Goal: Task Accomplishment & Management: Manage account settings

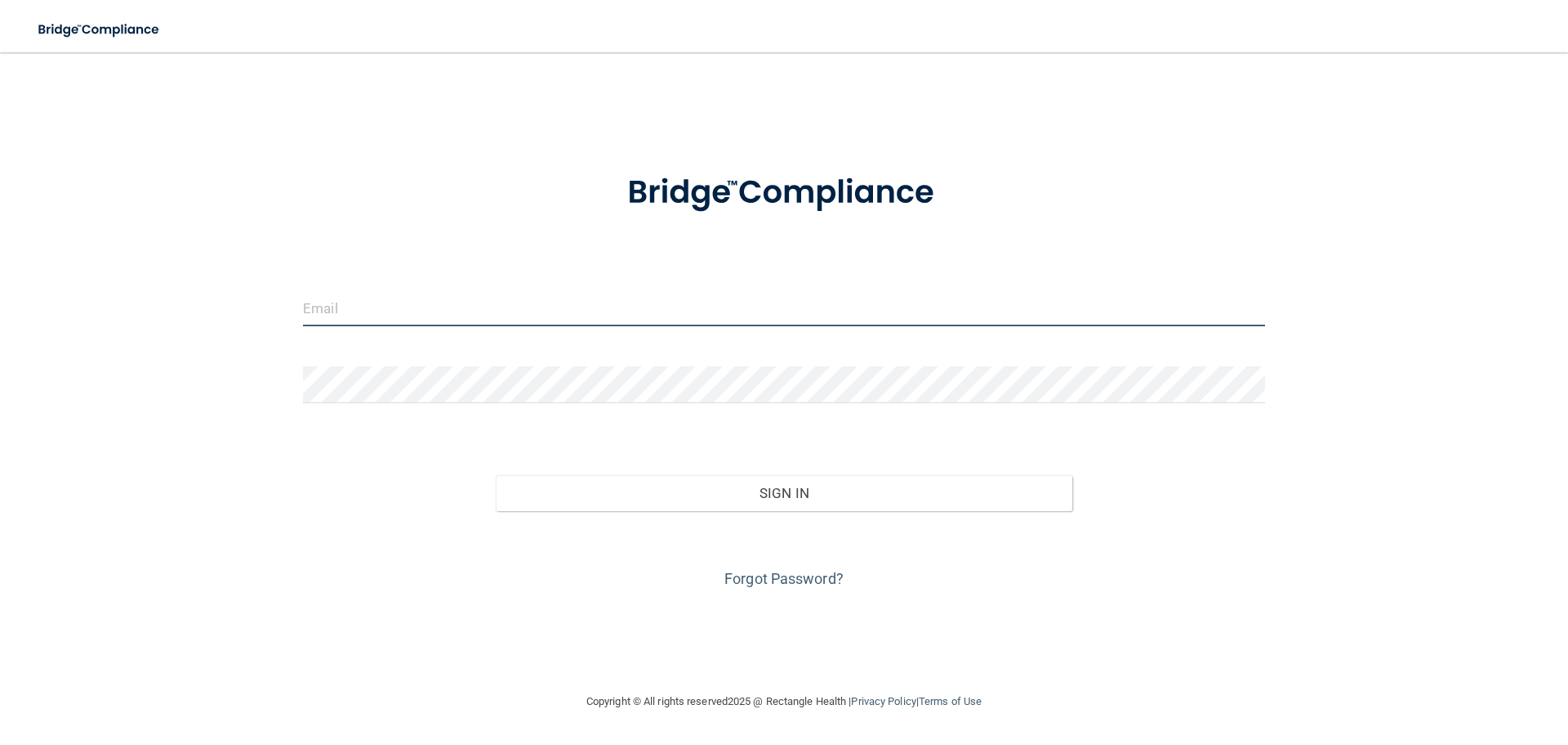
click at [901, 299] on input "email" at bounding box center [784, 308] width 962 height 37
drag, startPoint x: 517, startPoint y: 301, endPoint x: 306, endPoint y: 297, distance: 211.0
click at [306, 297] on input "maddiepalmer38@gmail.com" at bounding box center [784, 308] width 962 height 37
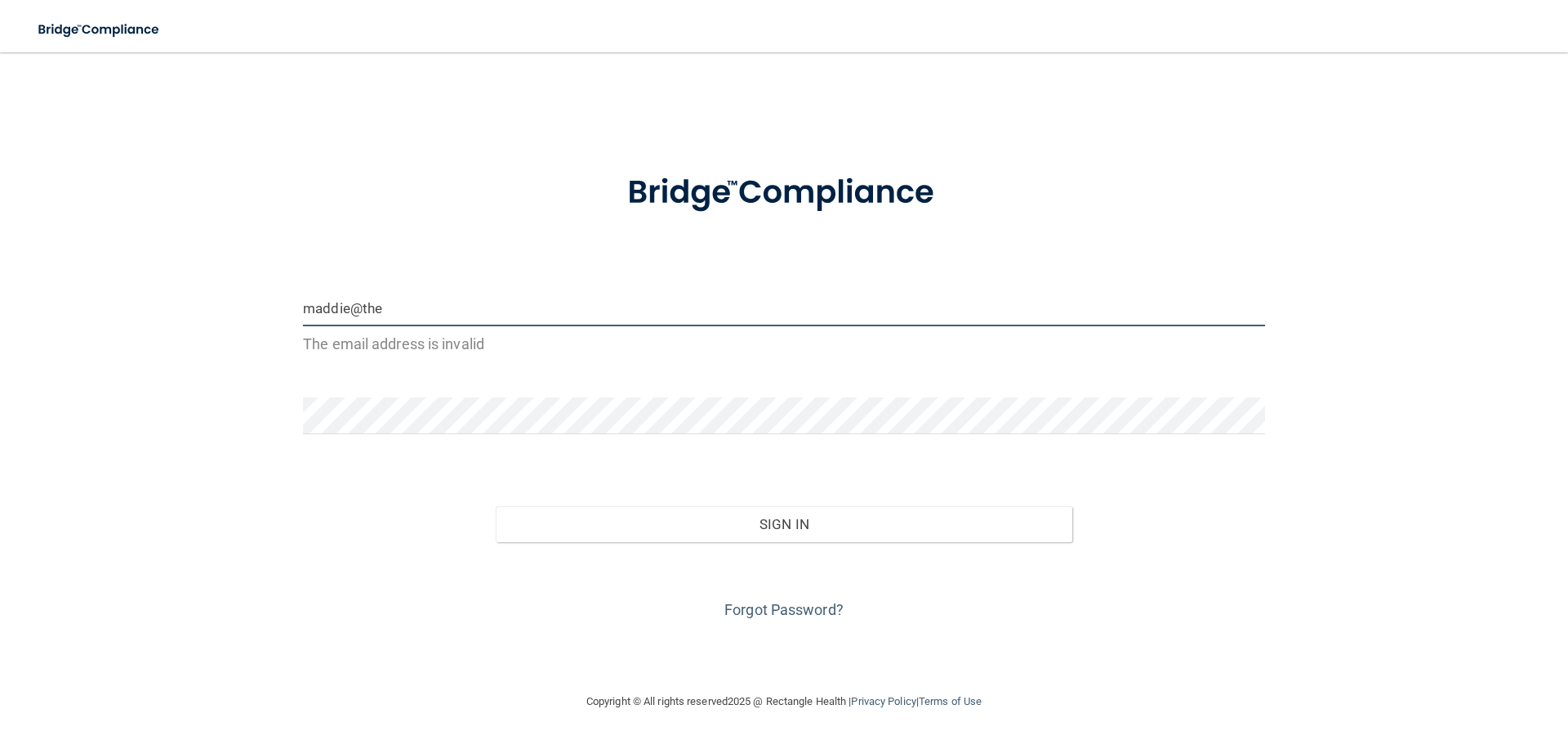
type input "[EMAIL_ADDRESS][DOMAIN_NAME]"
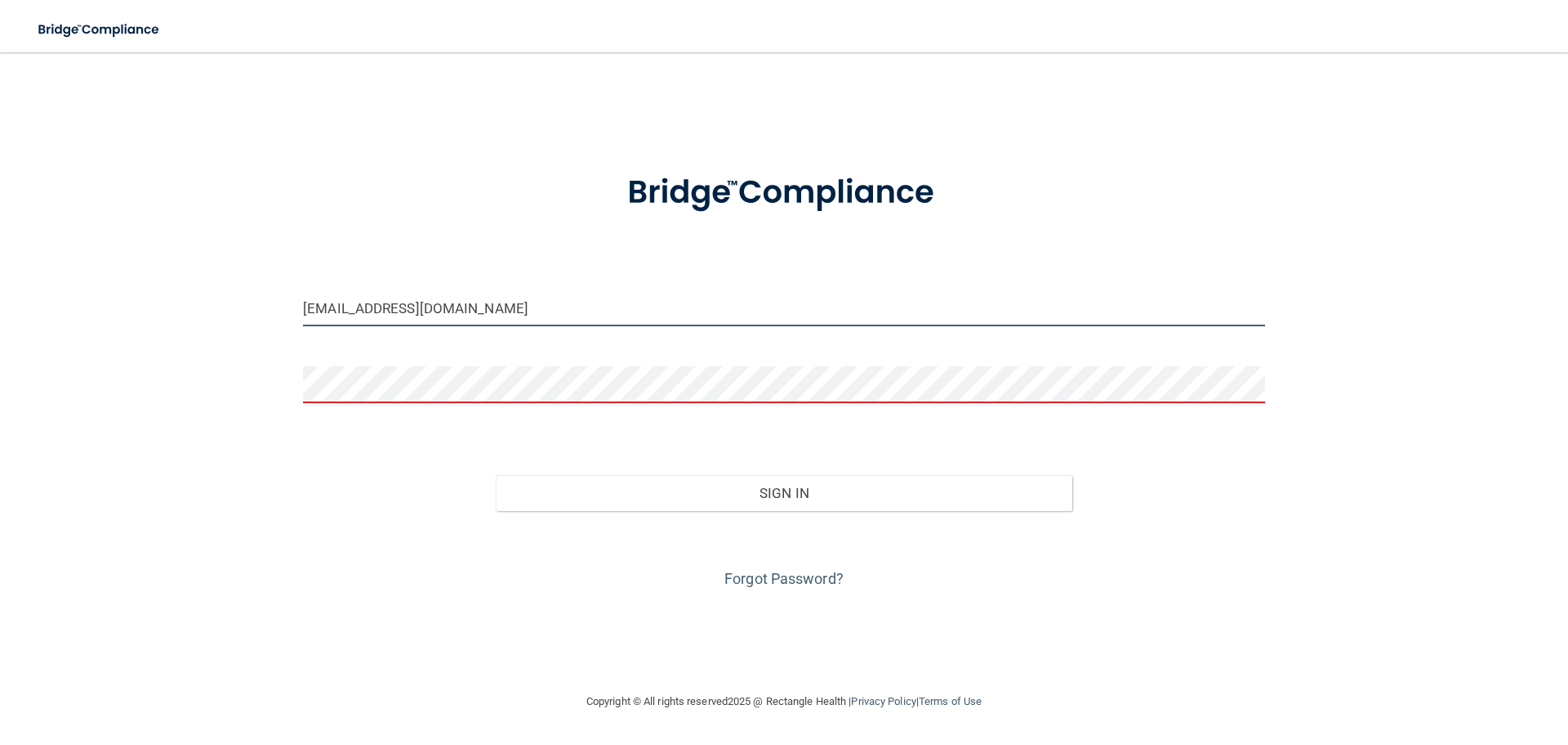
drag, startPoint x: 552, startPoint y: 317, endPoint x: 249, endPoint y: 310, distance: 303.1
click at [249, 310] on div "maddie@thesmilelinestudio.com Invalid email/password. You don't have permission…" at bounding box center [784, 372] width 1503 height 606
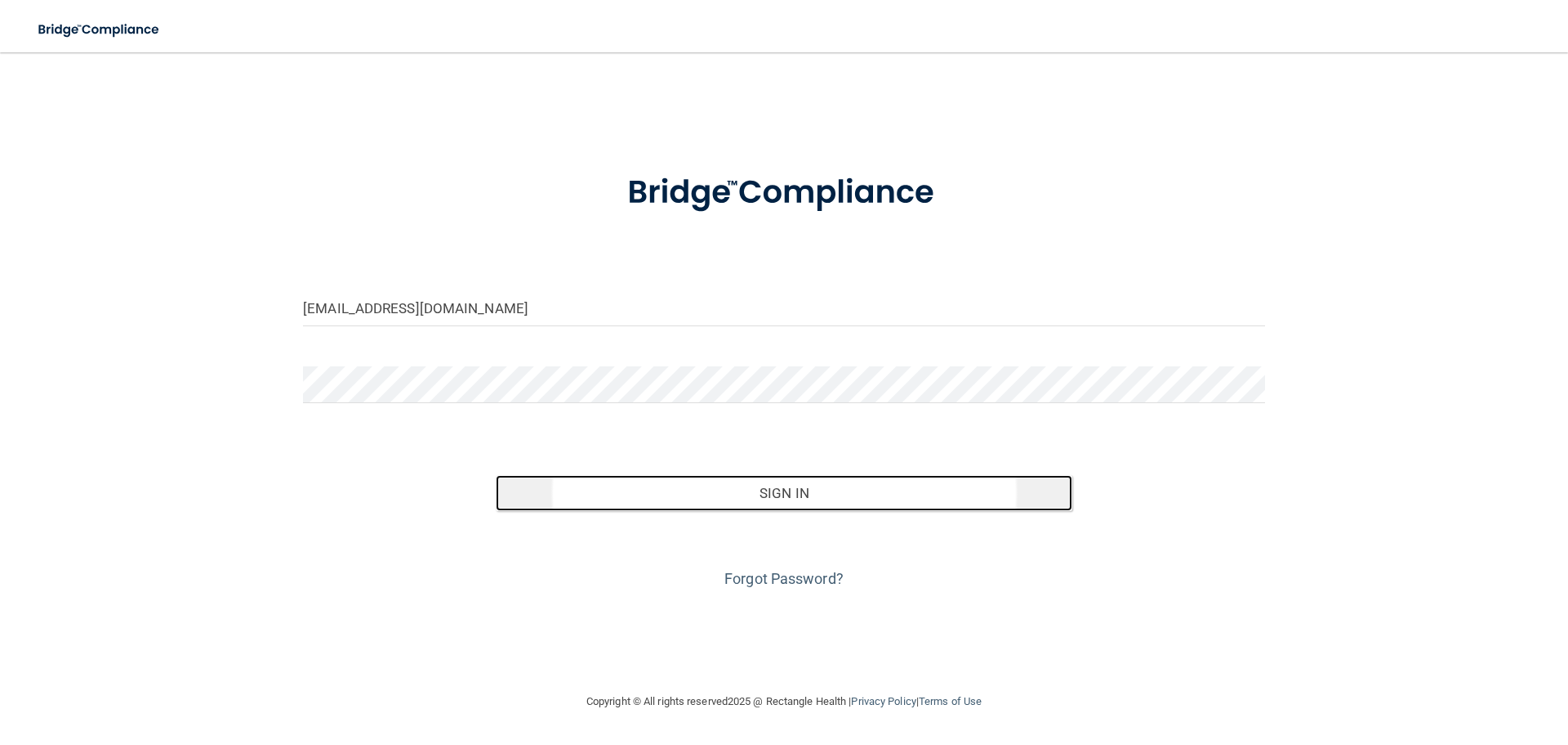
click at [848, 489] on button "Sign In" at bounding box center [784, 492] width 577 height 36
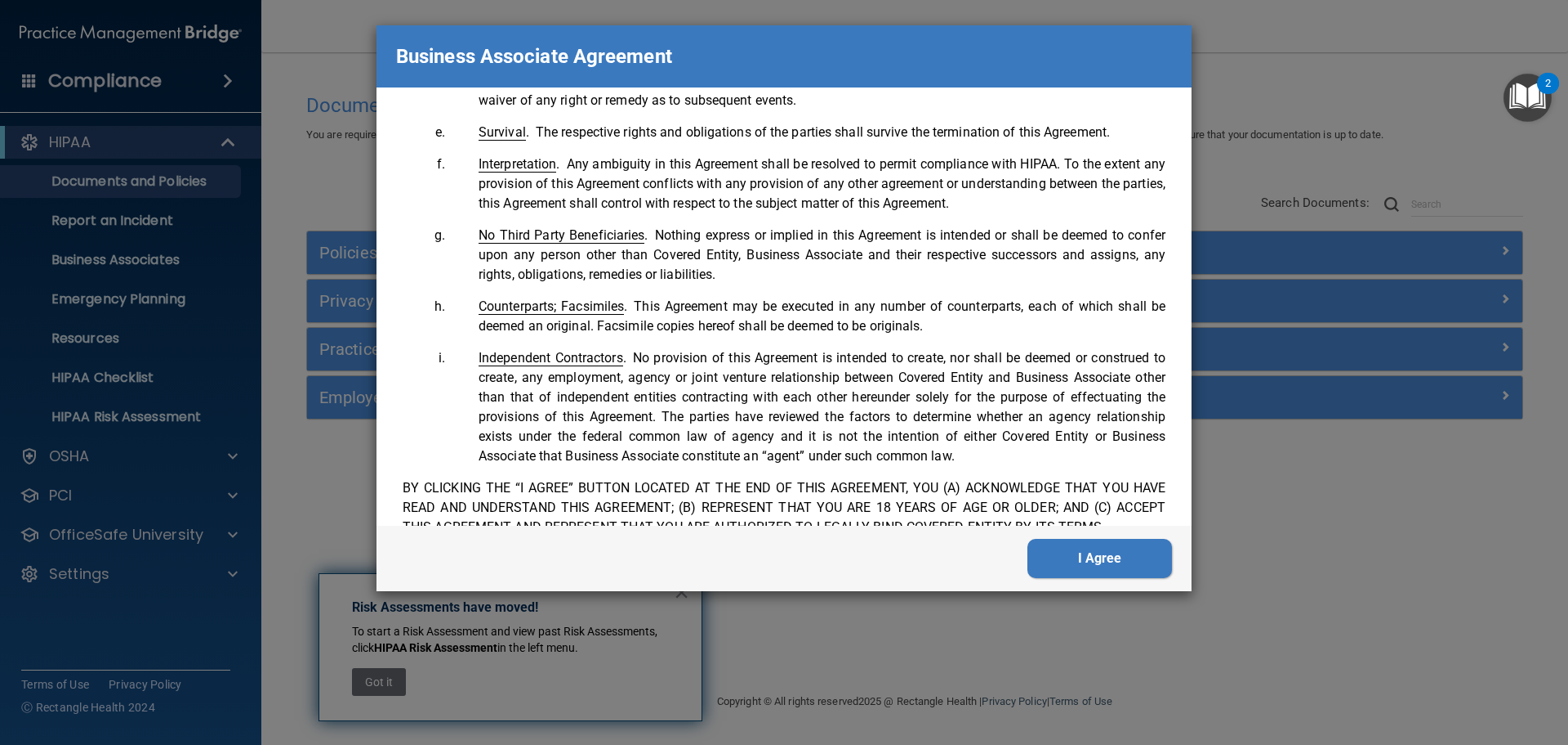
scroll to position [3333, 0]
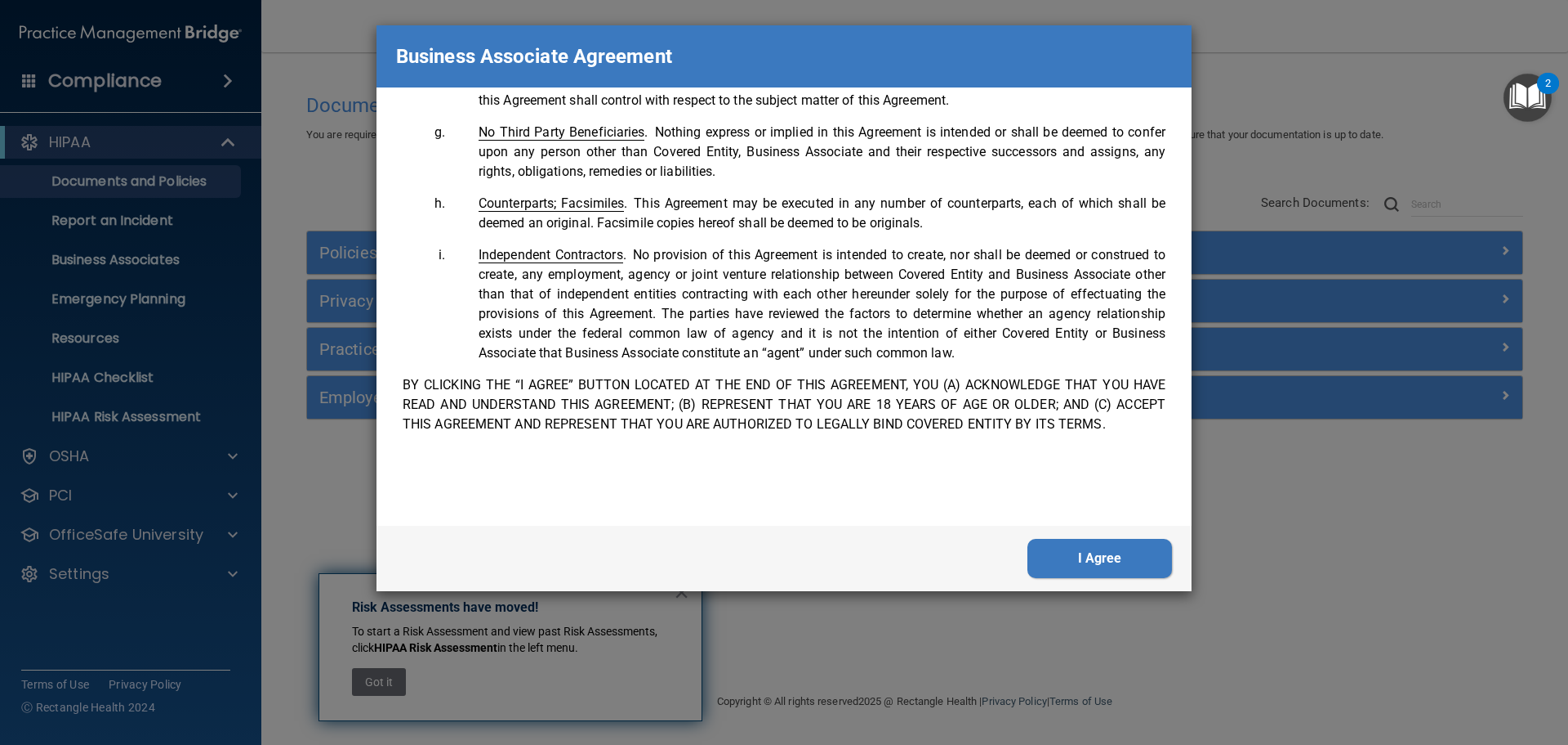
click at [1108, 548] on button "I Agree" at bounding box center [1099, 558] width 144 height 40
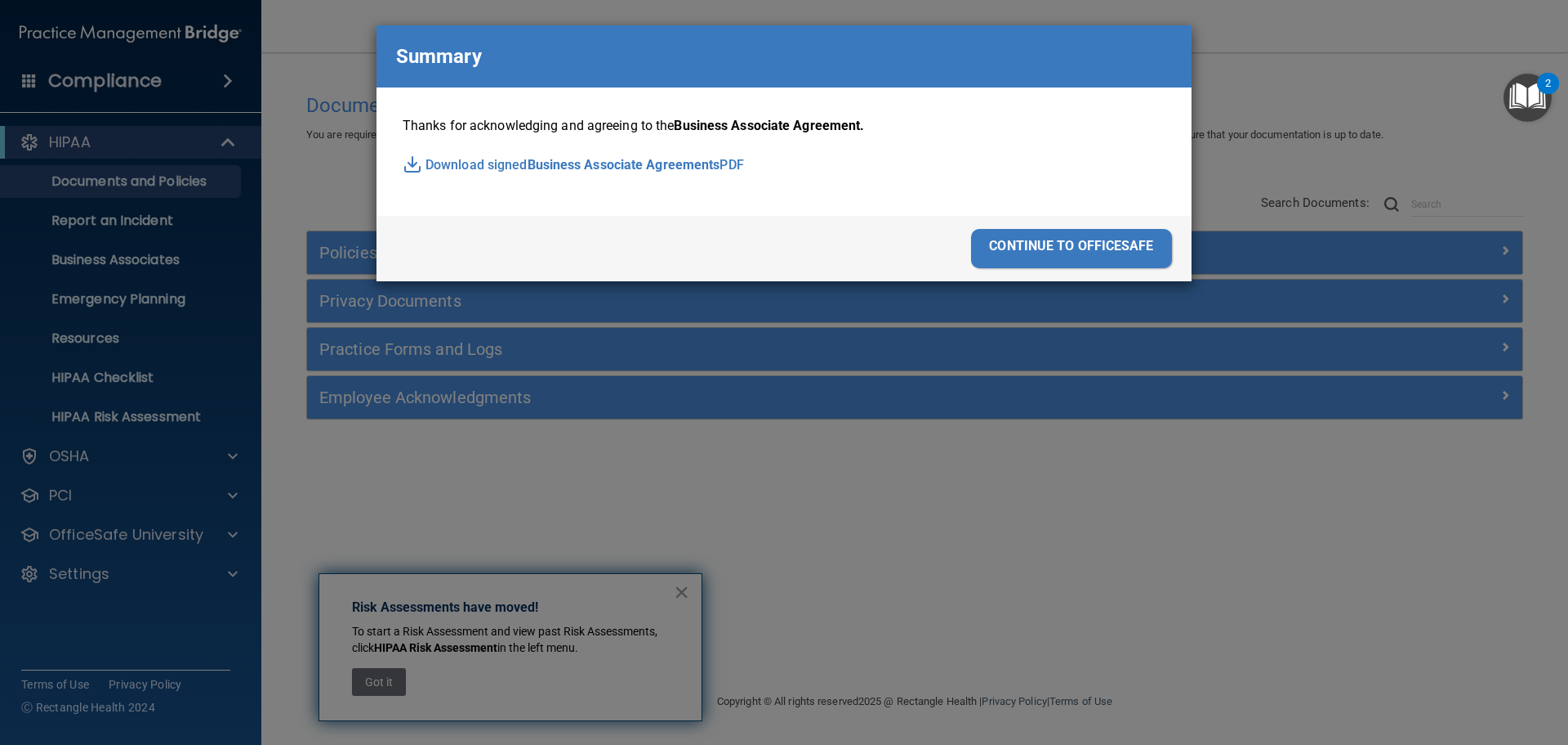
click at [1070, 252] on div "continue to officesafe" at bounding box center [1071, 248] width 201 height 40
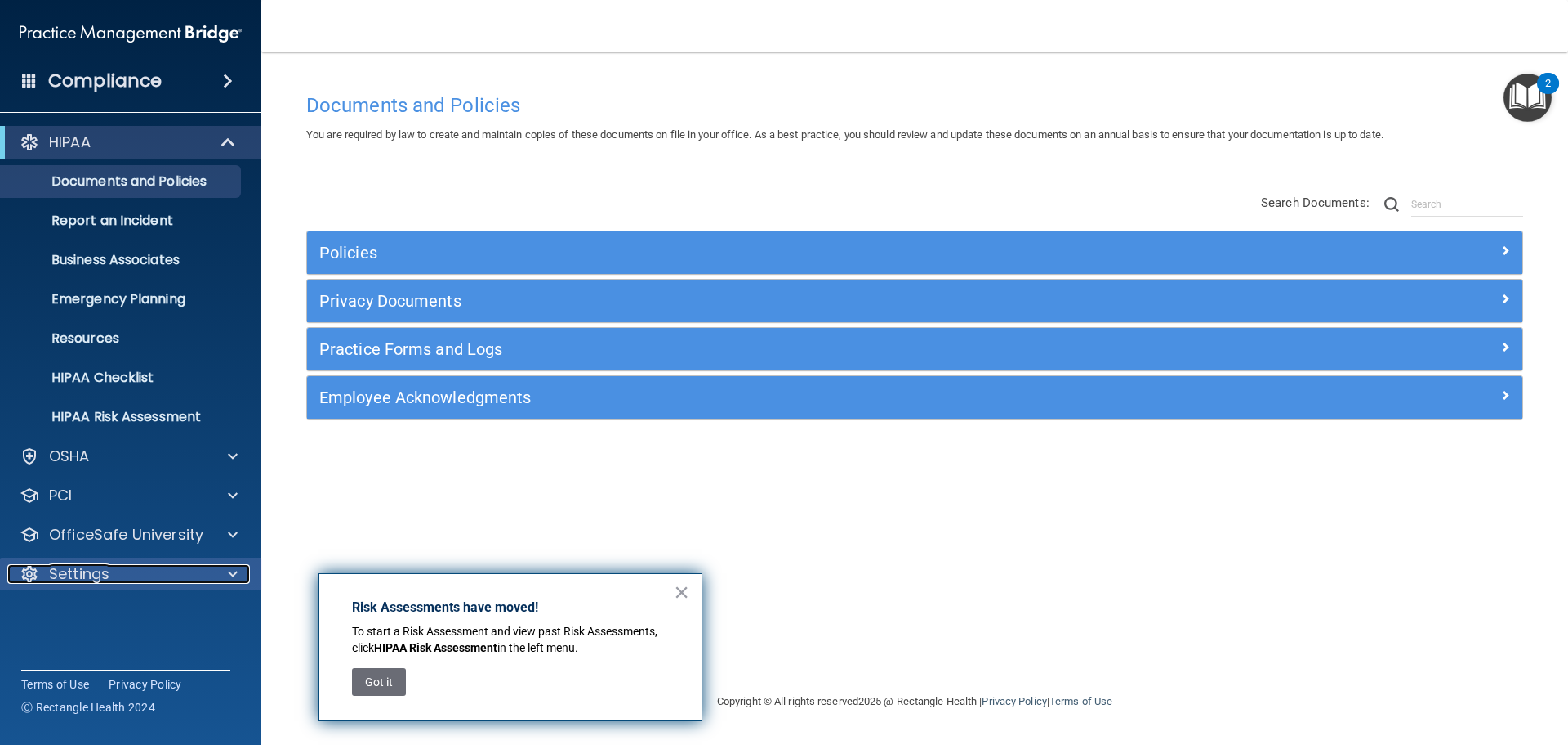
click at [210, 569] on div at bounding box center [230, 573] width 40 height 19
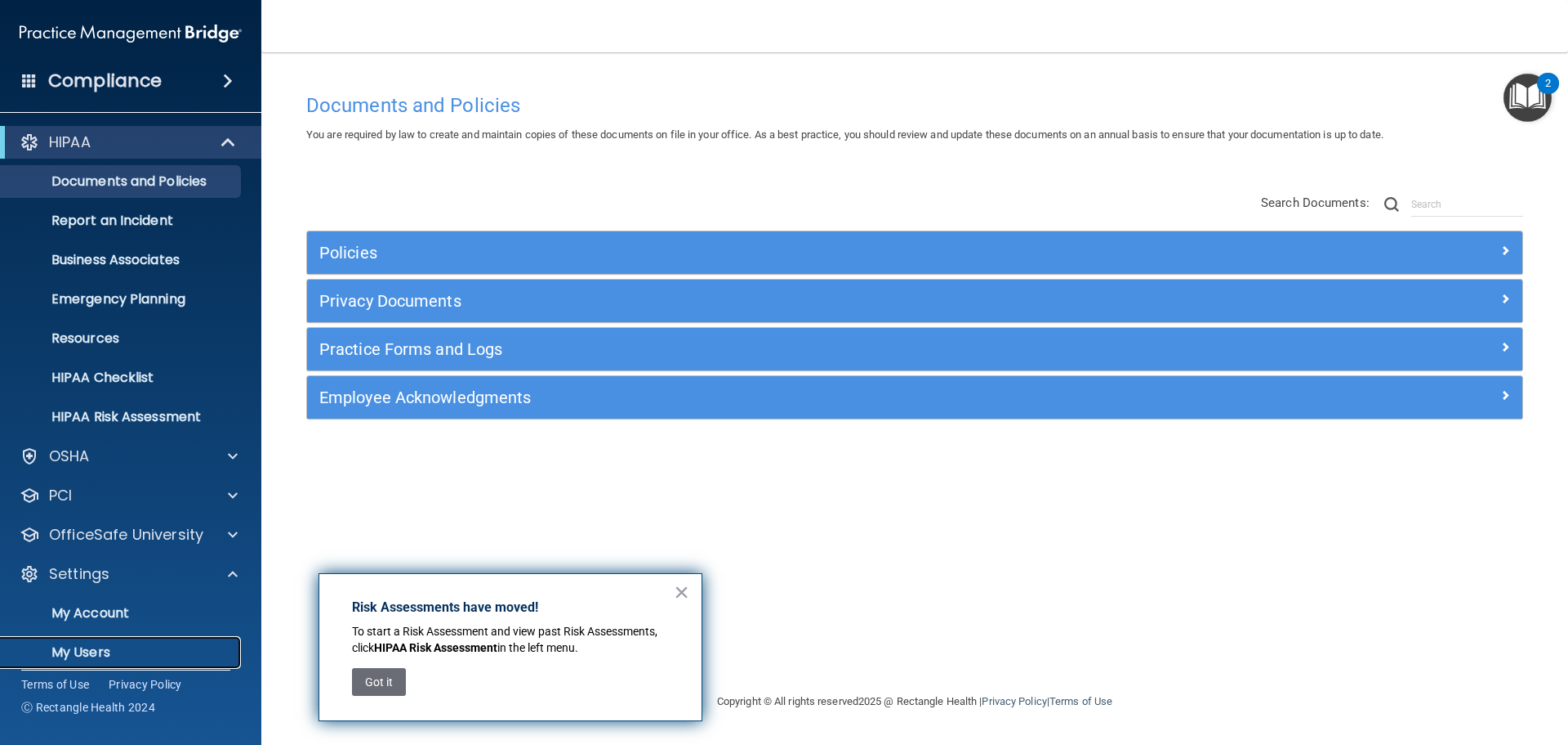
click at [144, 636] on link "My Users" at bounding box center [112, 652] width 257 height 33
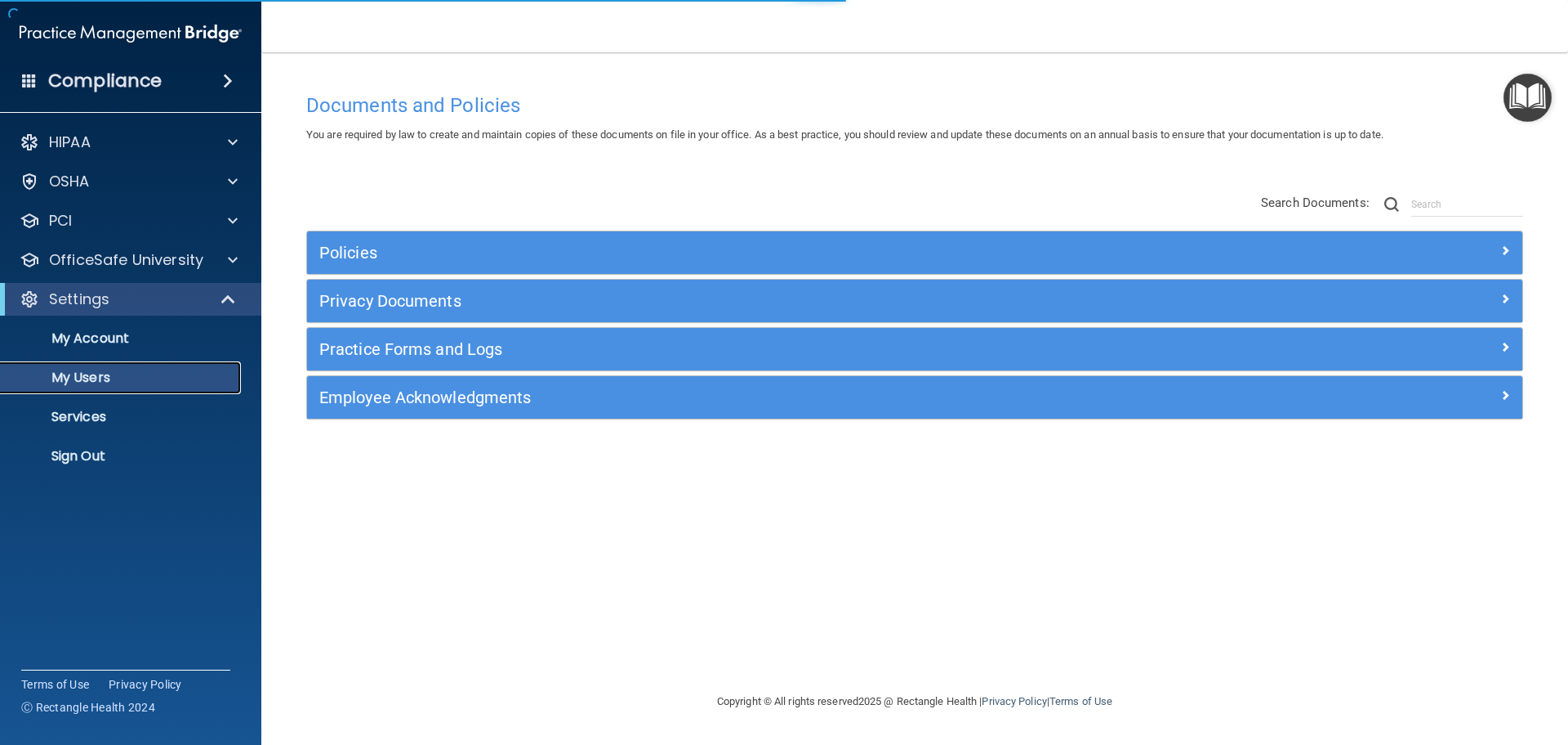
select select "20"
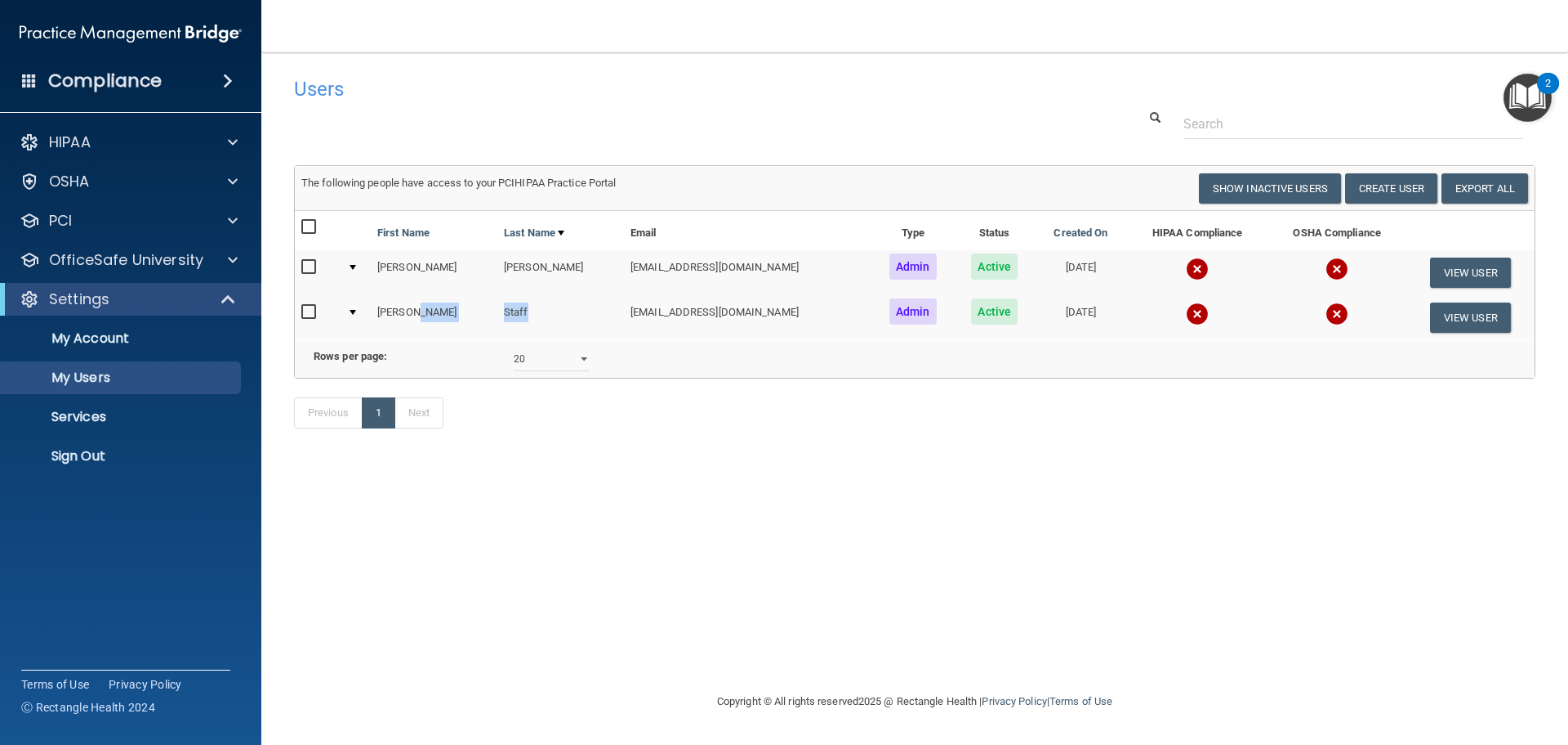
drag, startPoint x: 458, startPoint y: 313, endPoint x: 506, endPoint y: 315, distance: 48.0
click at [506, 315] on tr "Maddie Staff maddie@thesmilelinestudio.com Admin Active 10/10/2025 View User" at bounding box center [914, 317] width 1240 height 44
click at [513, 312] on td "Staff" at bounding box center [561, 317] width 127 height 44
click at [1435, 312] on button "View User" at bounding box center [1471, 317] width 81 height 30
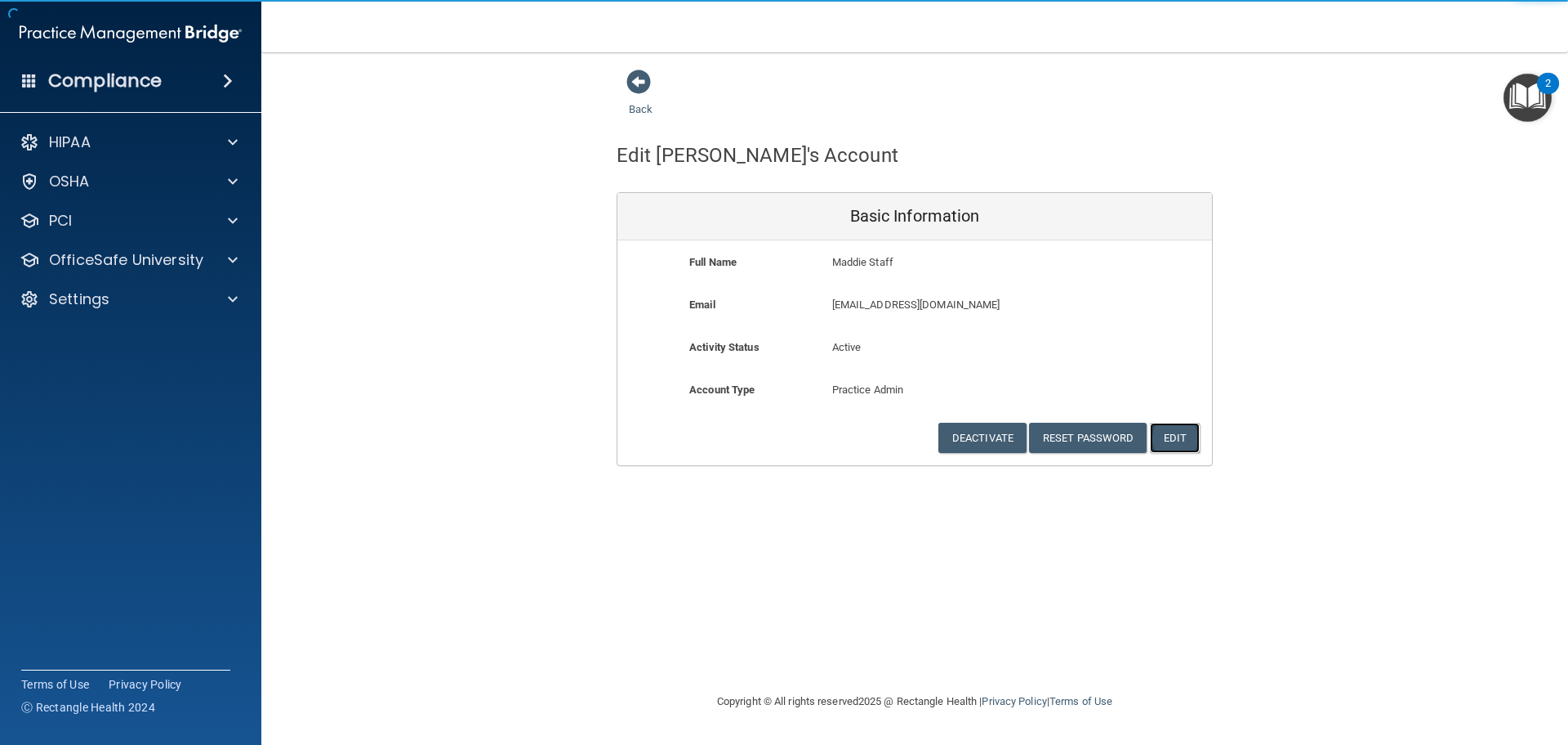
click at [1174, 431] on button "Edit" at bounding box center [1175, 437] width 50 height 30
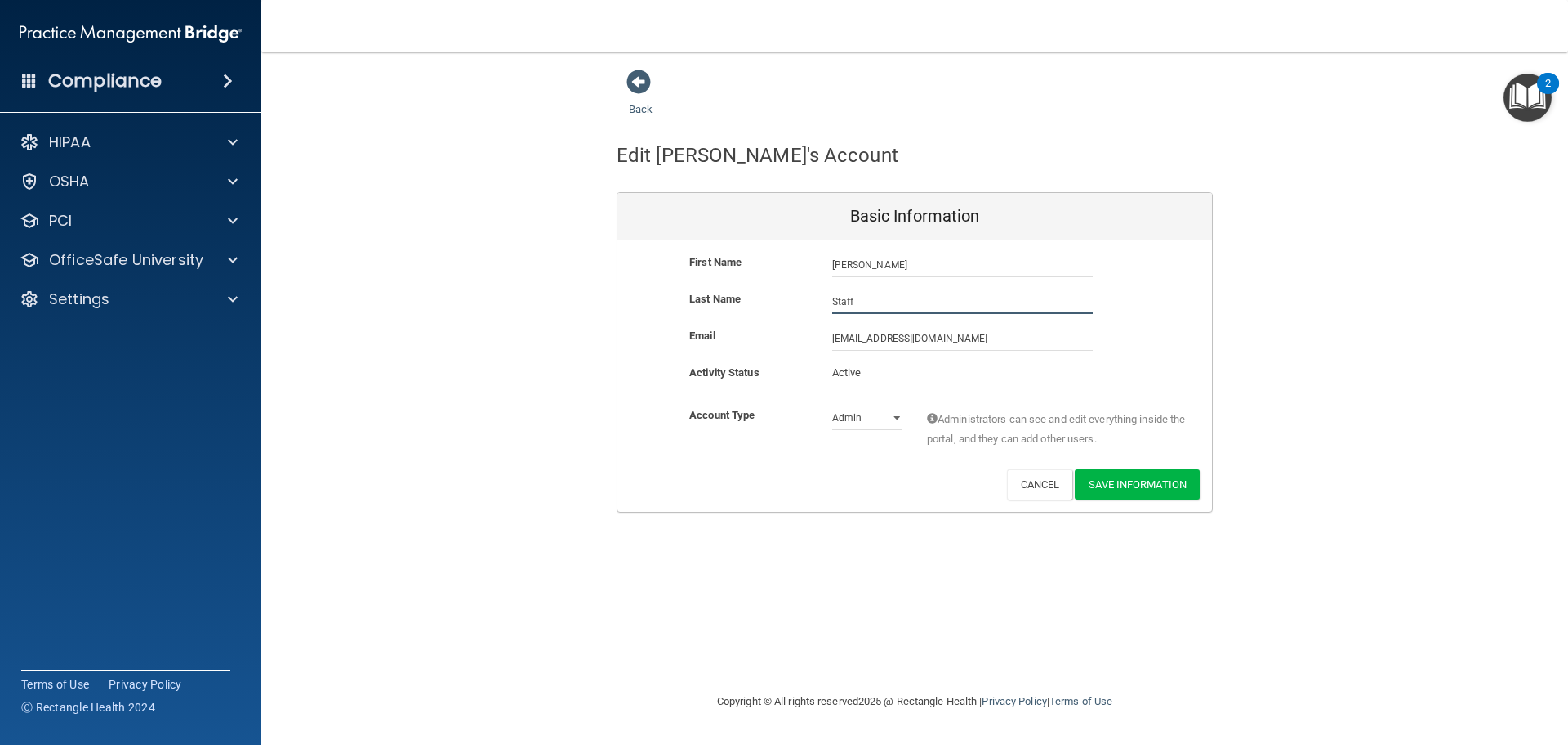
click at [959, 307] on input "Staff" at bounding box center [963, 301] width 261 height 25
type input "S"
type input "[PERSON_NAME]"
click at [1135, 494] on button "Save Information" at bounding box center [1137, 484] width 125 height 30
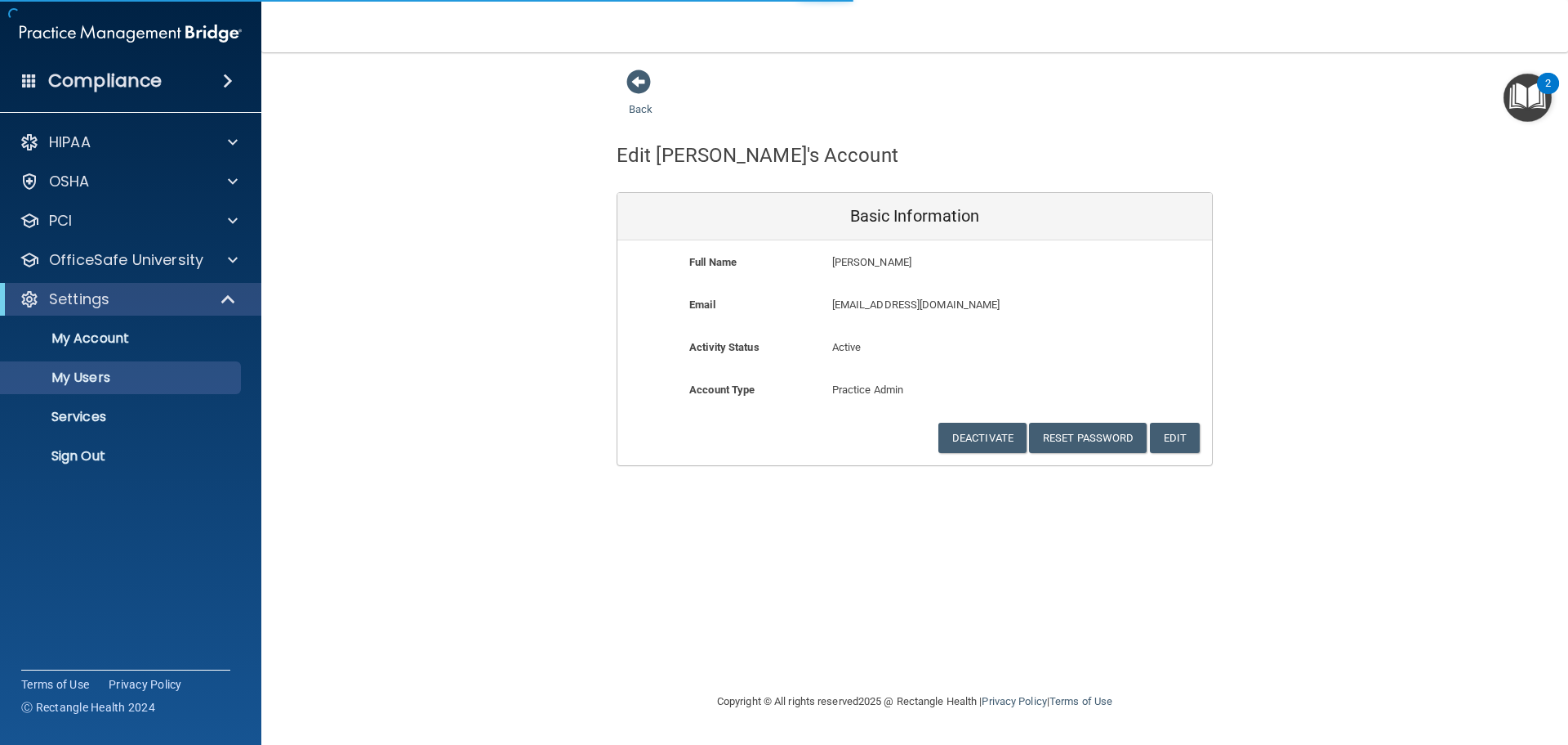
select select "20"
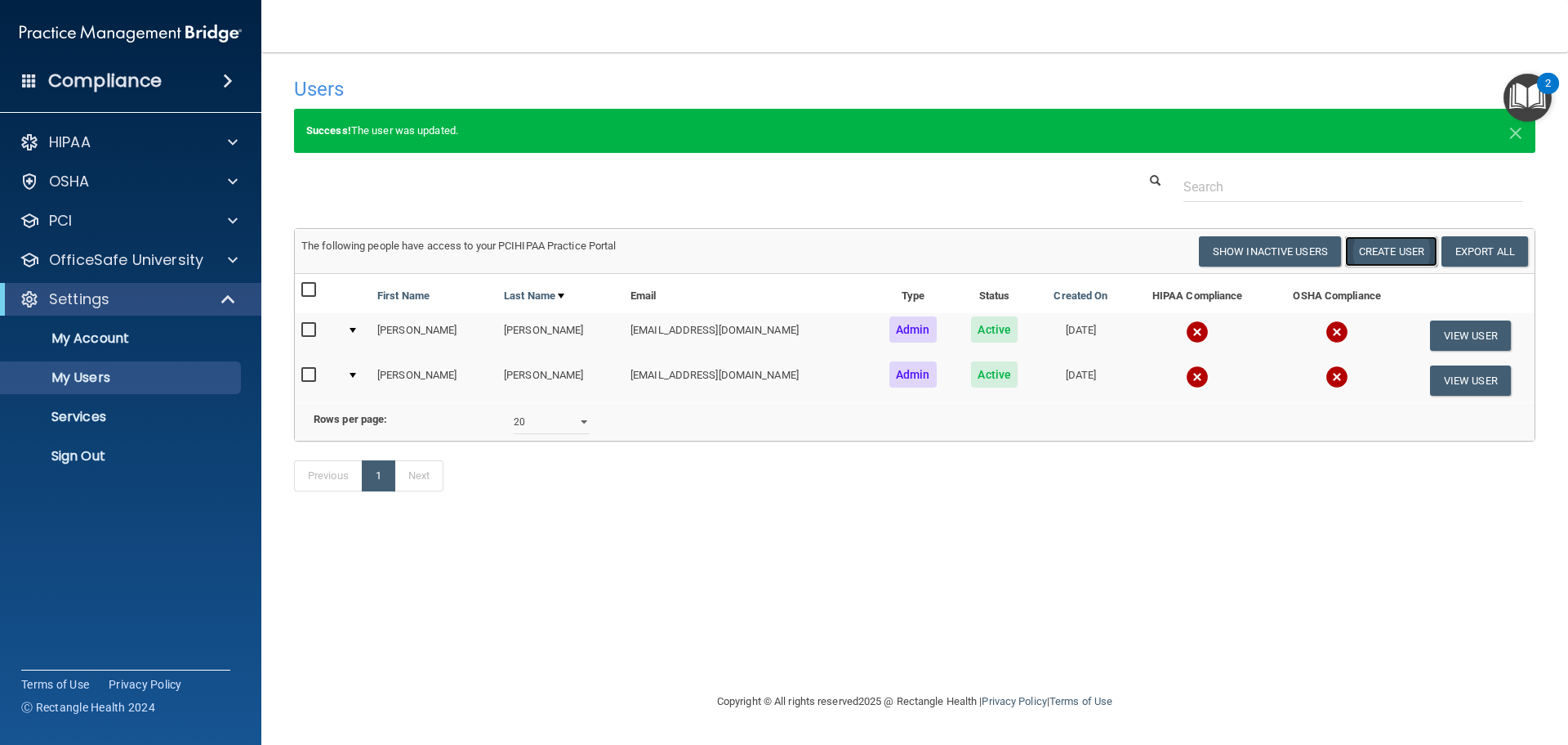
click at [1379, 258] on button "Create User" at bounding box center [1391, 251] width 93 height 30
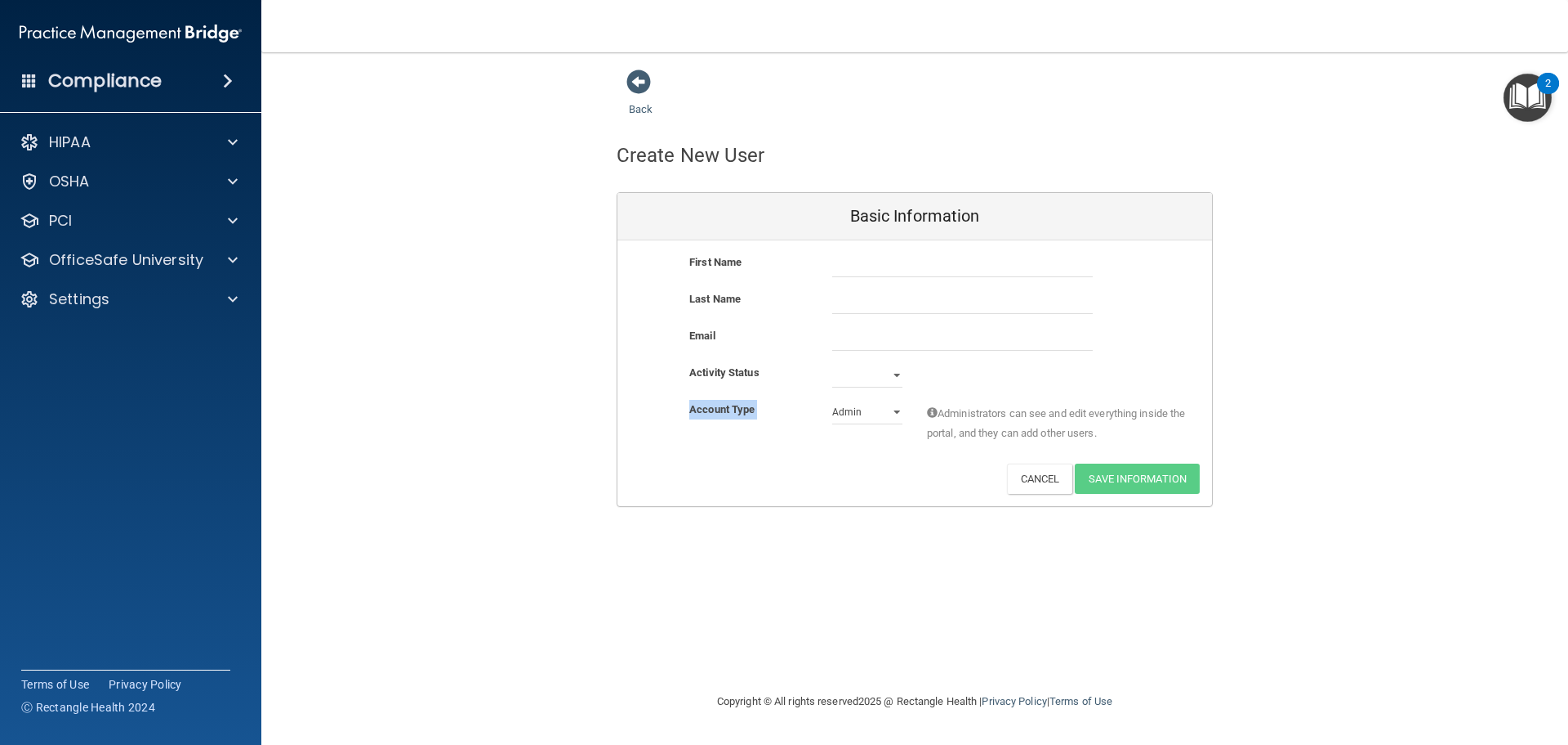
click at [871, 423] on div "Account Type Practice Admin Admin Member Financial Institution Business Associa…" at bounding box center [915, 425] width 595 height 51
click at [871, 416] on select "Admin Member" at bounding box center [868, 412] width 71 height 25
click at [637, 86] on span at bounding box center [638, 82] width 25 height 25
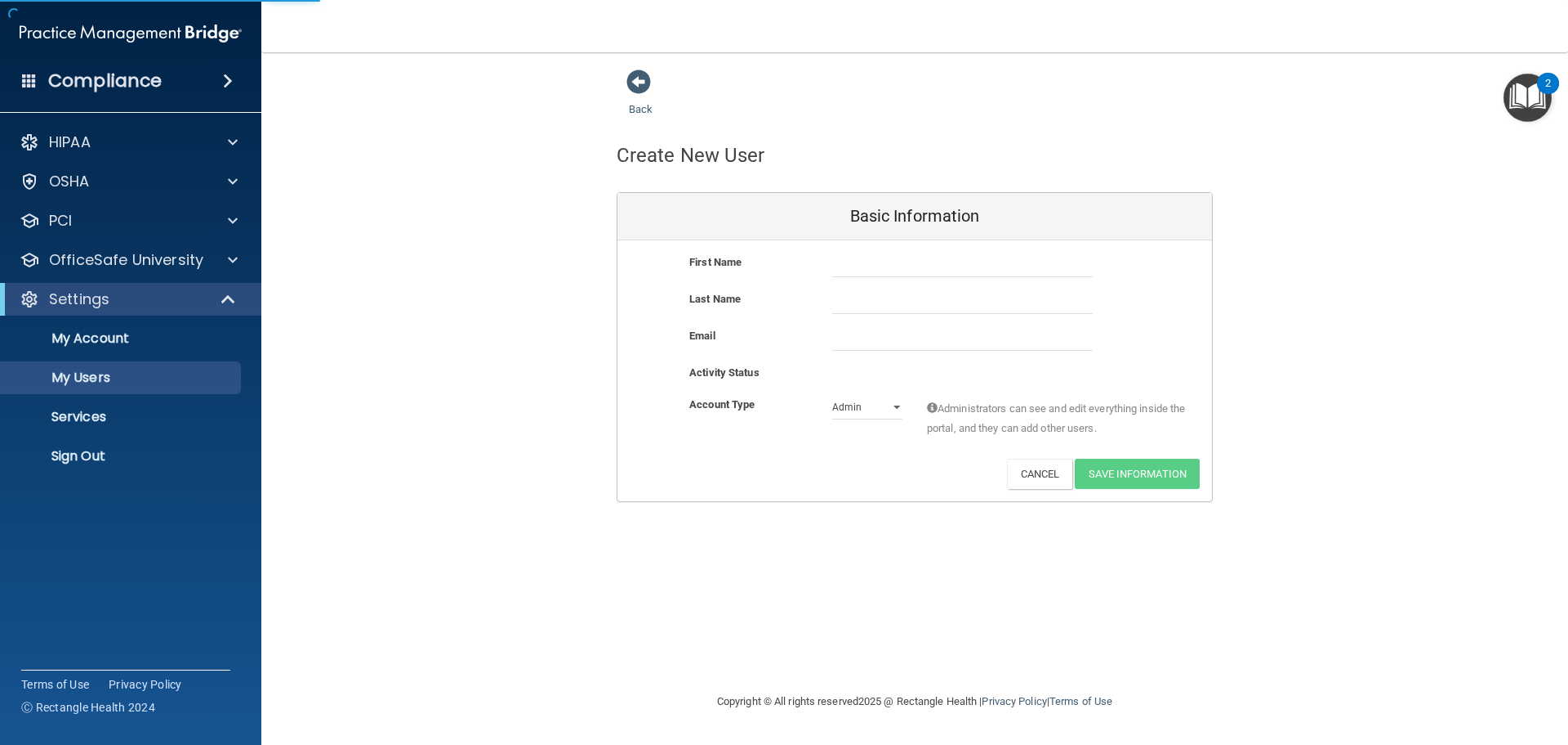
select select "20"
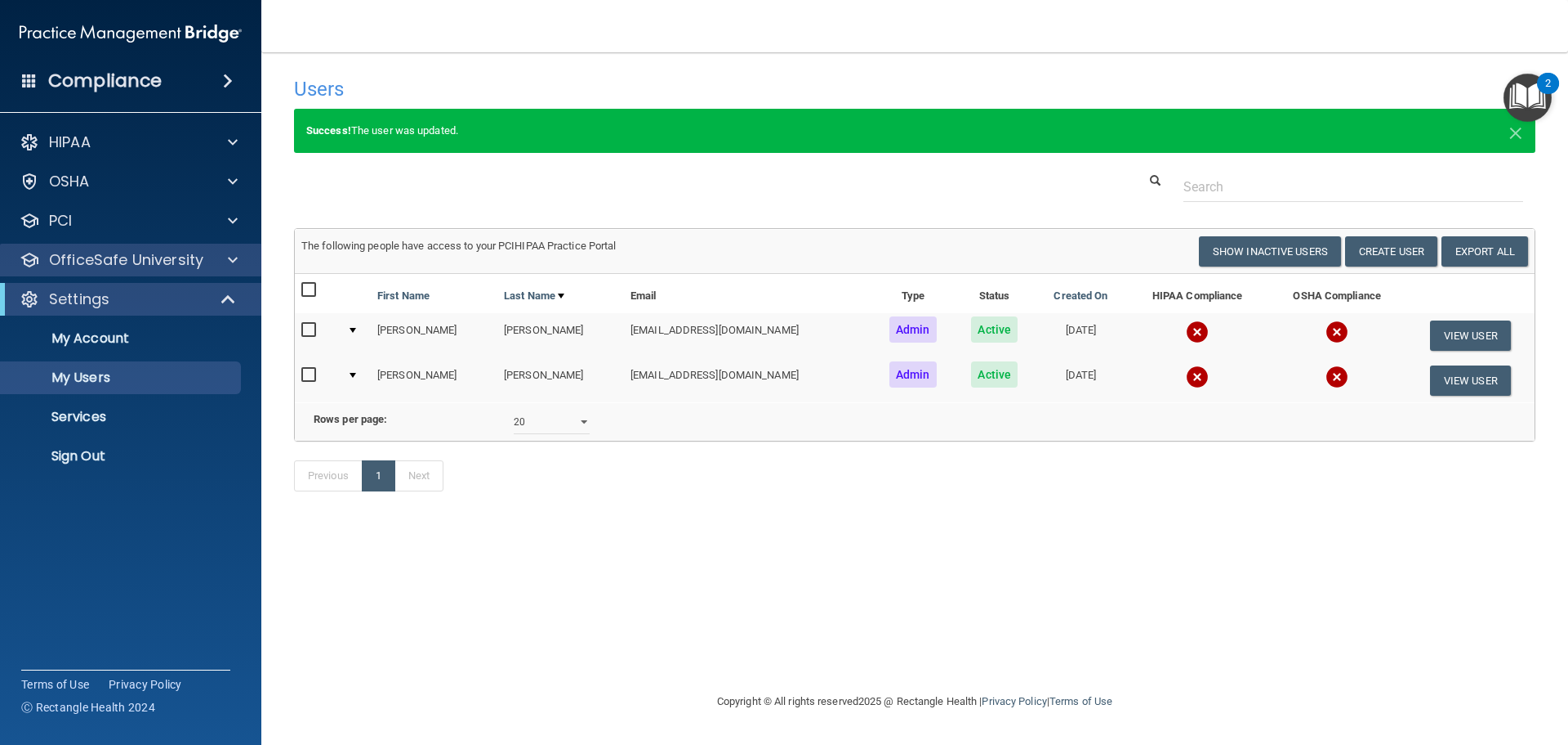
click at [190, 270] on div "OfficeSafe University" at bounding box center [131, 260] width 263 height 33
click at [210, 265] on div at bounding box center [230, 259] width 40 height 19
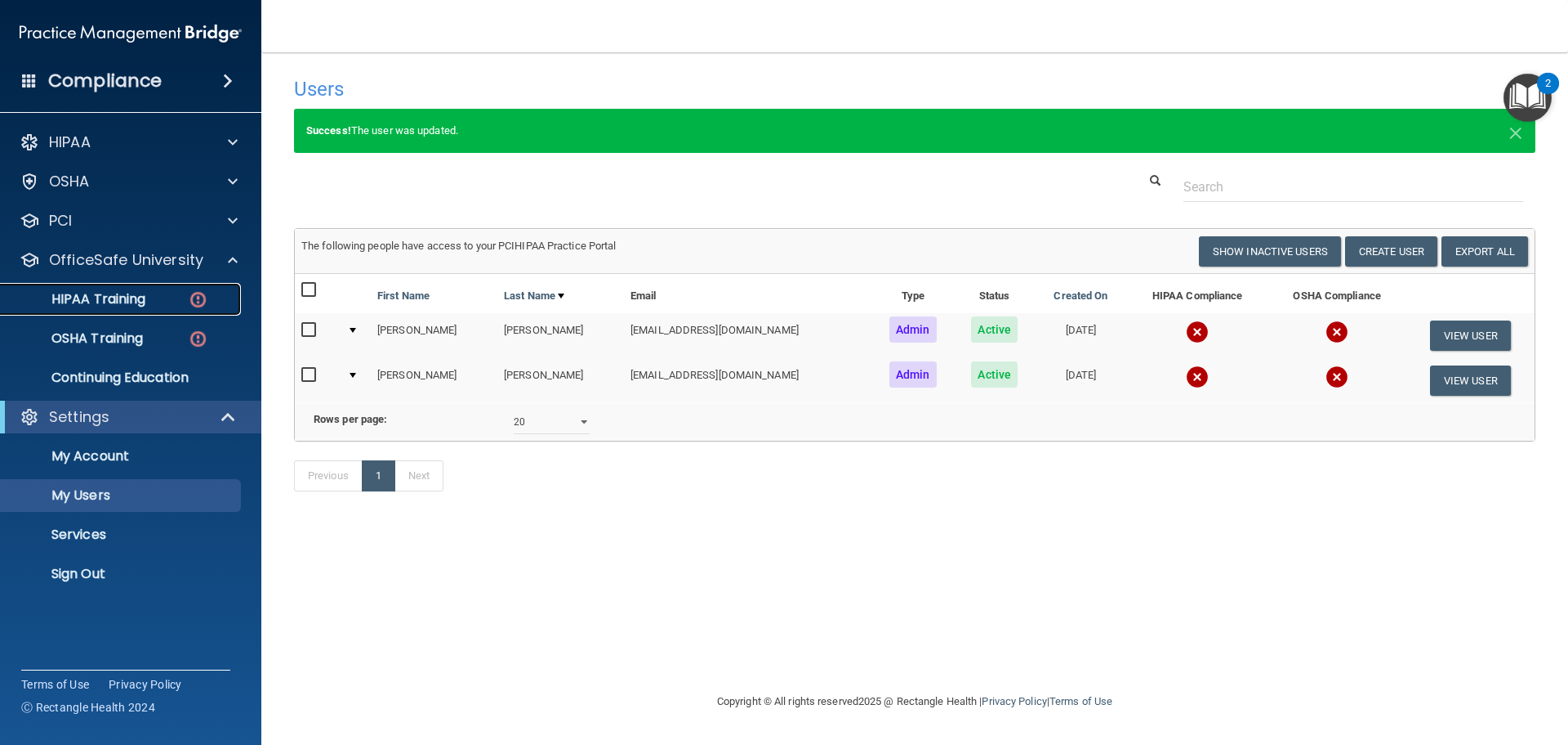
click at [174, 301] on div "HIPAA Training" at bounding box center [122, 299] width 223 height 17
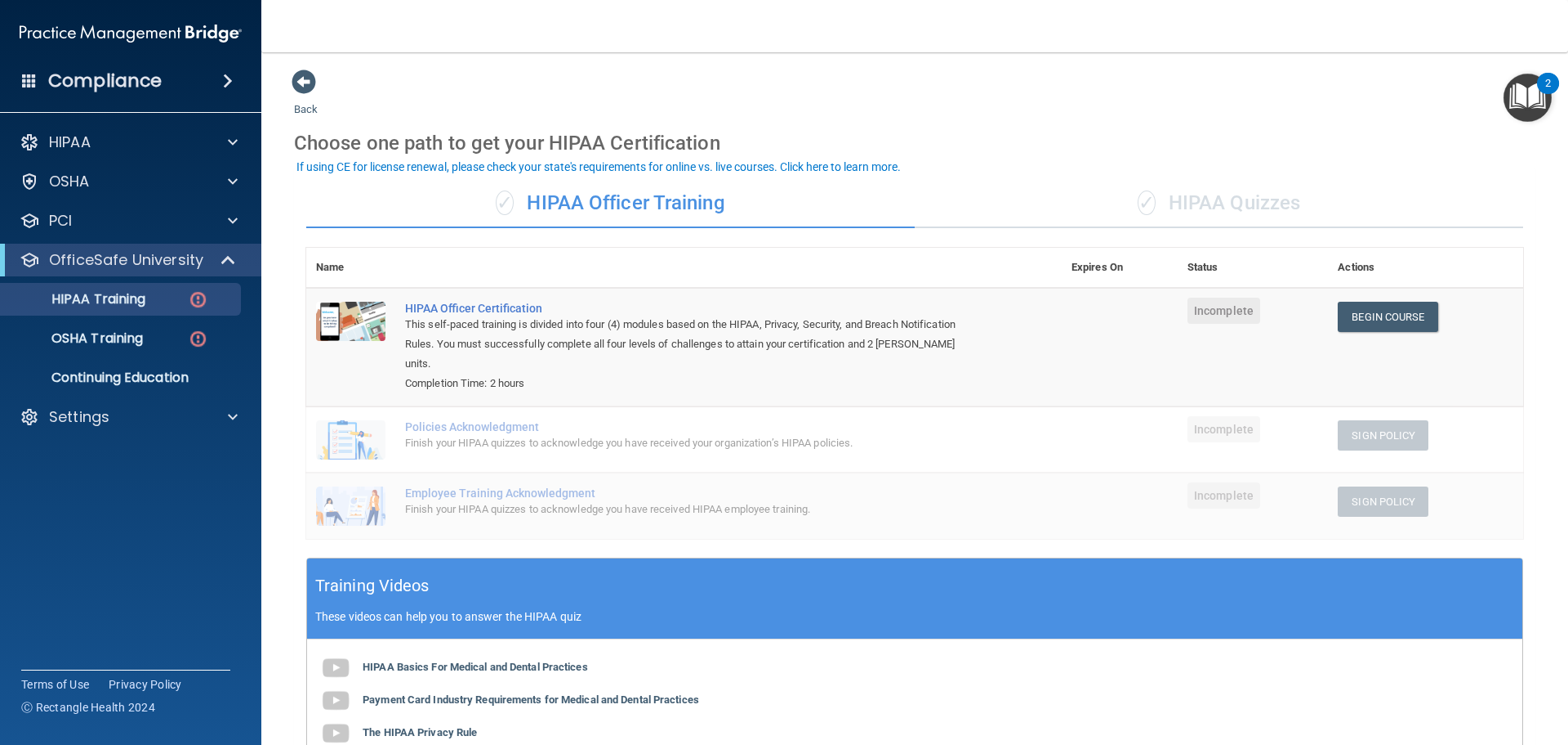
click at [1167, 209] on div "✓ HIPAA Quizzes" at bounding box center [1219, 203] width 609 height 49
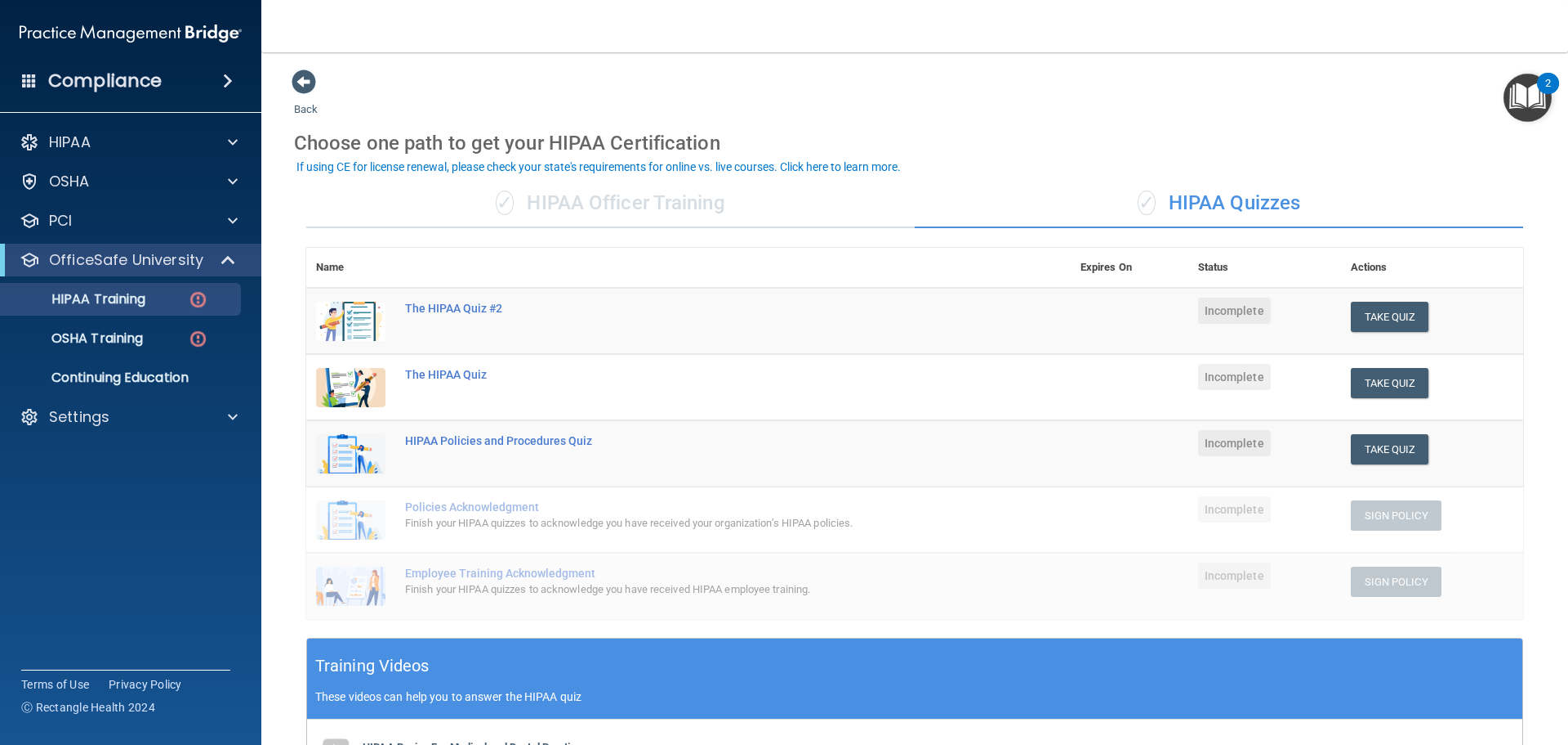
click at [768, 213] on div "✓ HIPAA Officer Training" at bounding box center [610, 203] width 609 height 49
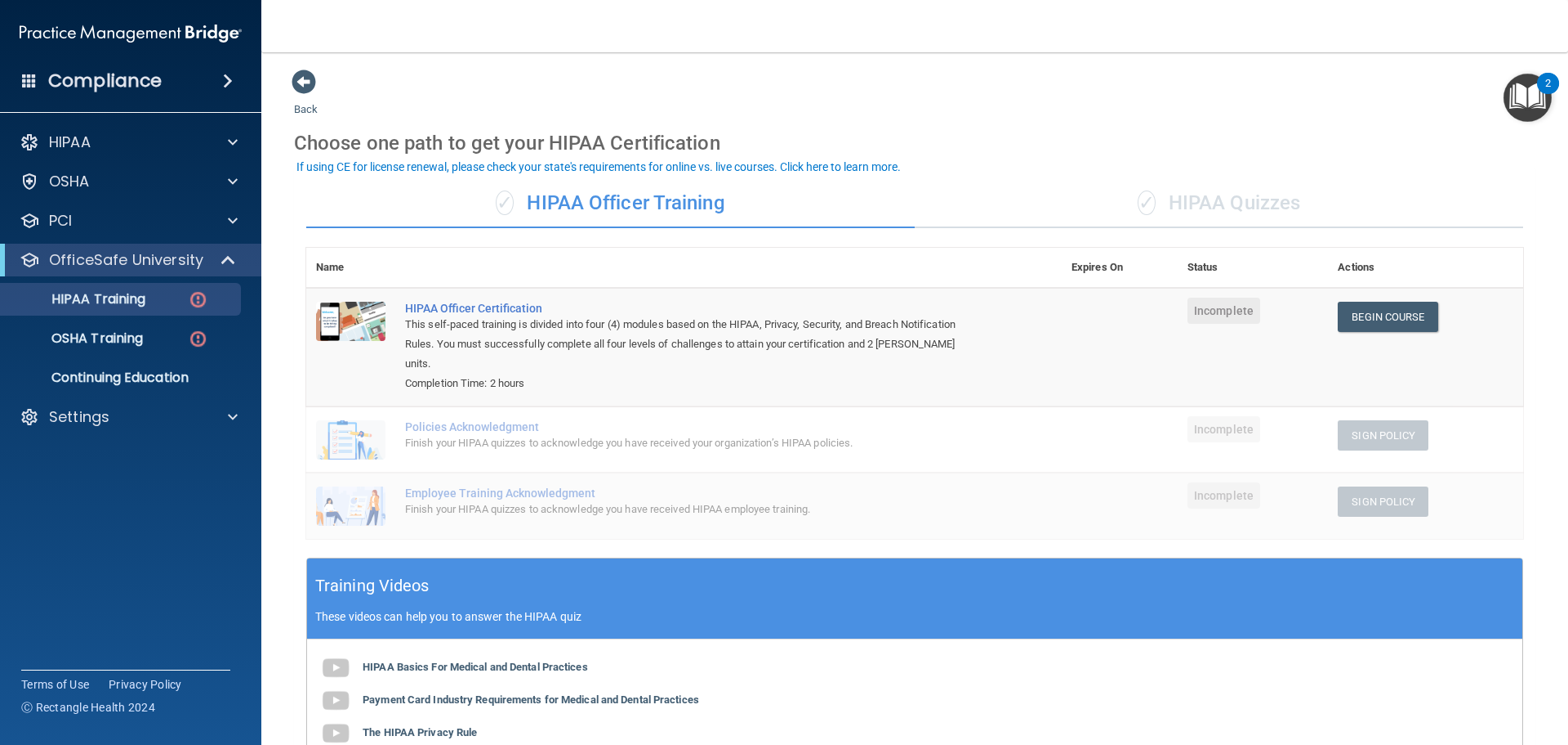
click at [1178, 192] on div "✓ HIPAA Quizzes" at bounding box center [1219, 203] width 609 height 49
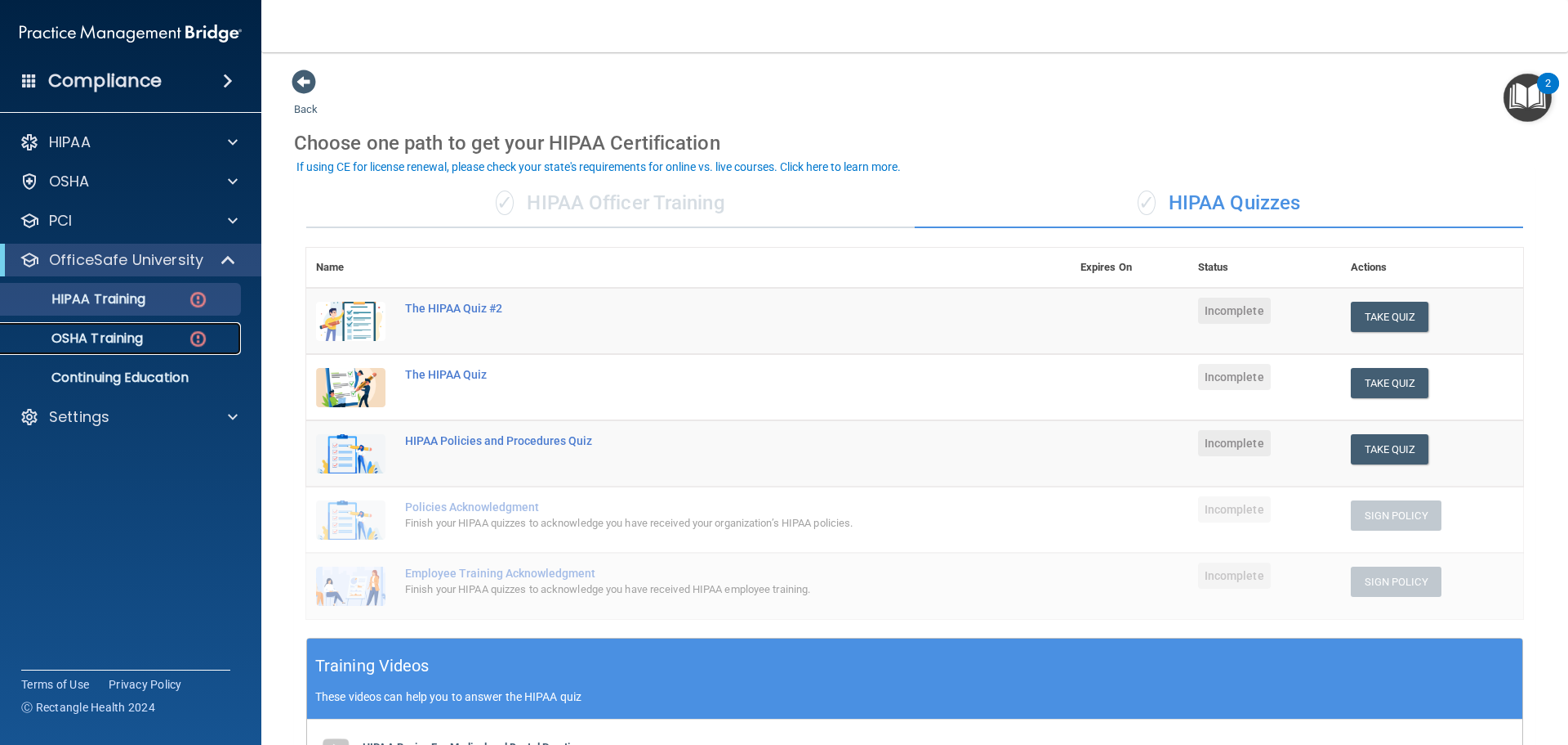
click at [161, 337] on div "OSHA Training" at bounding box center [122, 338] width 223 height 17
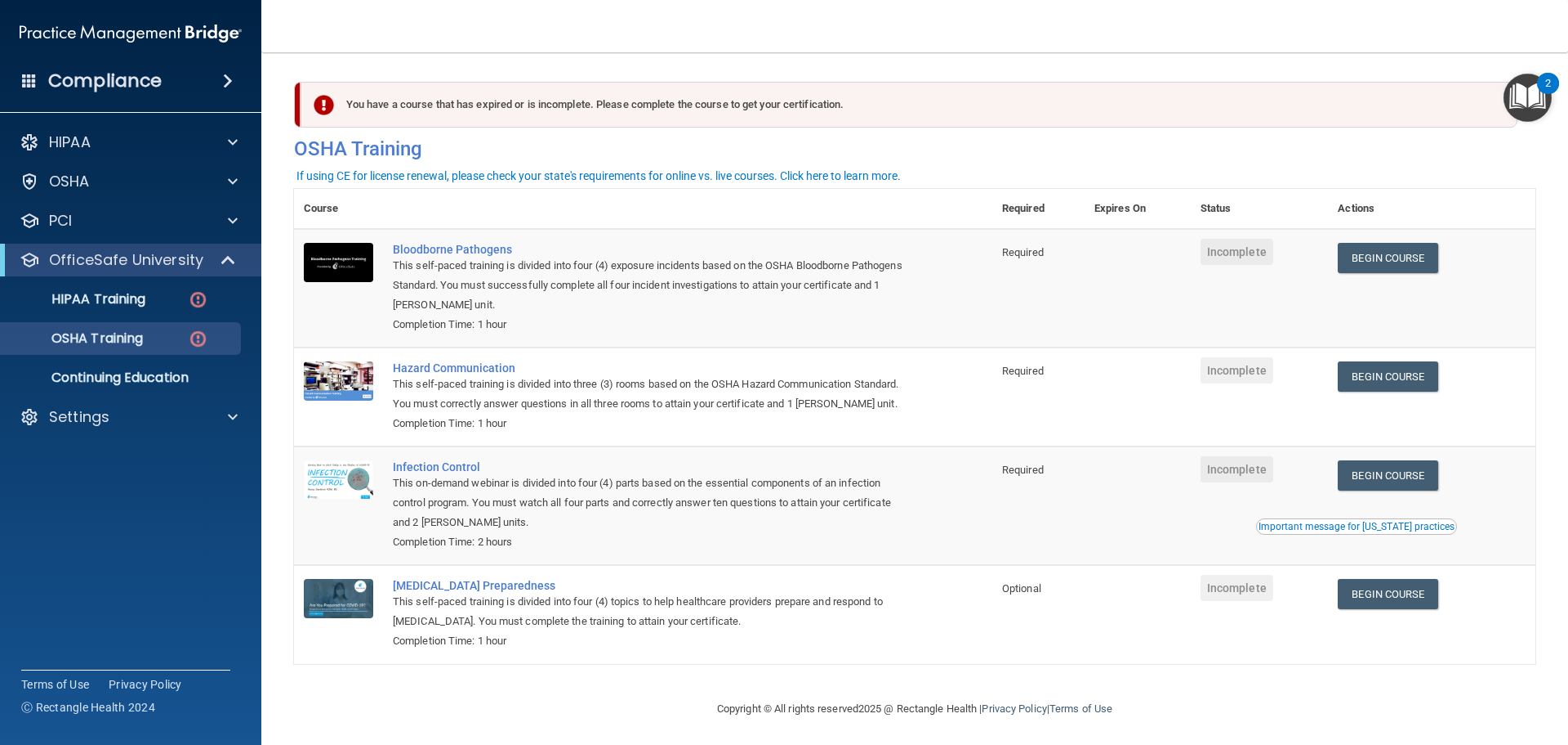
click at [1152, 161] on div "You have a course that has expired or is incomplete. Please complete the course…" at bounding box center [914, 125] width 1266 height 87
click at [128, 146] on div "HIPAA" at bounding box center [108, 141] width 203 height 19
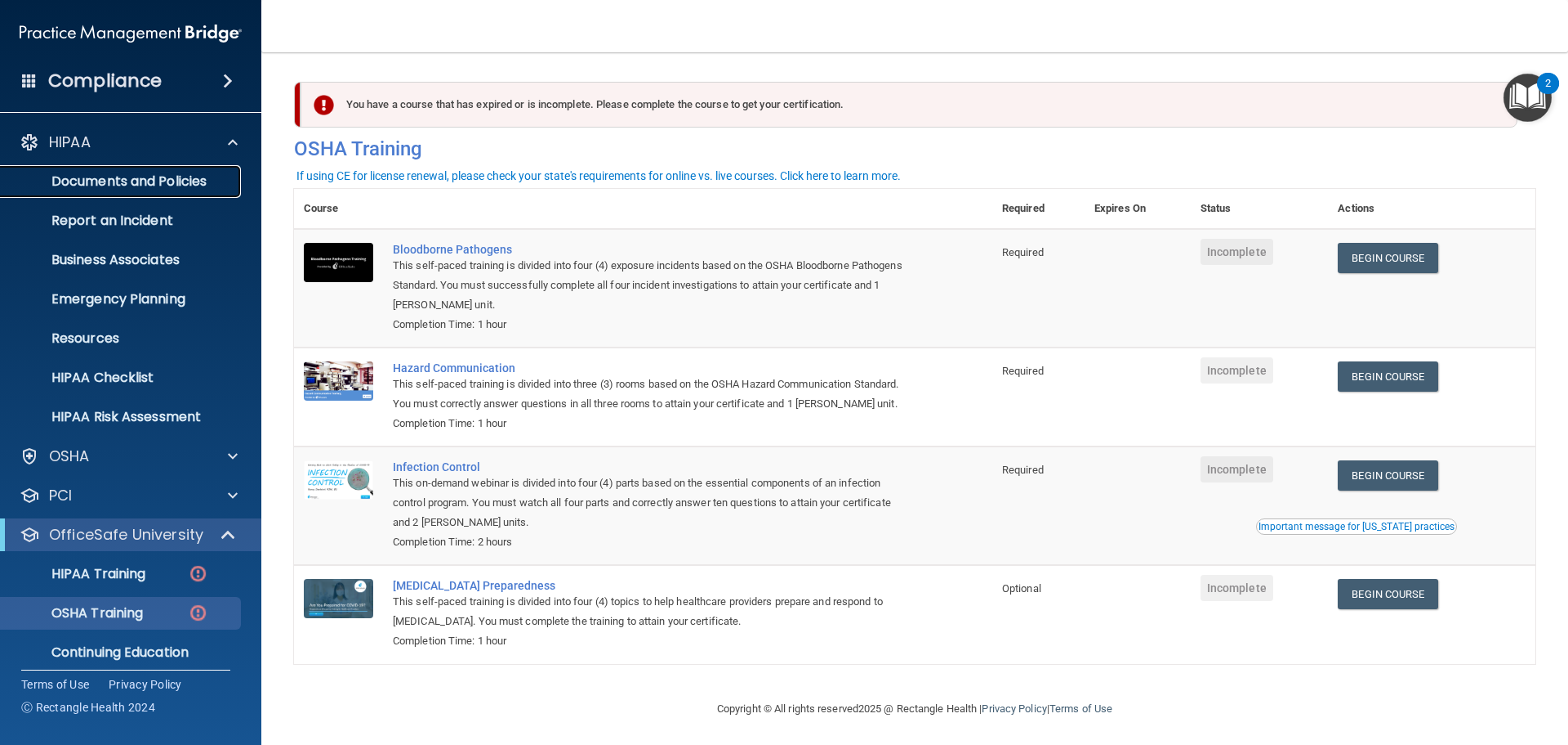
click at [168, 181] on p "Documents and Policies" at bounding box center [122, 182] width 223 height 17
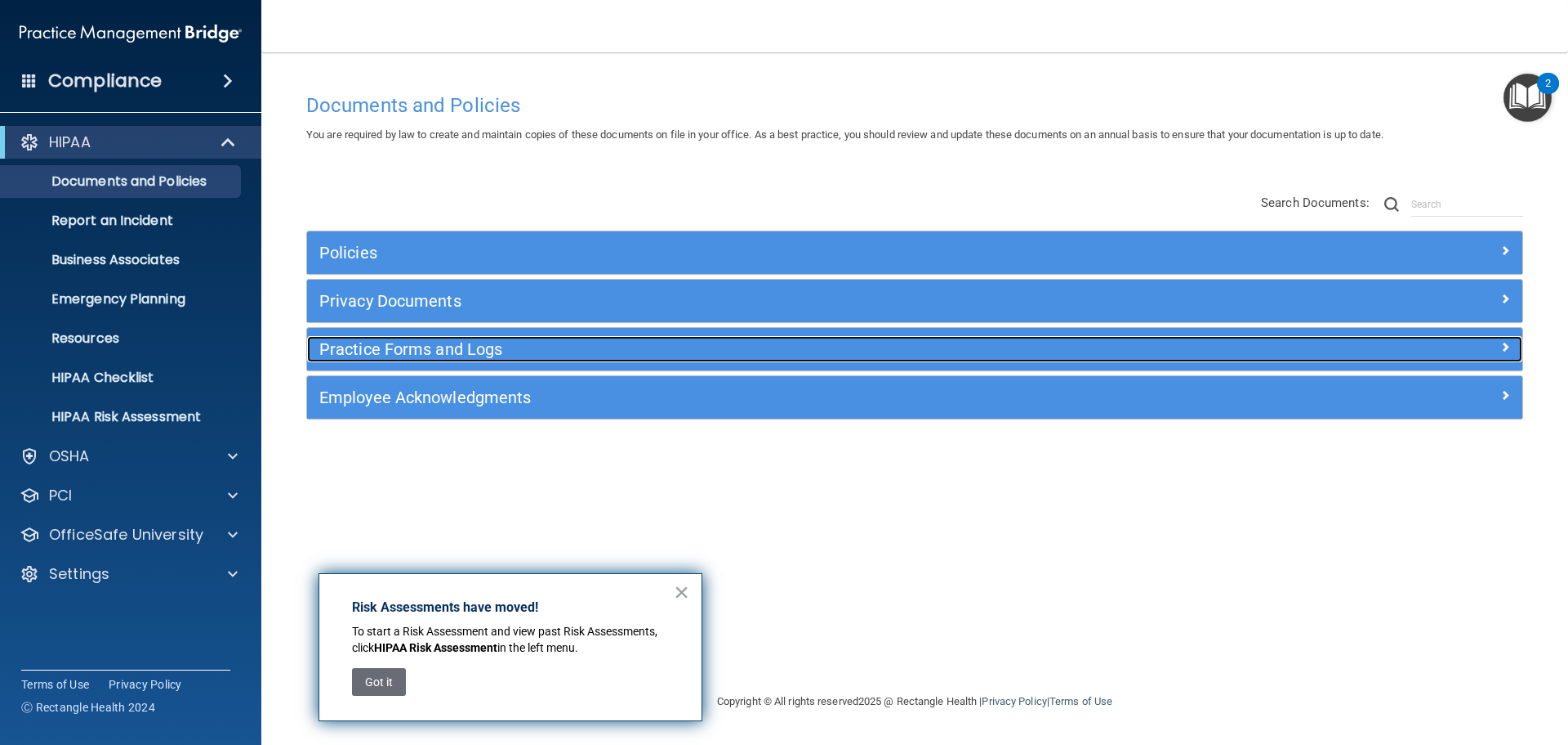
click at [442, 344] on h5 "Practice Forms and Logs" at bounding box center [763, 349] width 887 height 18
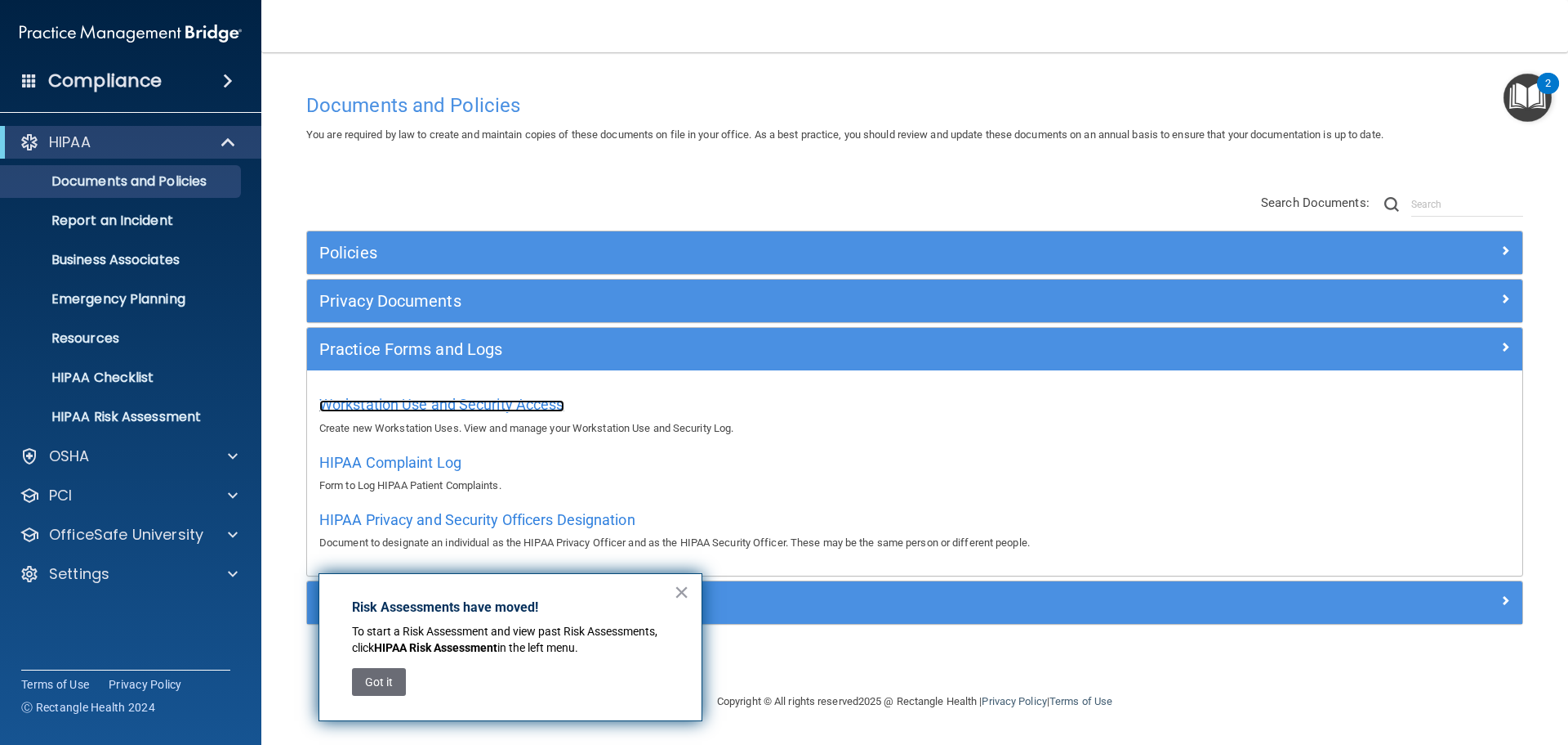
click at [485, 406] on span "Workstation Use and Security Access" at bounding box center [442, 404] width 245 height 17
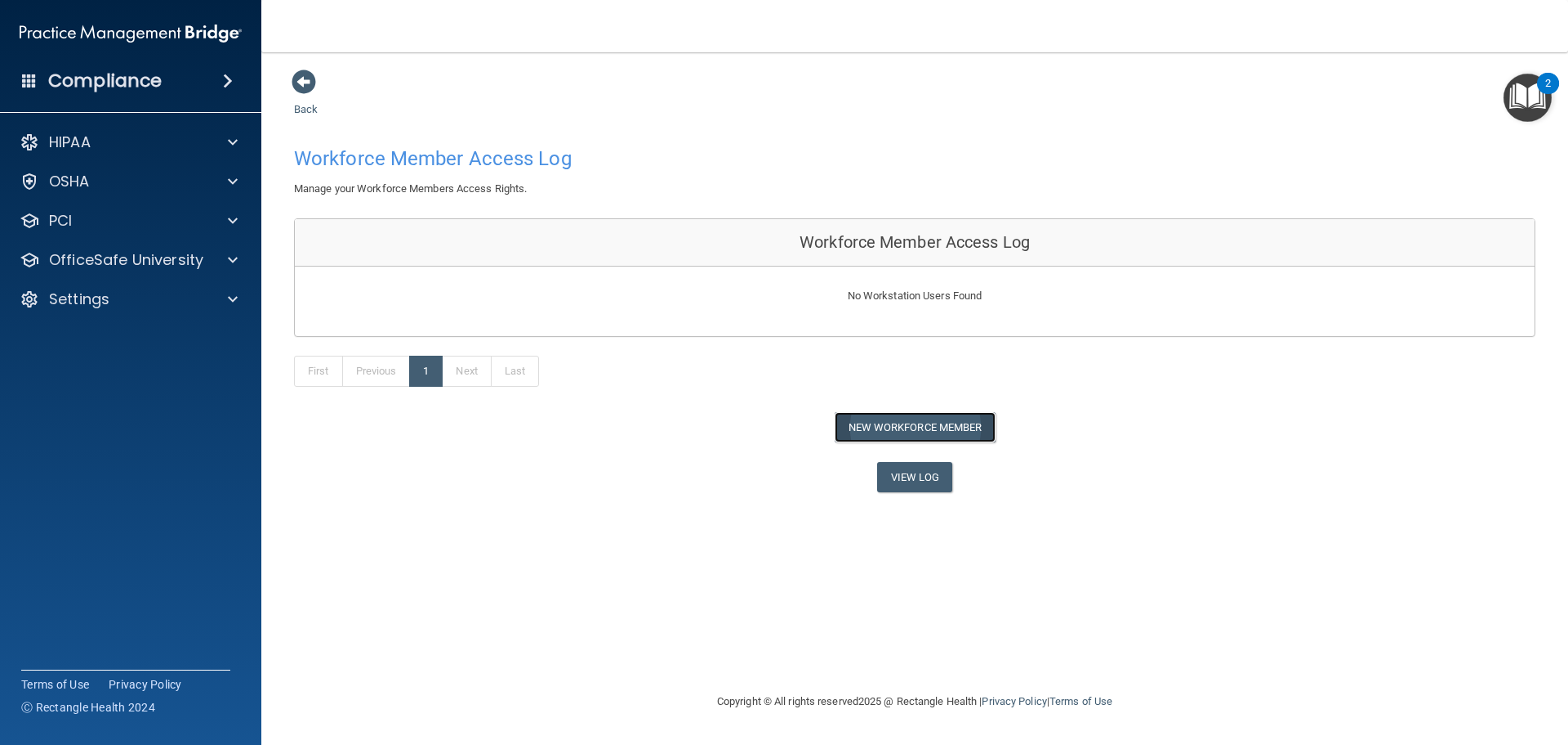
click at [929, 423] on button "New Workforce Member" at bounding box center [914, 426] width 161 height 30
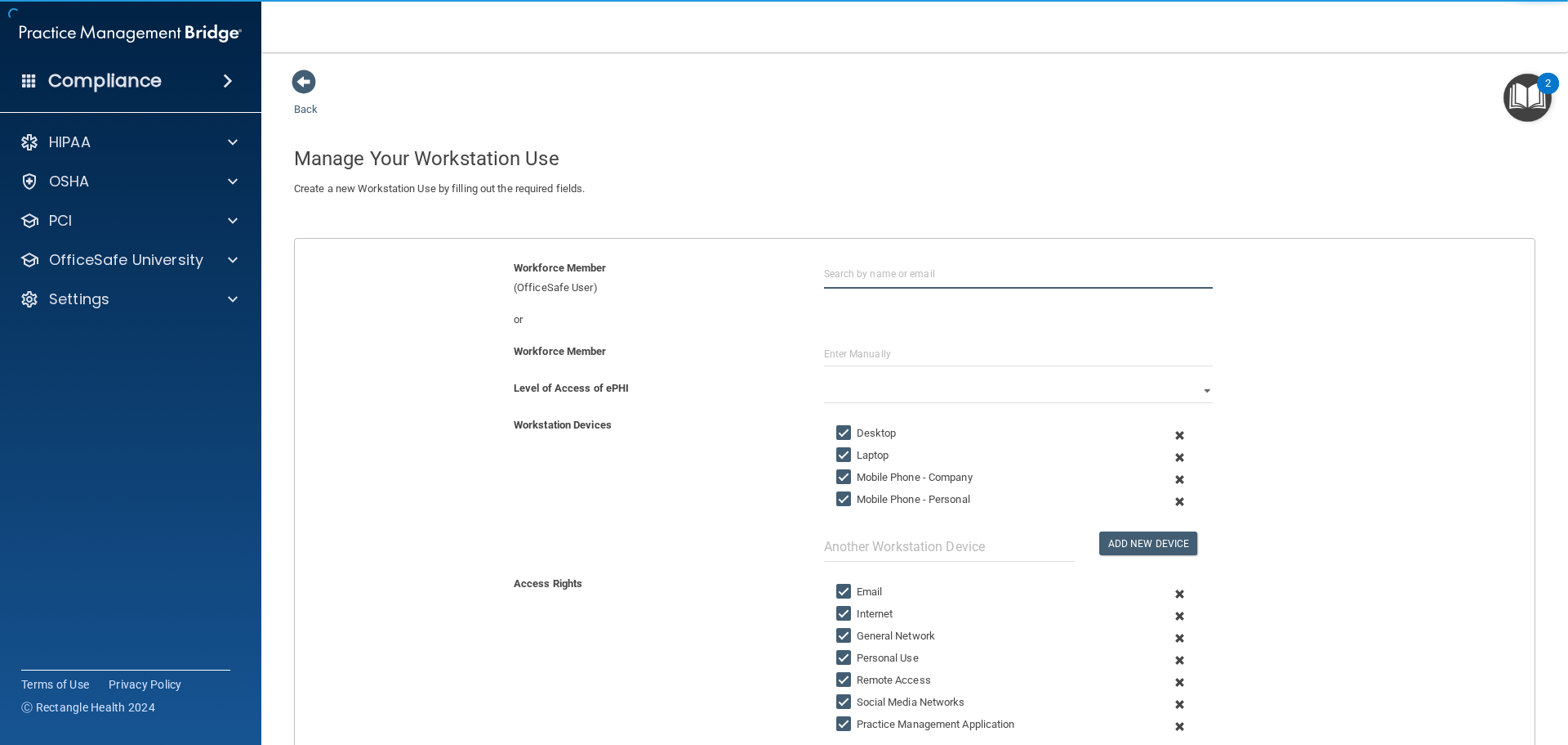
click at [868, 285] on input "text" at bounding box center [1019, 273] width 389 height 30
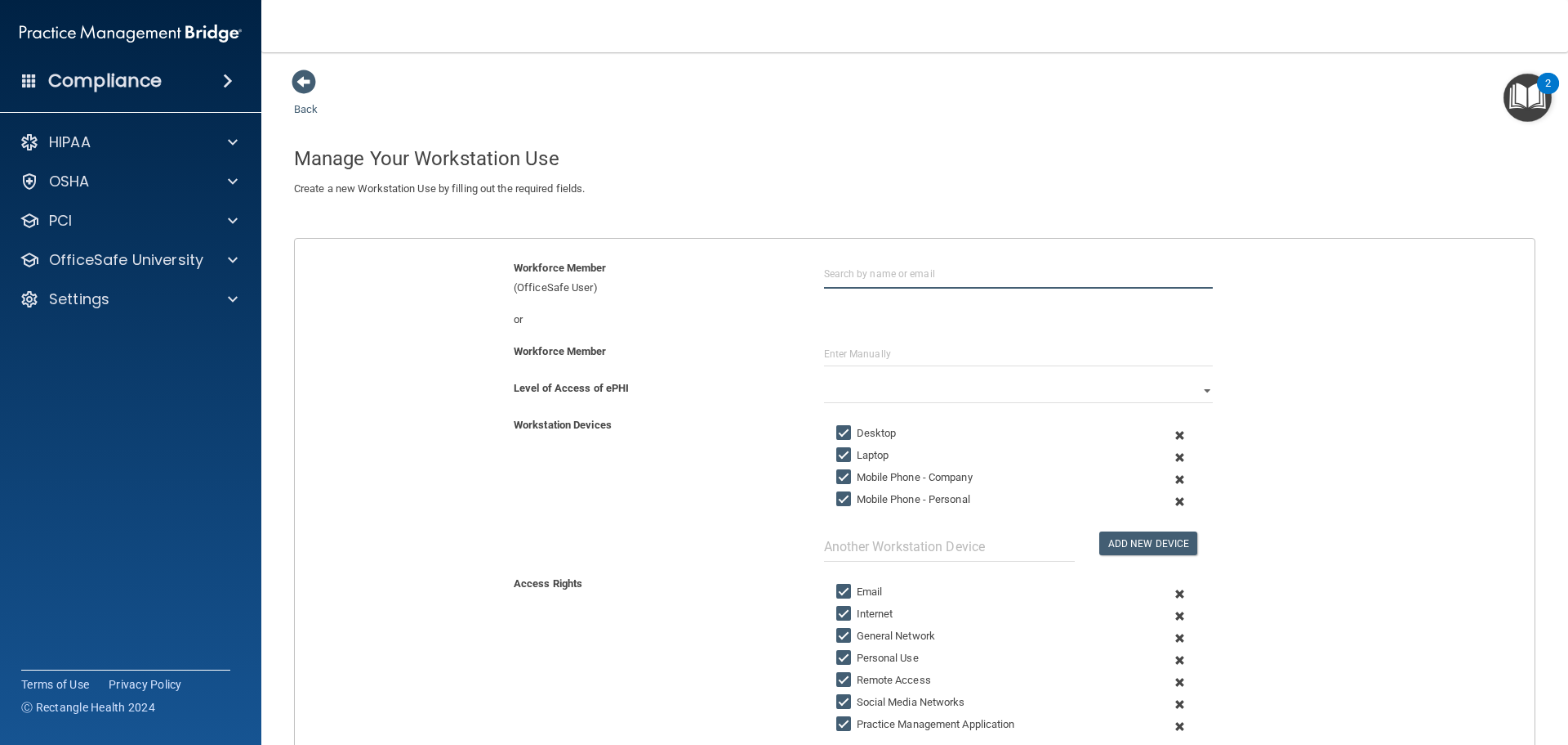
click at [888, 277] on input "text" at bounding box center [1019, 273] width 389 height 30
click at [889, 277] on input "[PERSON_NAME]" at bounding box center [1019, 273] width 389 height 30
click at [881, 300] on div "Workforce Member (OfficeSafe User) Maddie Palmer" at bounding box center [914, 284] width 1264 height 51
click at [893, 272] on input "[PERSON_NAME]" at bounding box center [1019, 273] width 389 height 30
click at [901, 322] on div "[EMAIL_ADDRESS][DOMAIN_NAME]" at bounding box center [914, 334] width 141 height 28
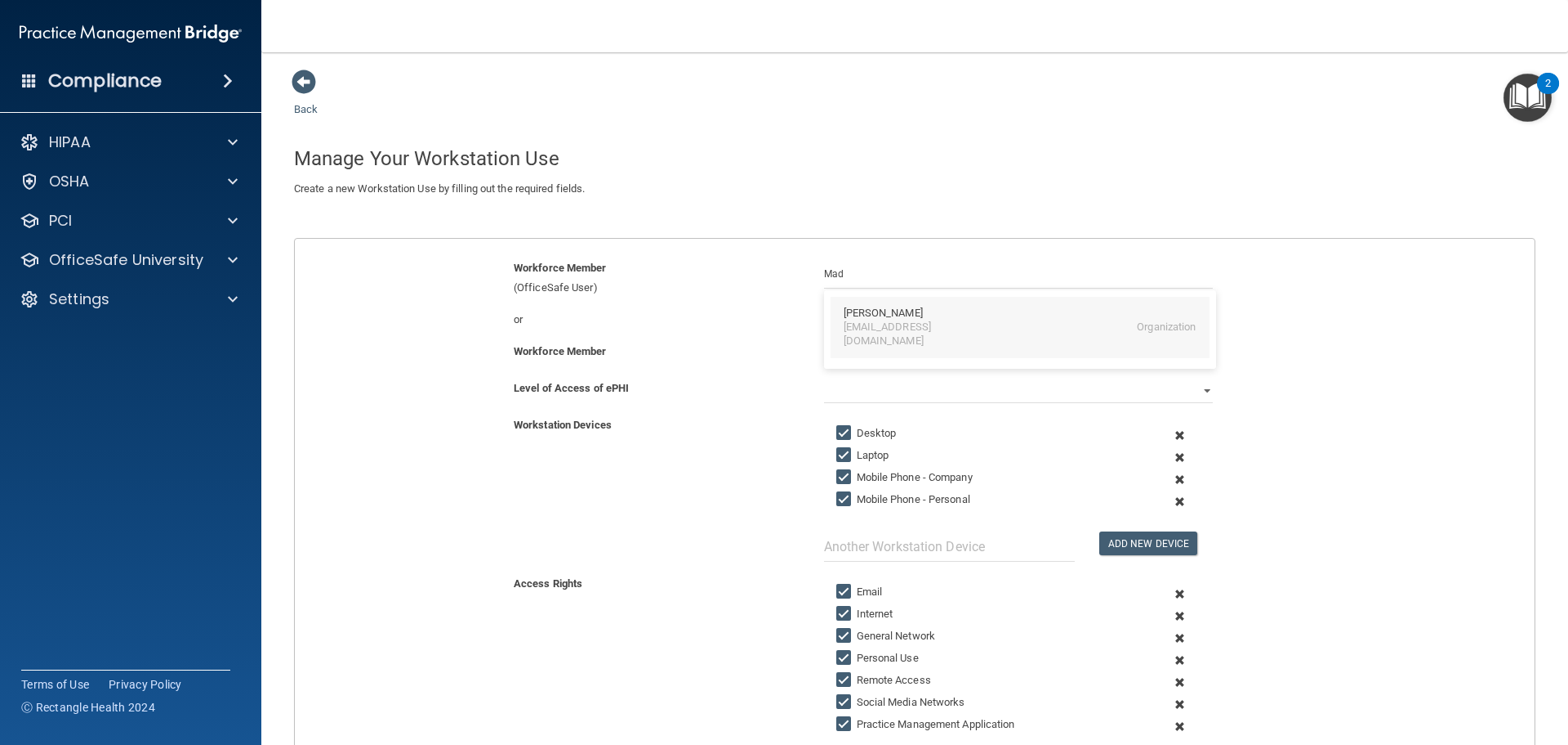
type input "[PERSON_NAME]"
click at [886, 383] on select "Full Limited None" at bounding box center [1019, 390] width 389 height 25
click at [824, 378] on select "Full Limited None" at bounding box center [1019, 390] width 389 height 25
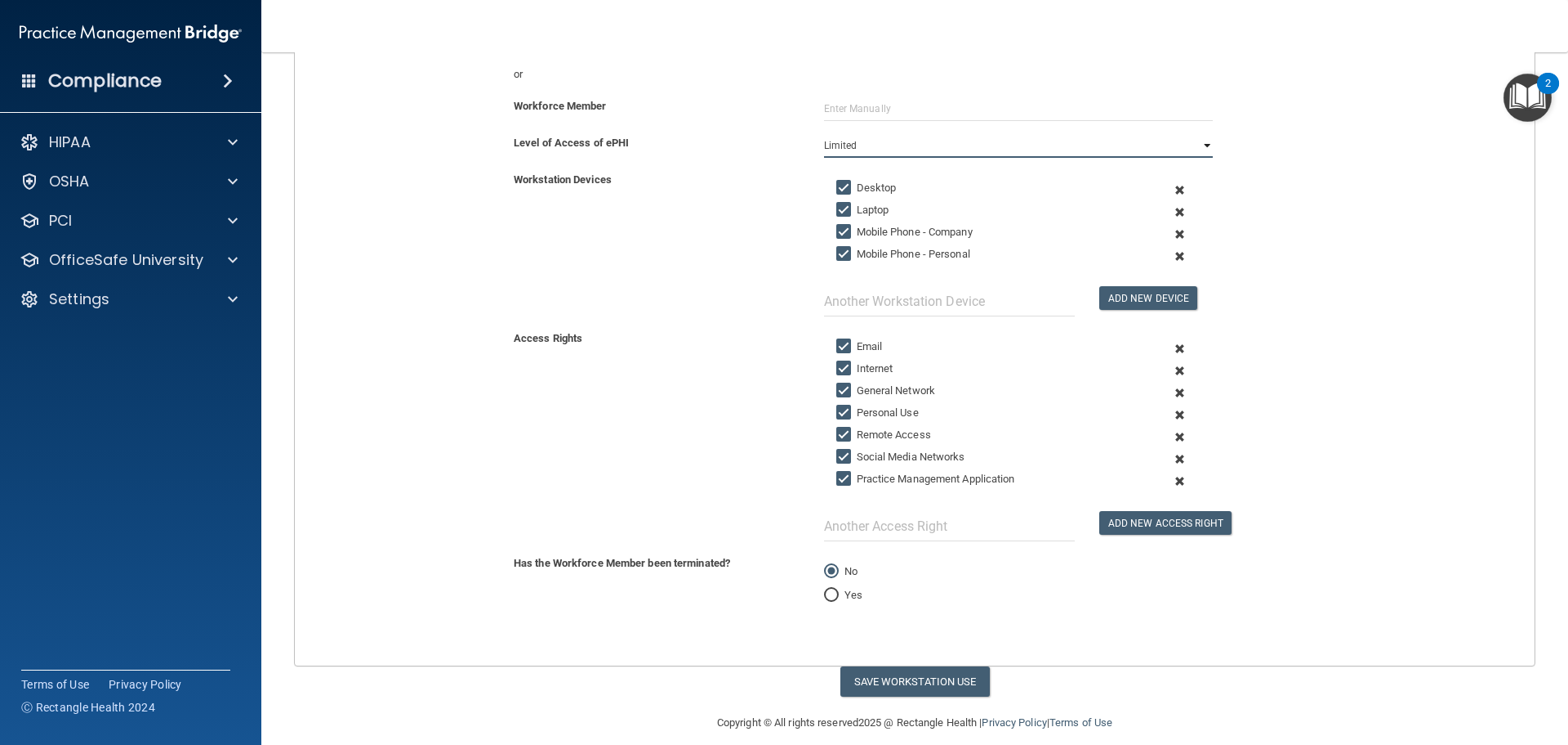
scroll to position [263, 0]
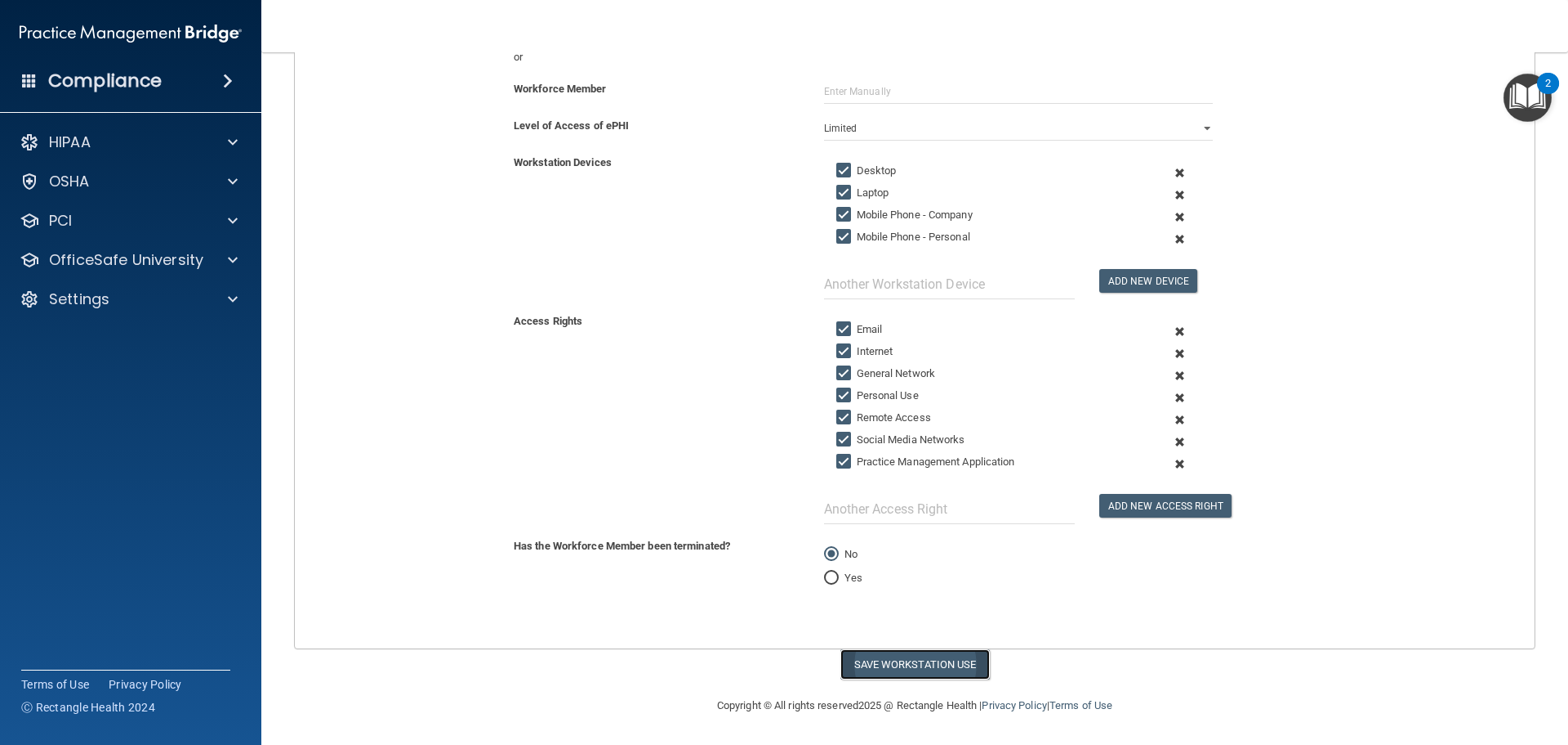
click at [902, 667] on button "Save Workstation Use" at bounding box center [915, 663] width 150 height 30
select select "? string:Full ?"
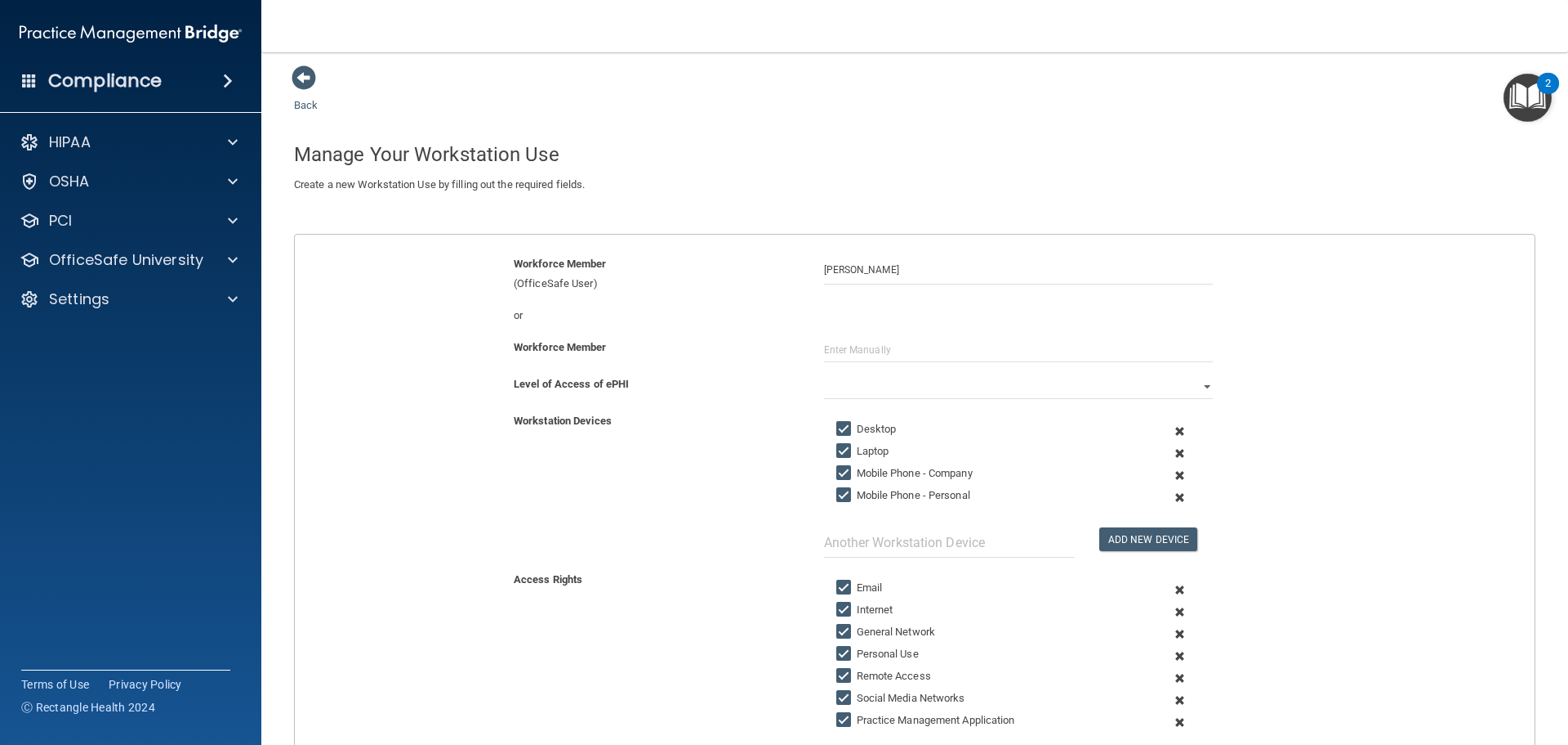
scroll to position [0, 0]
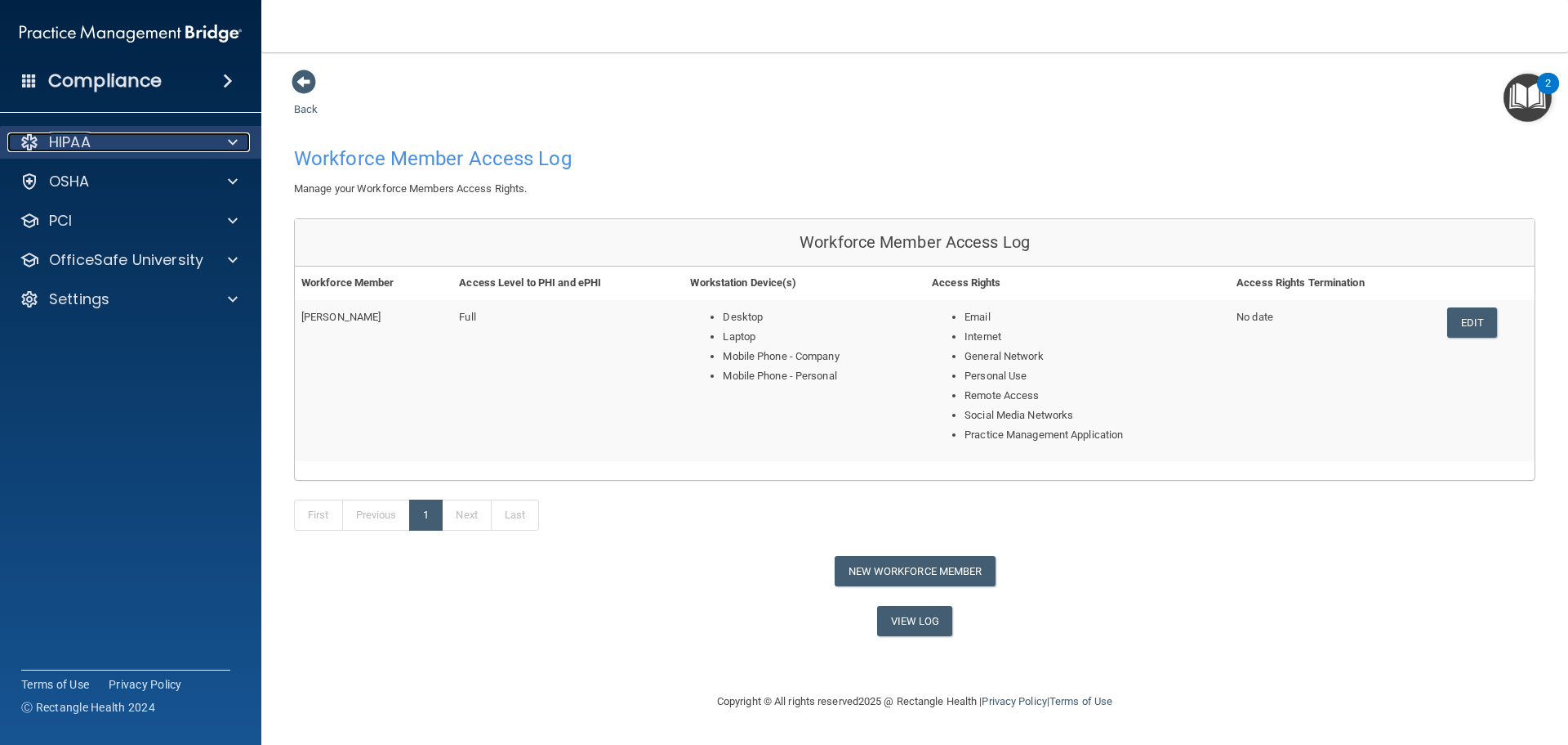
click at [221, 142] on div at bounding box center [230, 141] width 40 height 19
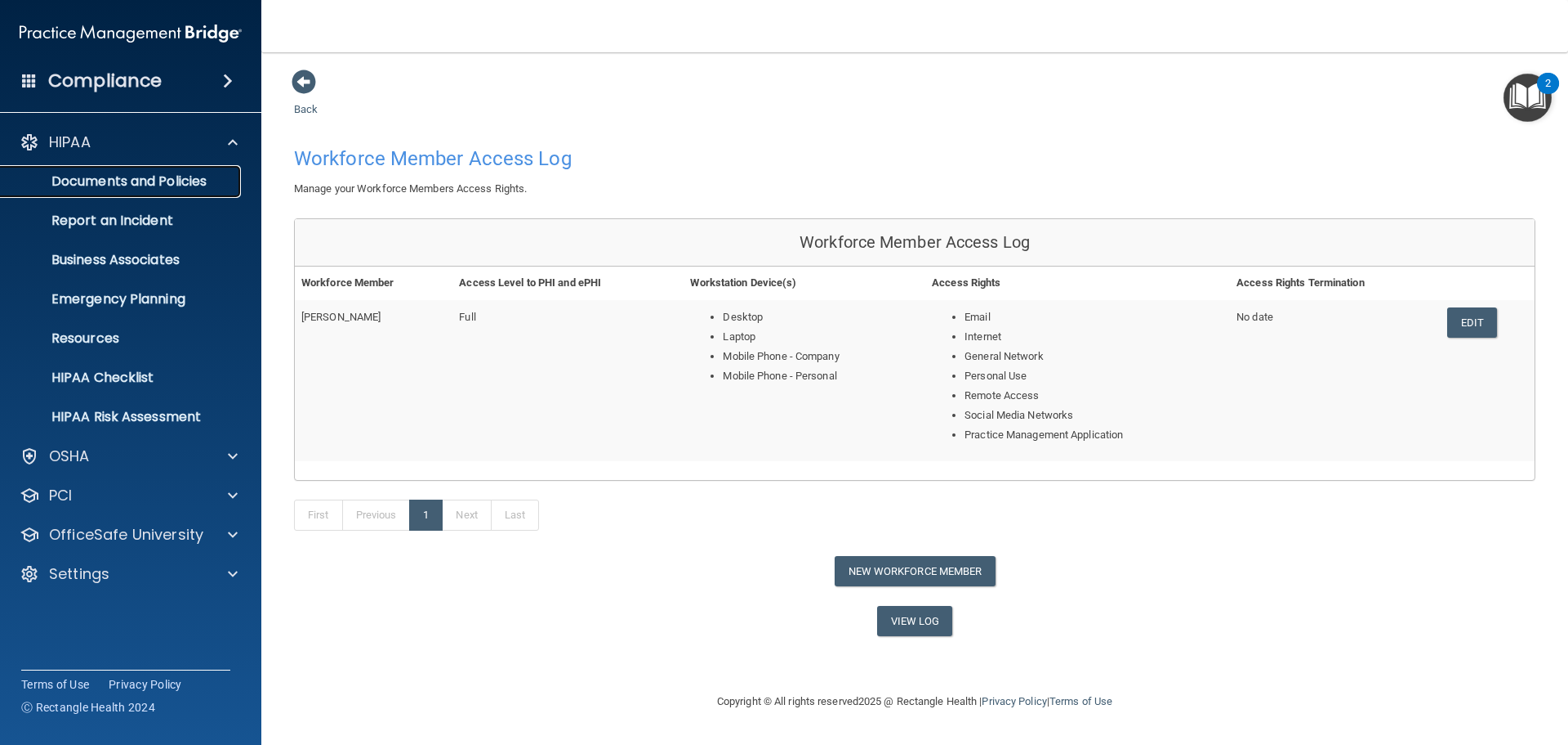
click at [185, 178] on p "Documents and Policies" at bounding box center [122, 182] width 223 height 17
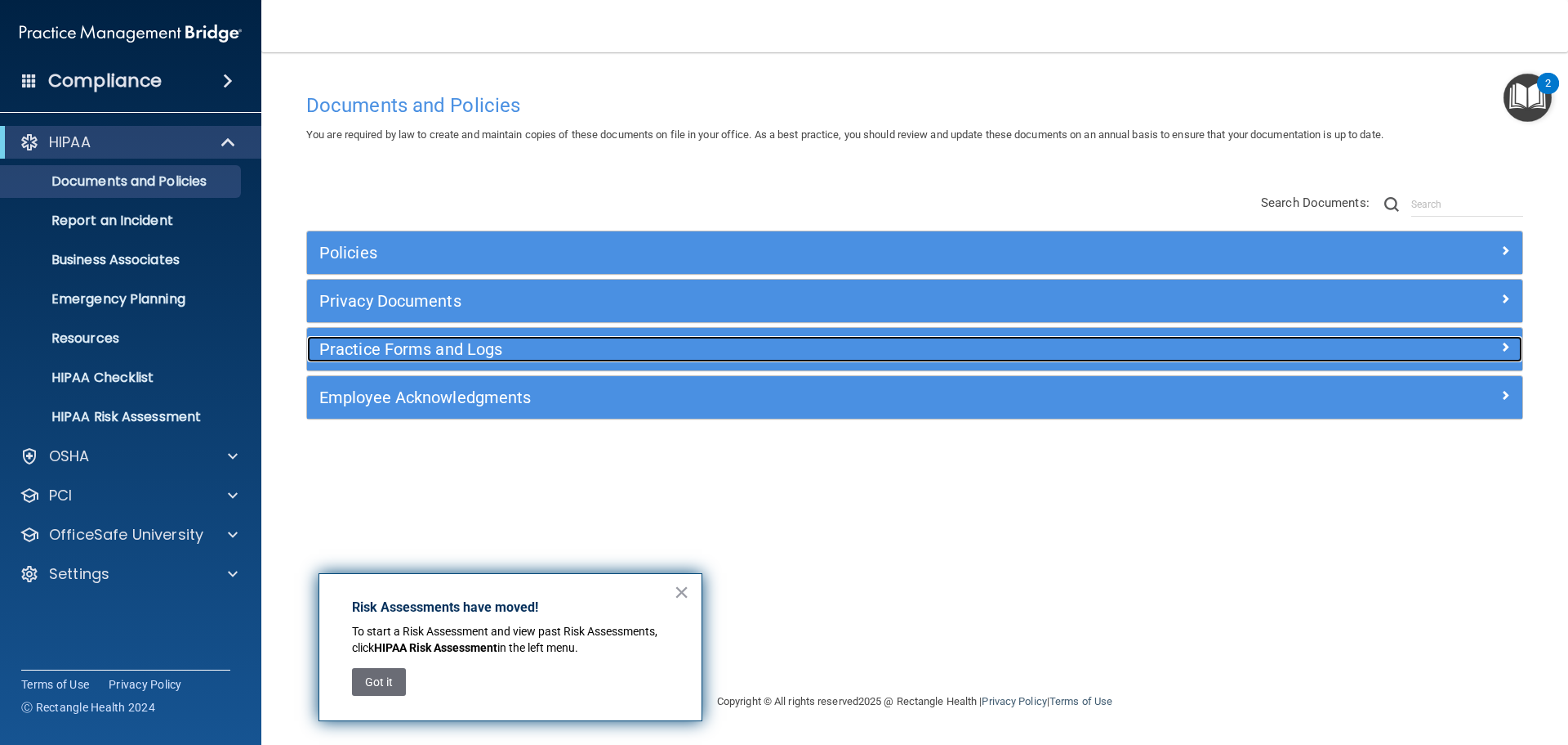
click at [347, 345] on h5 "Practice Forms and Logs" at bounding box center [763, 349] width 887 height 18
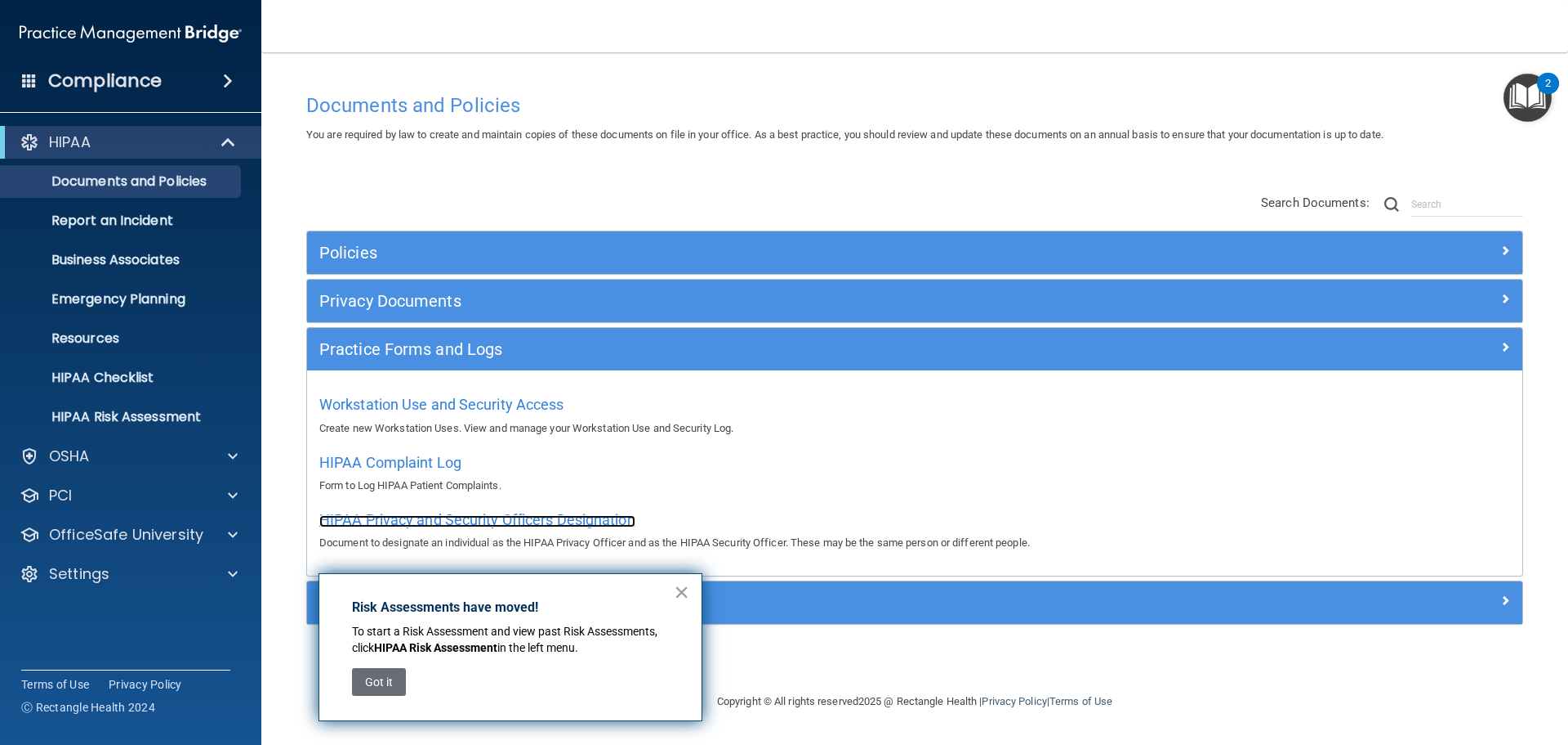
click at [439, 526] on span "HIPAA Privacy and Security Officers Designation" at bounding box center [477, 519] width 316 height 17
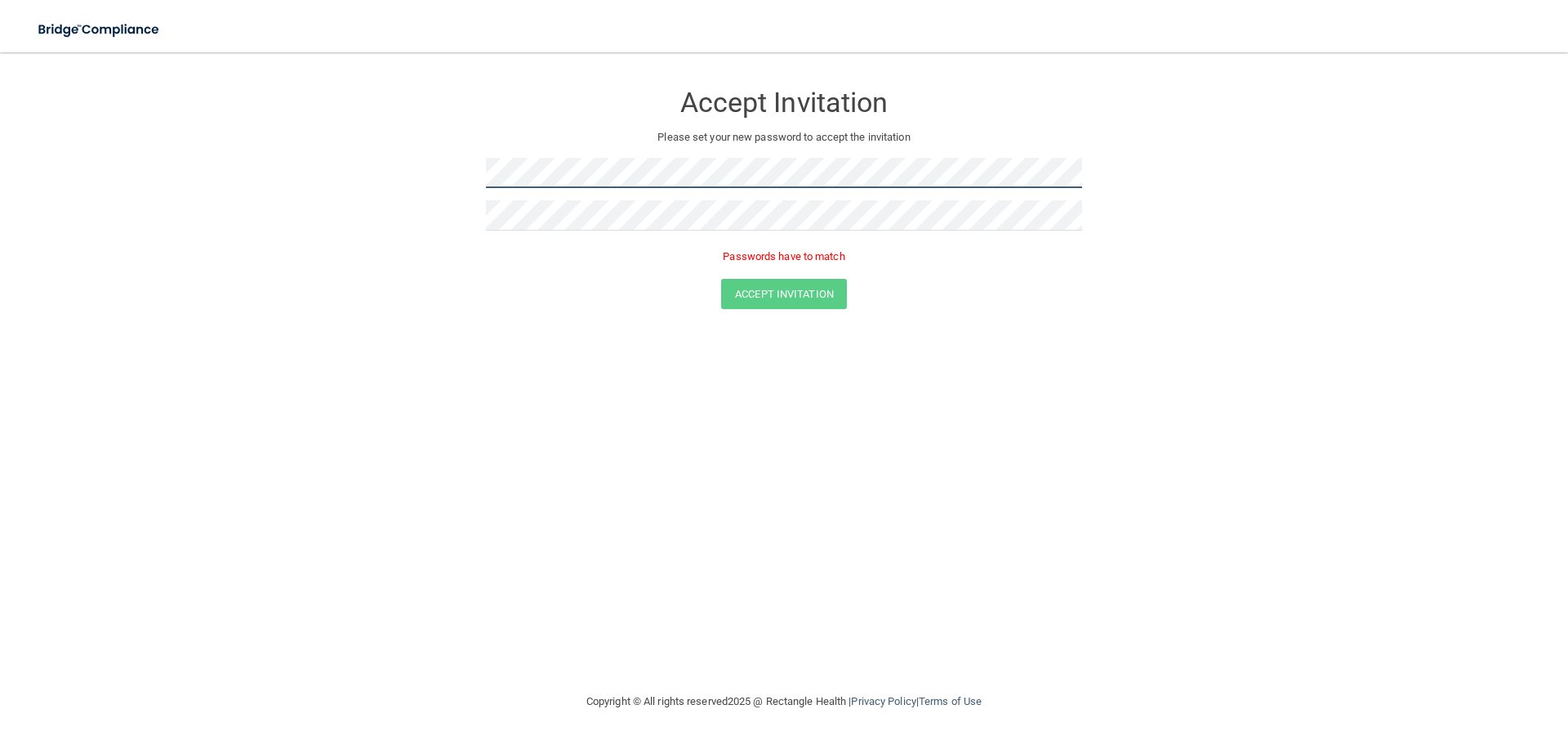
click at [454, 172] on form "Accept Invitation Please set your new password to accept the invitation Passwor…" at bounding box center [784, 198] width 1503 height 260
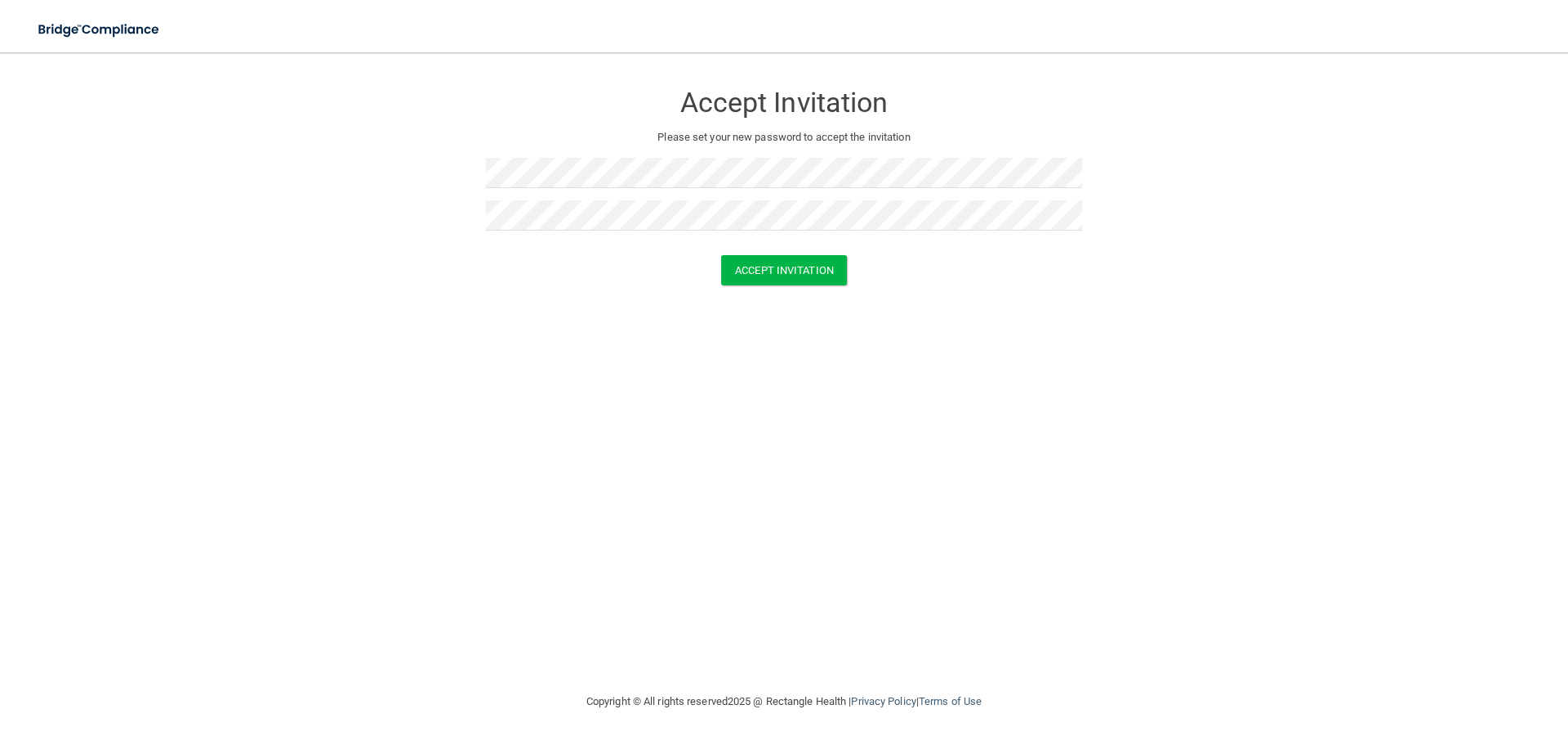
click at [790, 533] on div "Accept Invitation Please set your new password to accept the invitation Accept …" at bounding box center [784, 372] width 1503 height 606
click at [799, 255] on button "Accept Invitation" at bounding box center [784, 270] width 126 height 30
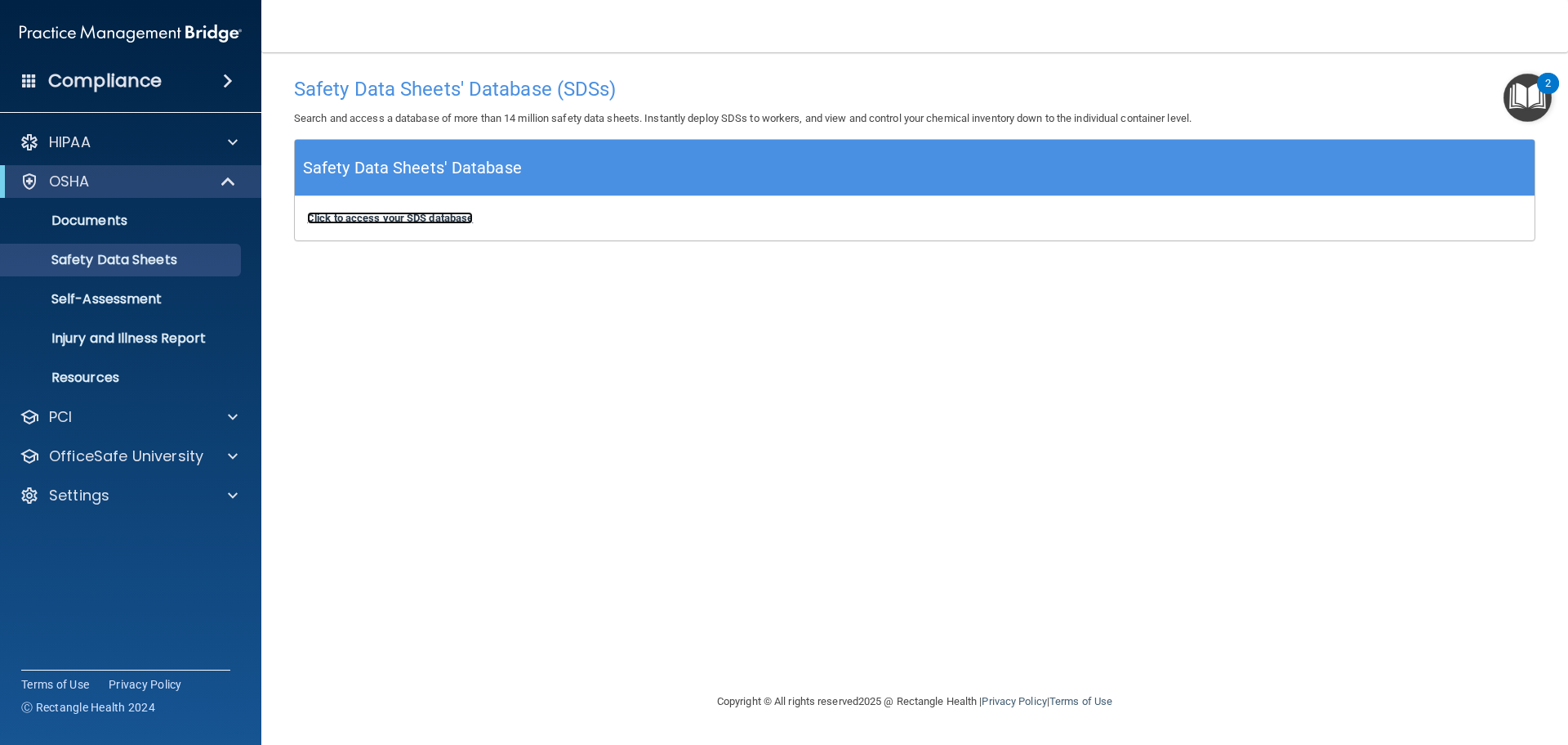
click at [380, 221] on b "Click to access your SDS database" at bounding box center [390, 217] width 166 height 12
click at [212, 296] on p "Self-Assessment" at bounding box center [122, 299] width 223 height 17
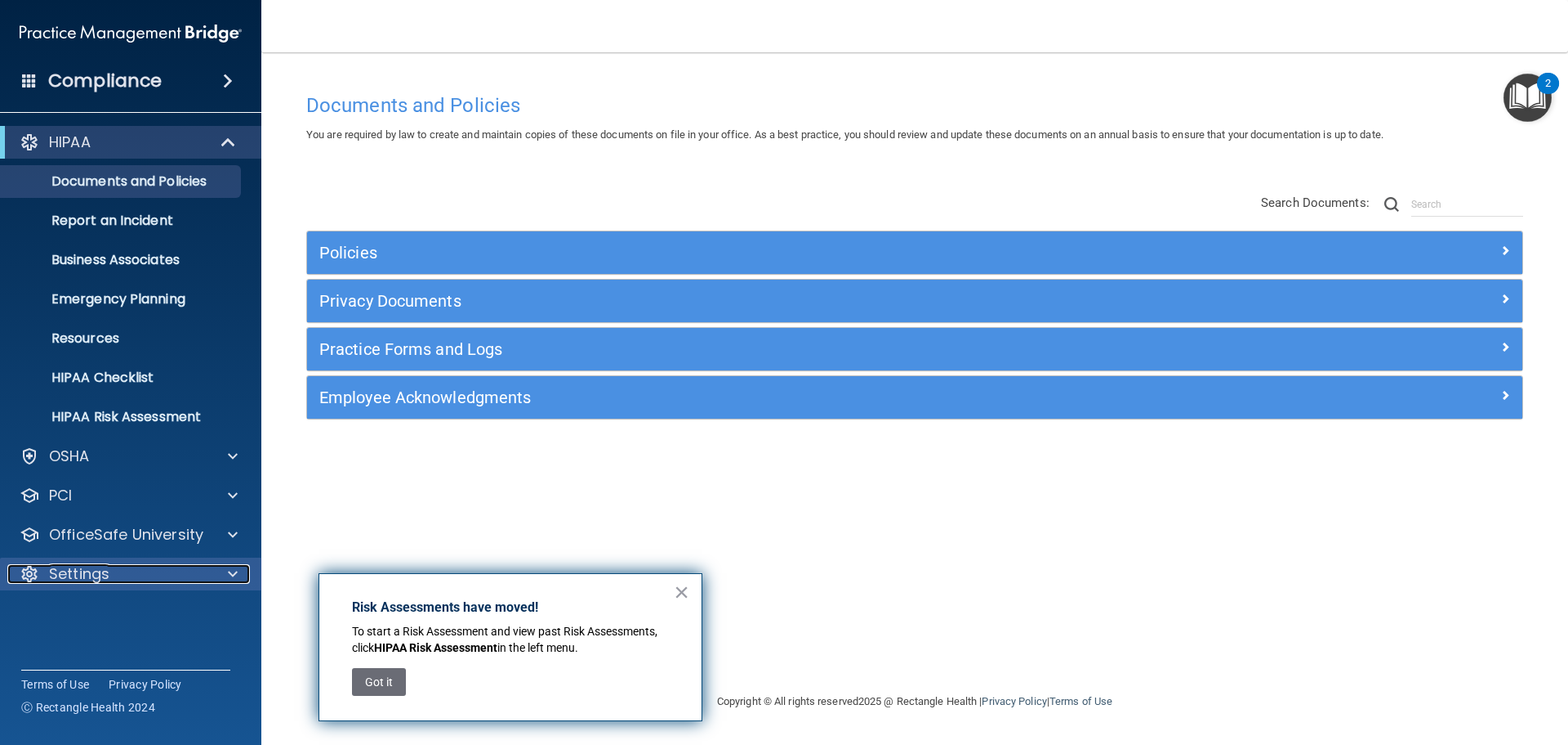
click at [217, 571] on div at bounding box center [230, 573] width 40 height 19
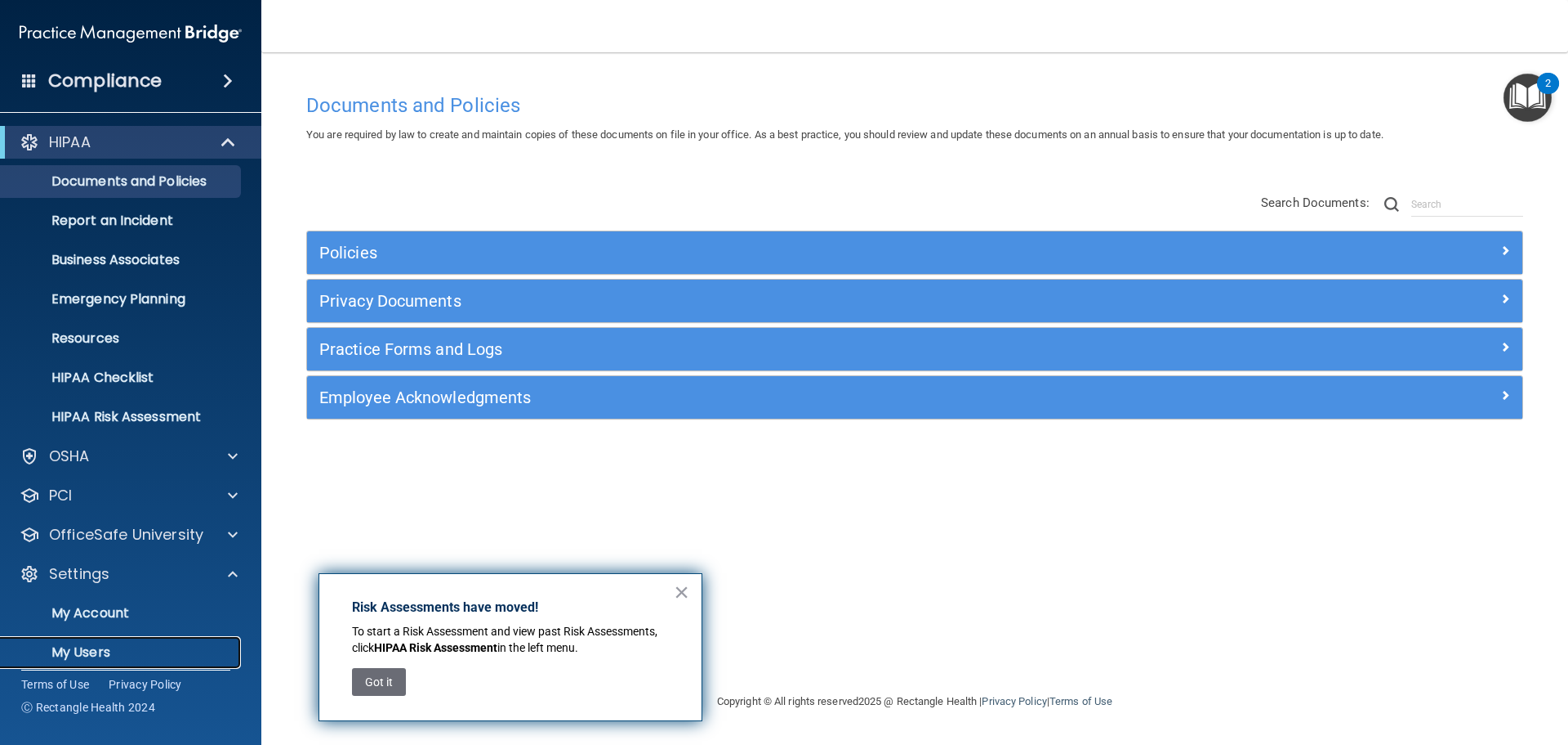
click at [85, 644] on p "My Users" at bounding box center [122, 652] width 223 height 17
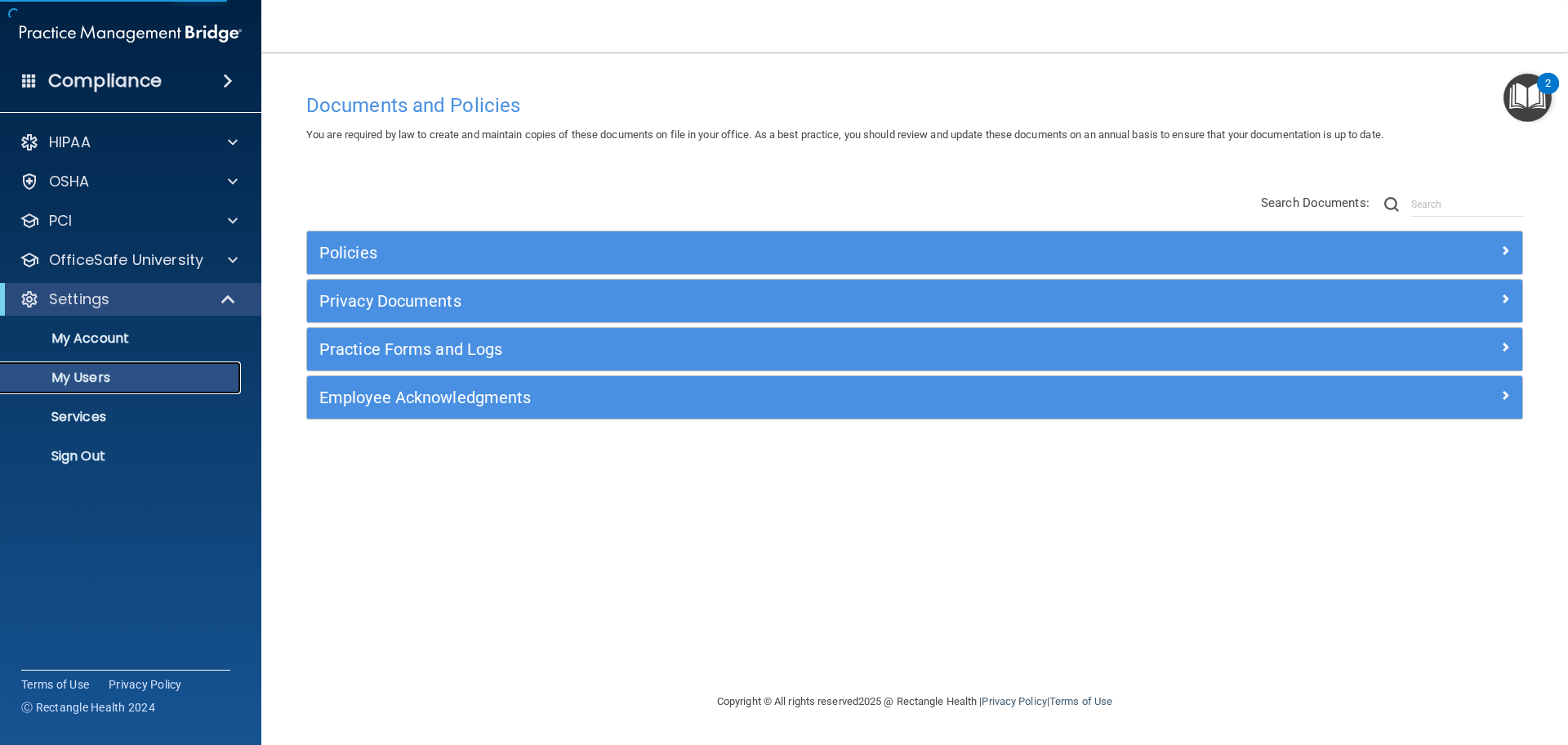
select select "20"
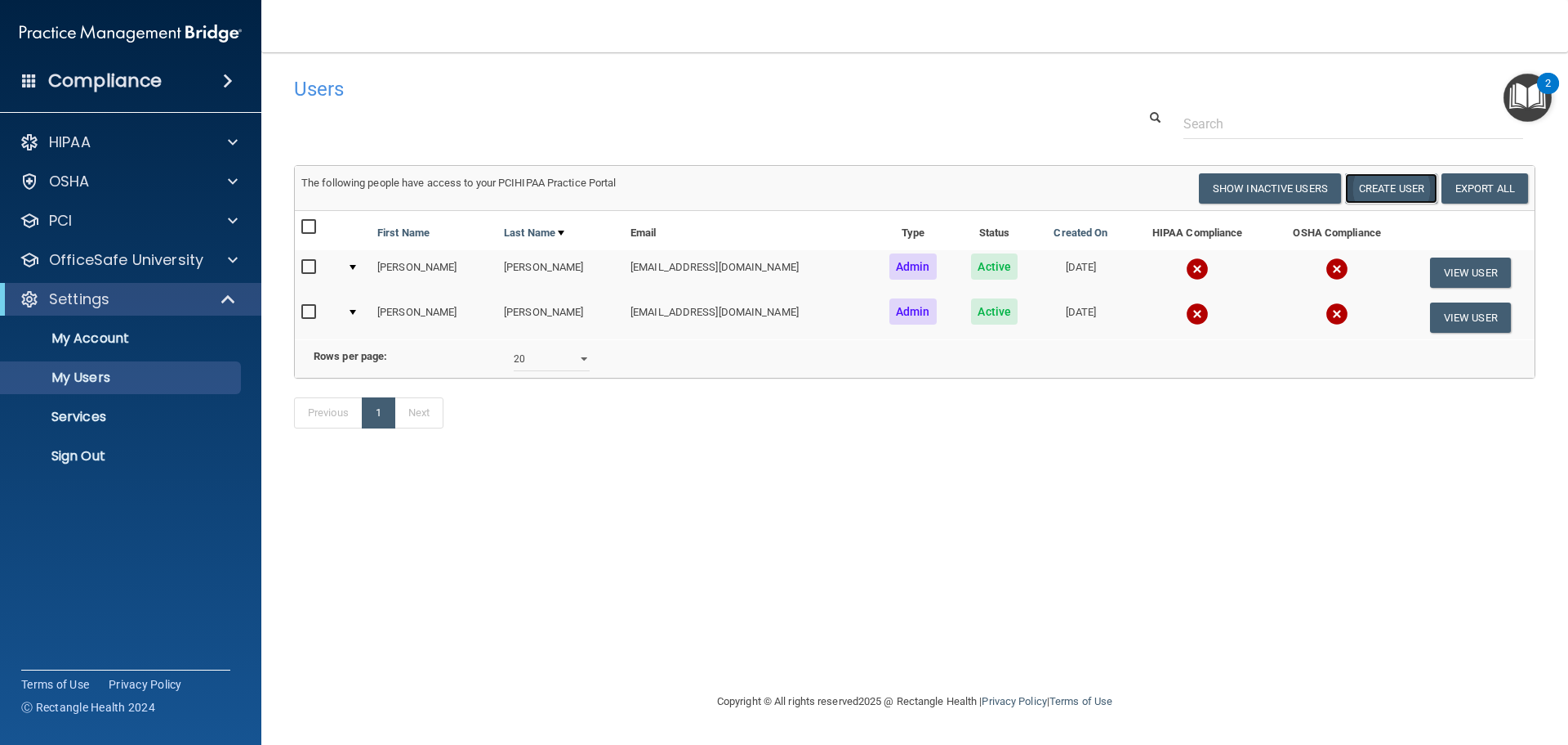
click at [1415, 182] on button "Create User" at bounding box center [1391, 188] width 93 height 30
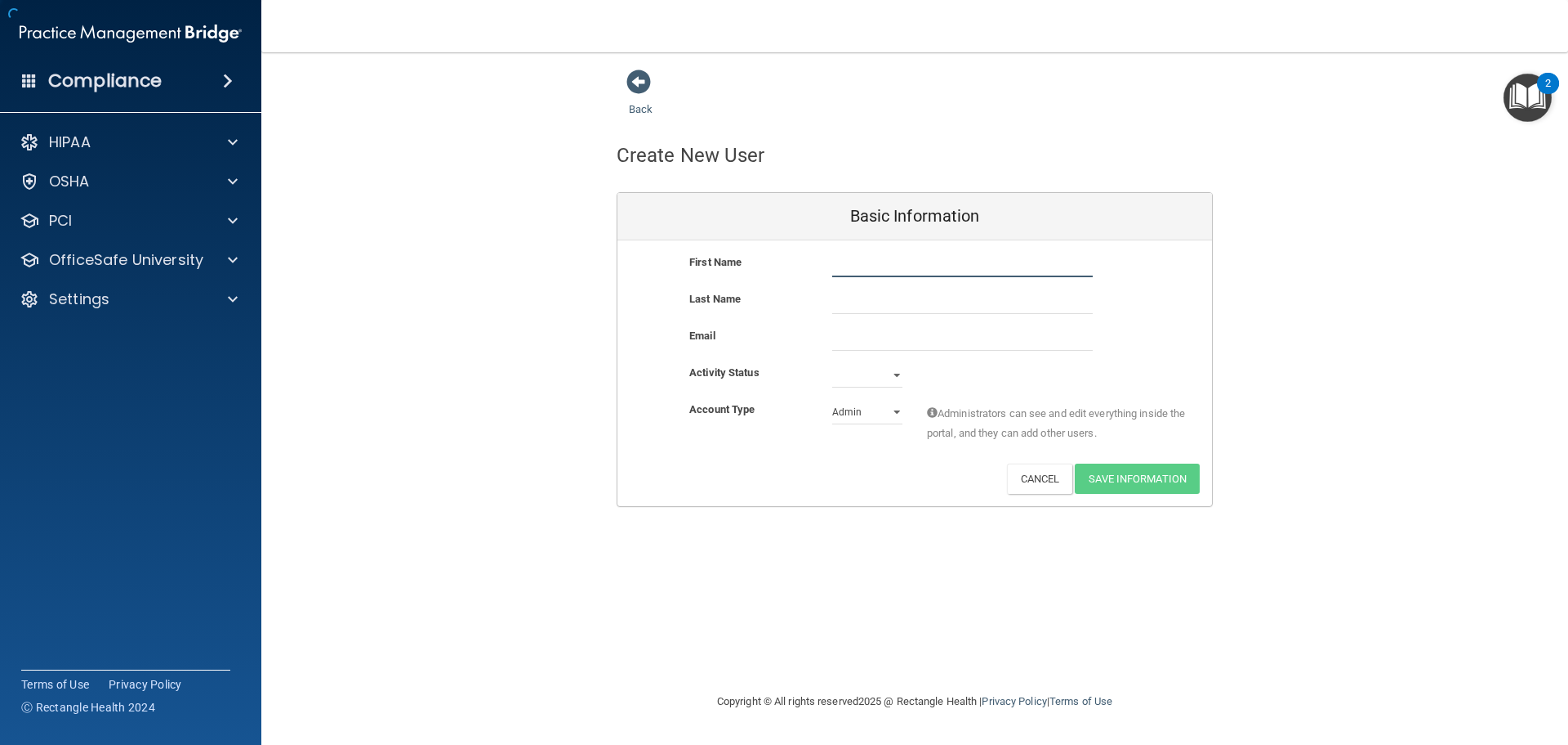
click at [873, 255] on input "text" at bounding box center [963, 265] width 261 height 25
type input "[PERSON_NAME]"
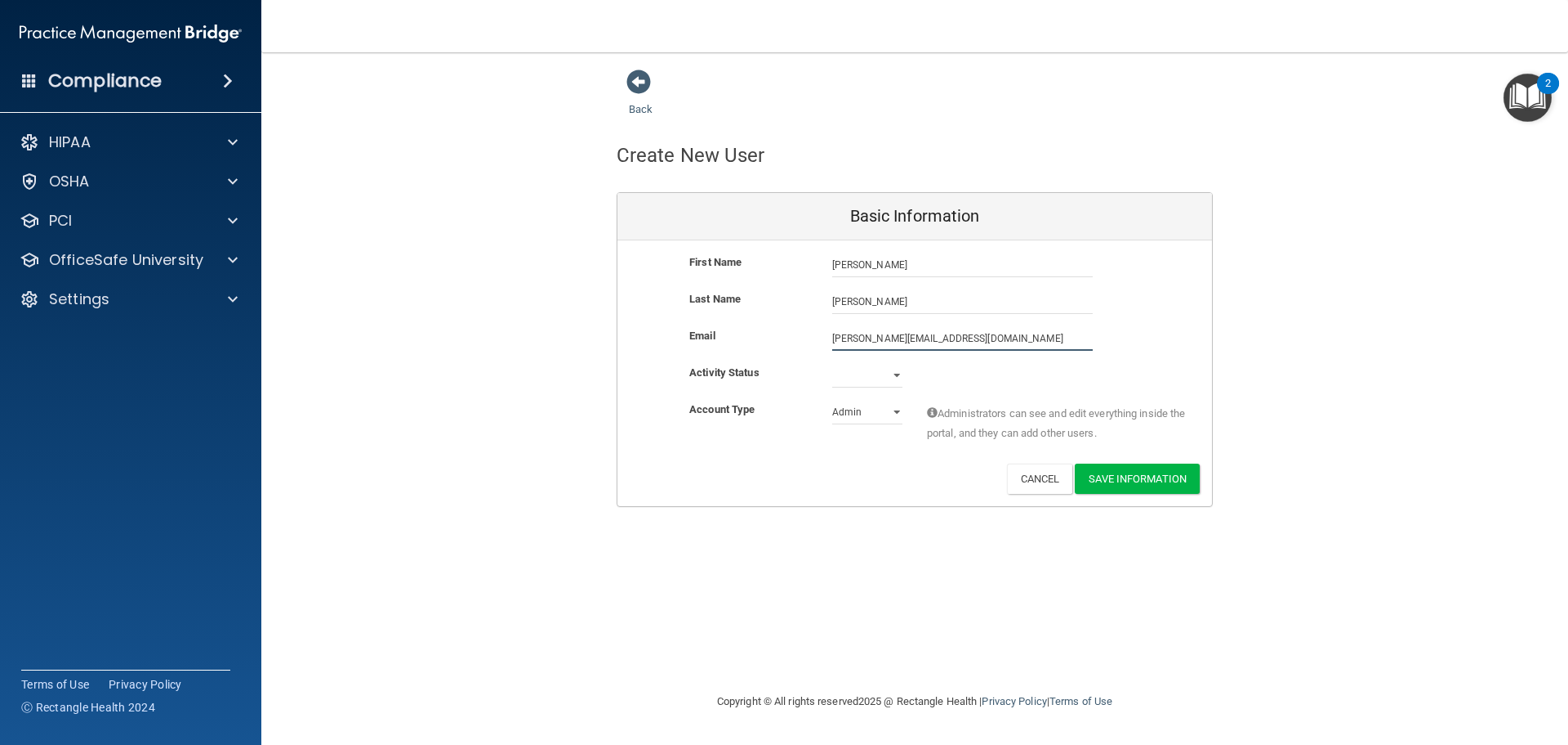
type input "[PERSON_NAME][EMAIL_ADDRESS][DOMAIN_NAME]"
click at [878, 386] on select "Active Inactive" at bounding box center [868, 375] width 71 height 25
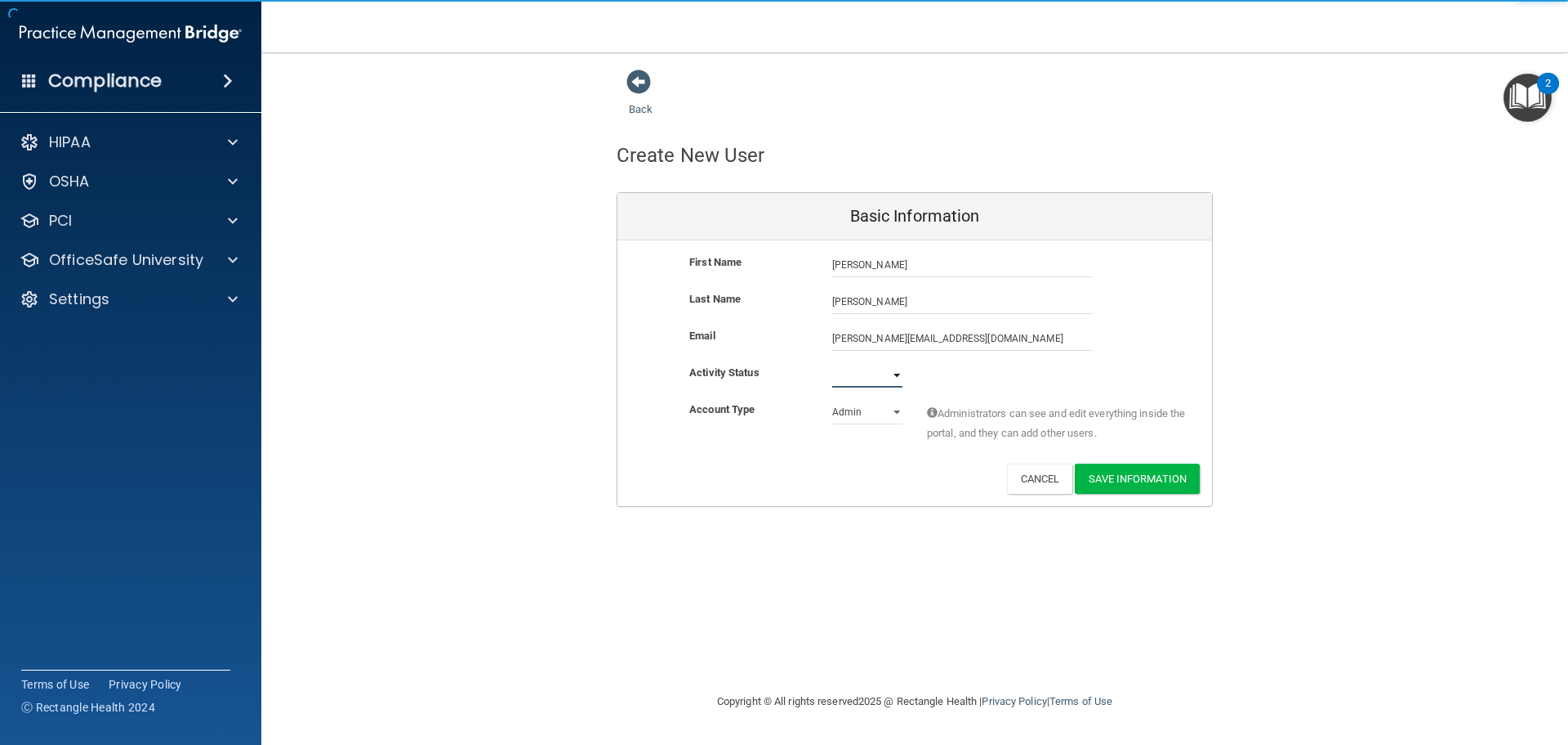
select select "active"
click at [833, 363] on select "Active Inactive" at bounding box center [868, 375] width 71 height 25
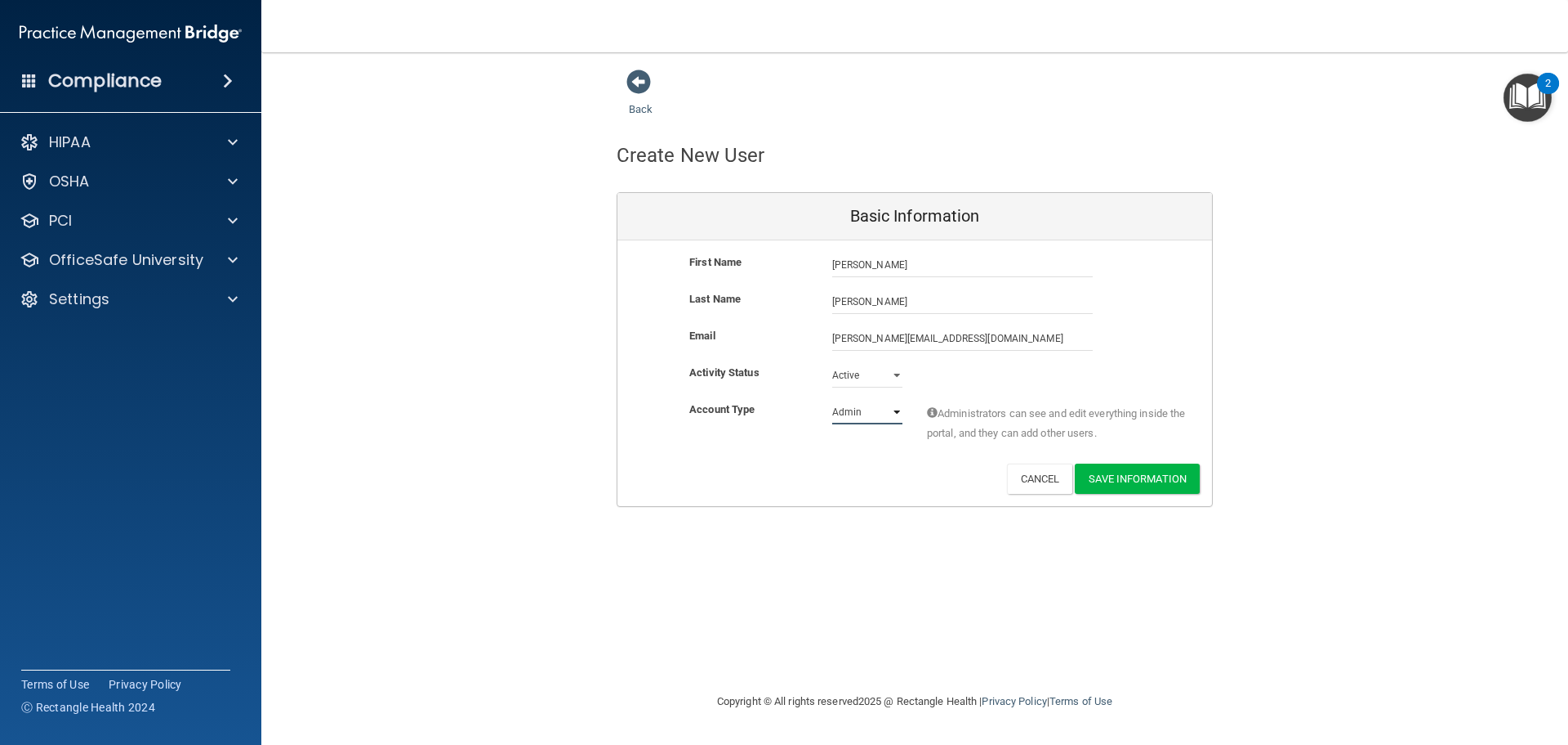
click at [874, 406] on select "Admin Member" at bounding box center [868, 412] width 71 height 25
select select "practice_member"
click at [833, 400] on select "Admin Member" at bounding box center [868, 412] width 71 height 25
click at [1159, 471] on button "Save Information" at bounding box center [1137, 478] width 125 height 30
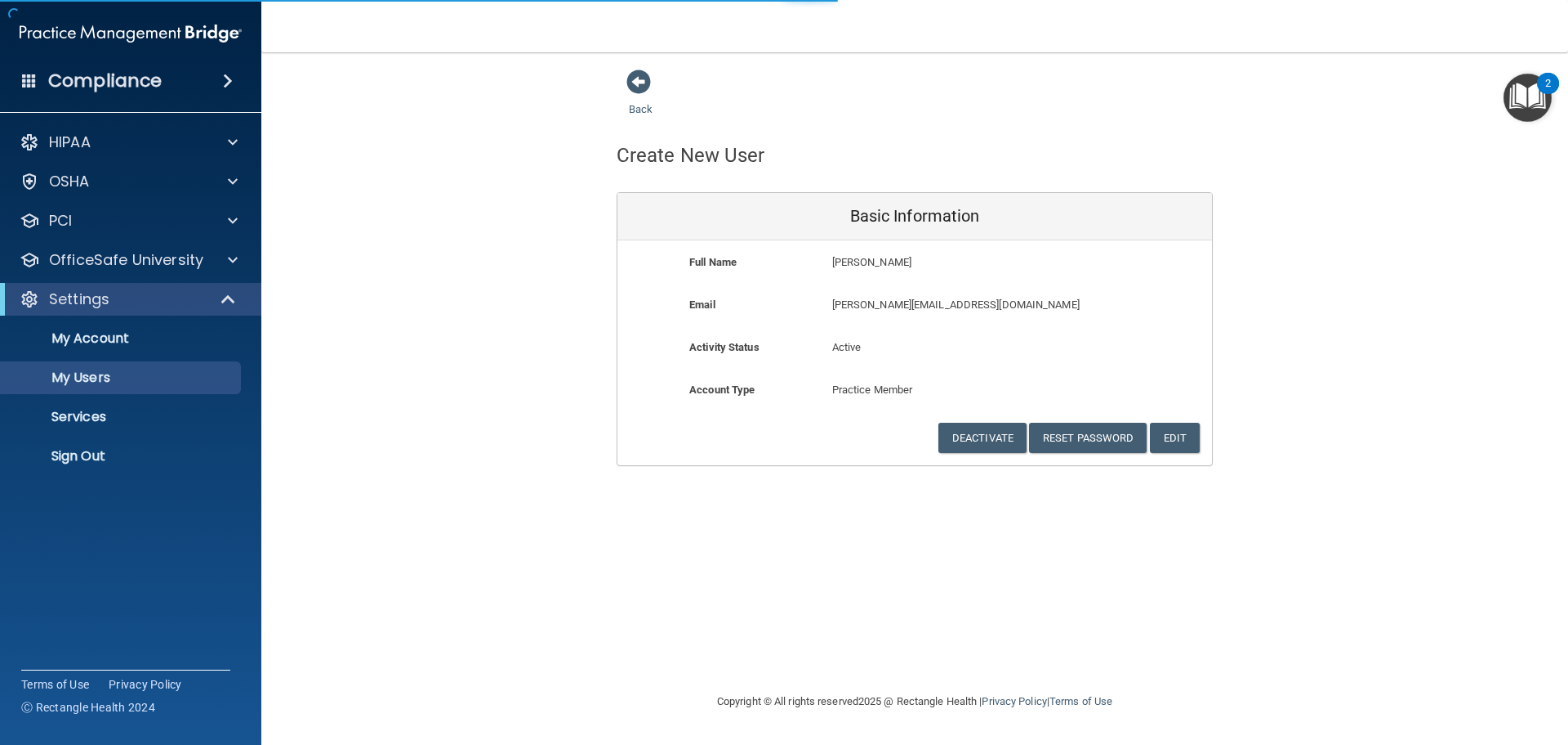
select select "20"
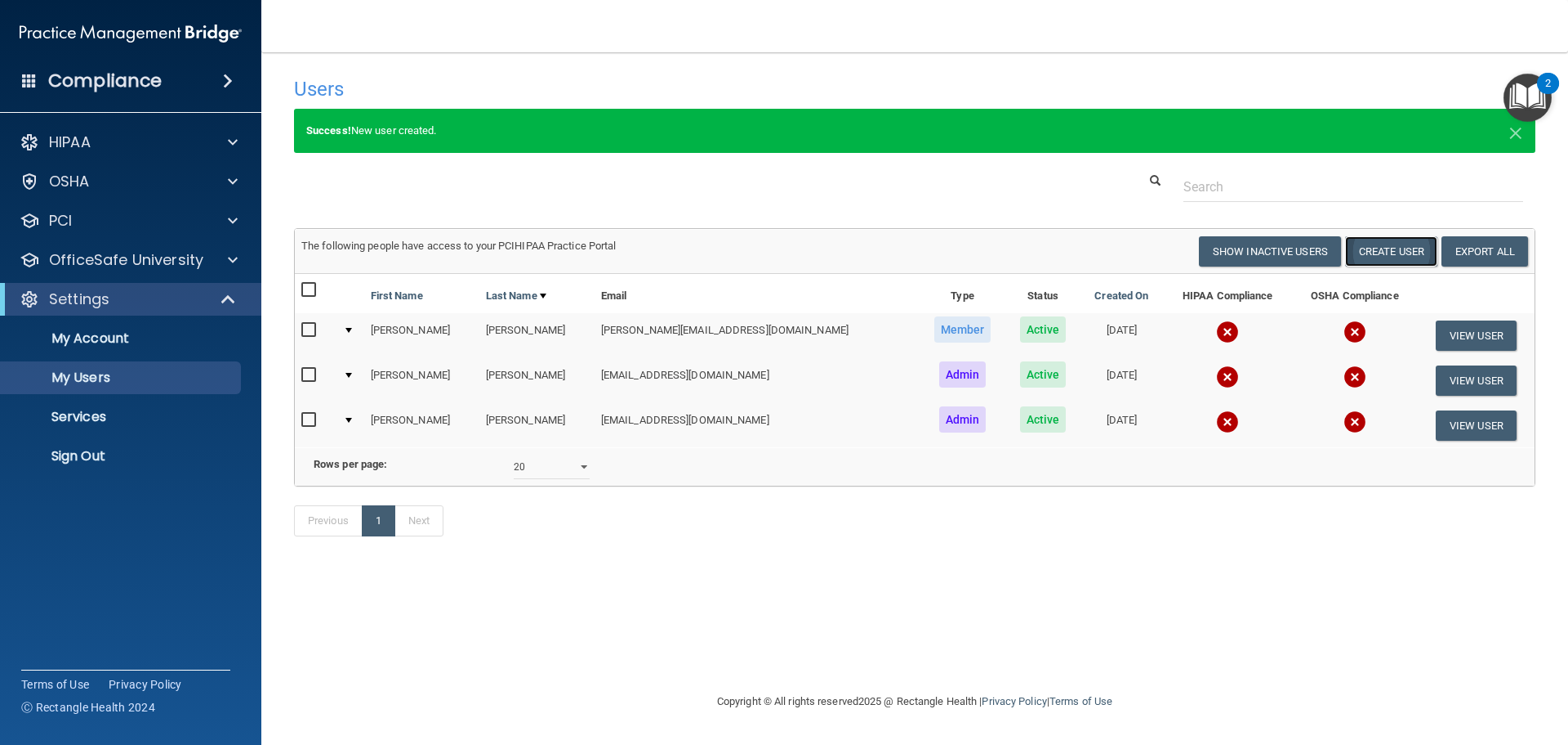
click at [1361, 249] on button "Create User" at bounding box center [1391, 251] width 93 height 30
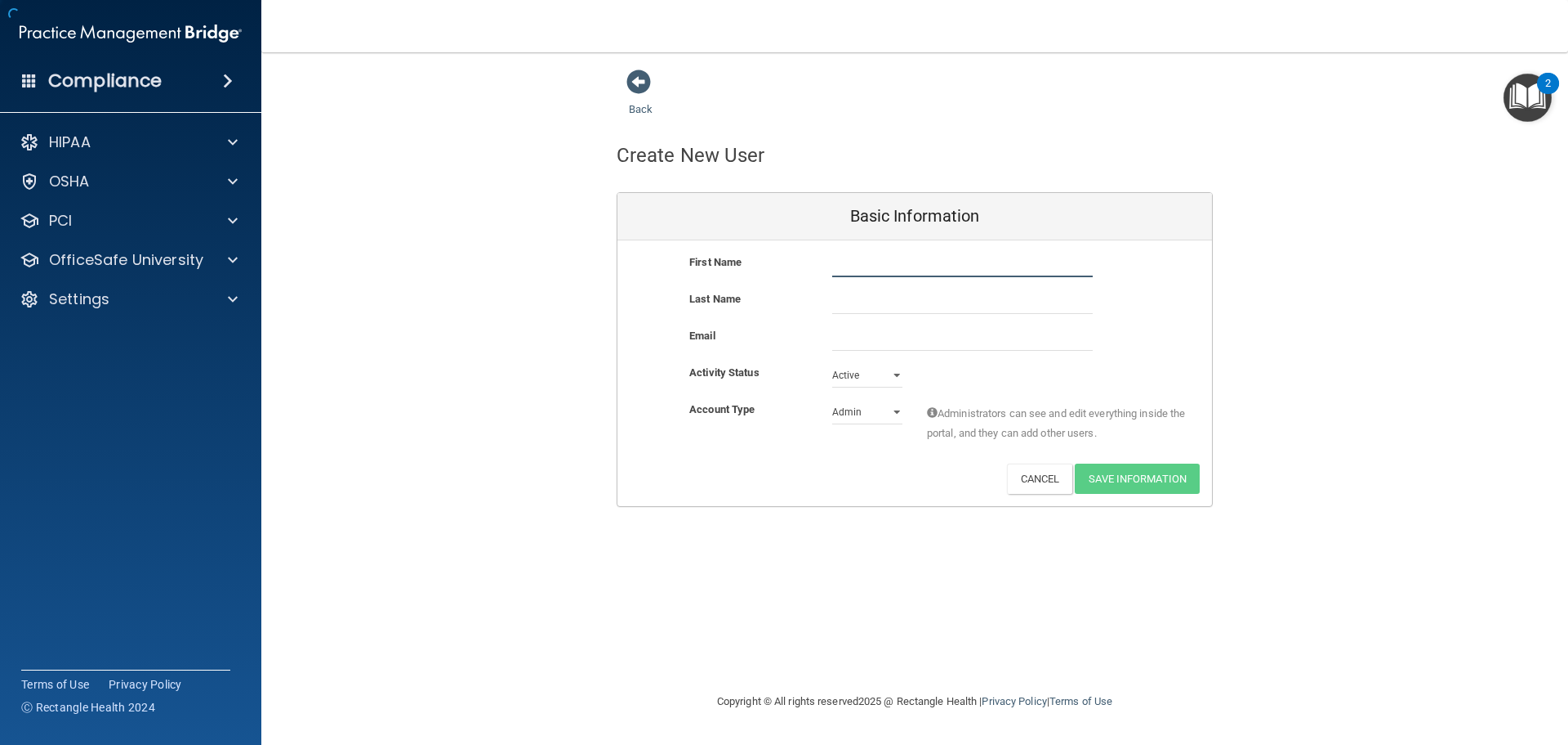
click at [860, 258] on input "text" at bounding box center [963, 265] width 261 height 25
type input "Alyssa"
click at [842, 313] on input "text" at bounding box center [963, 301] width 261 height 25
type input "[PERSON_NAME]"
click at [859, 335] on input "email" at bounding box center [963, 338] width 261 height 25
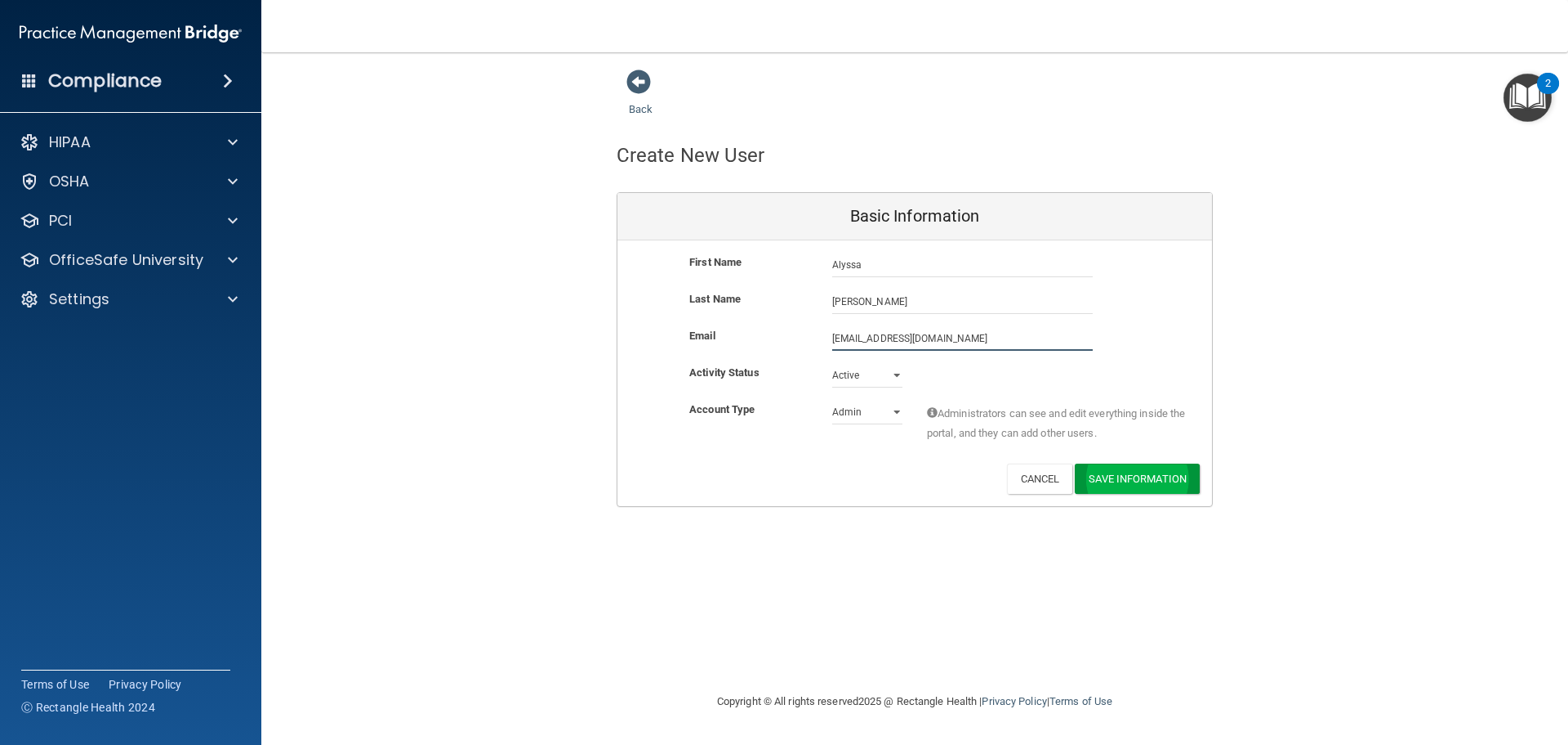
type input "[EMAIL_ADDRESS][DOMAIN_NAME]"
click at [1081, 476] on button "Save Information" at bounding box center [1137, 481] width 125 height 30
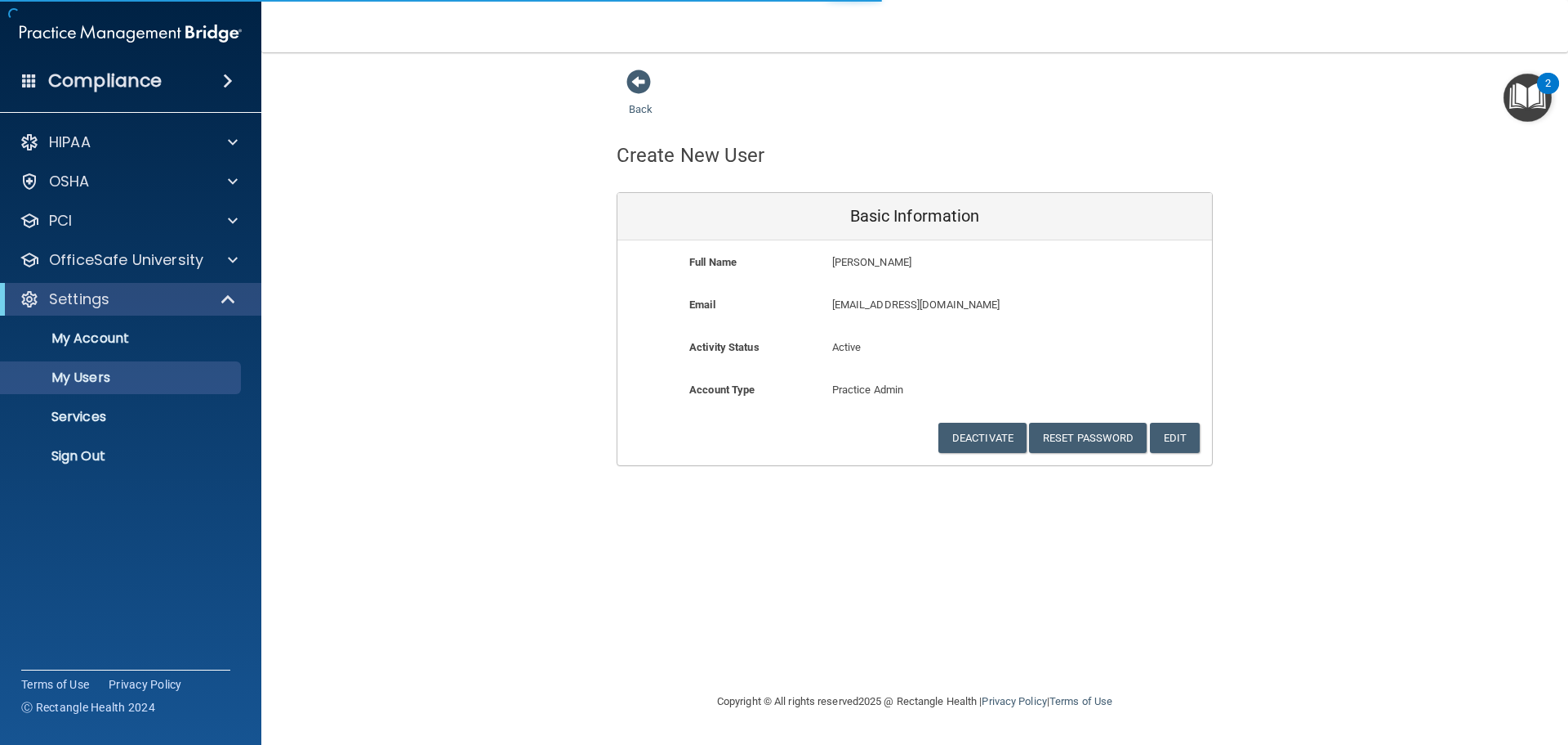
select select "20"
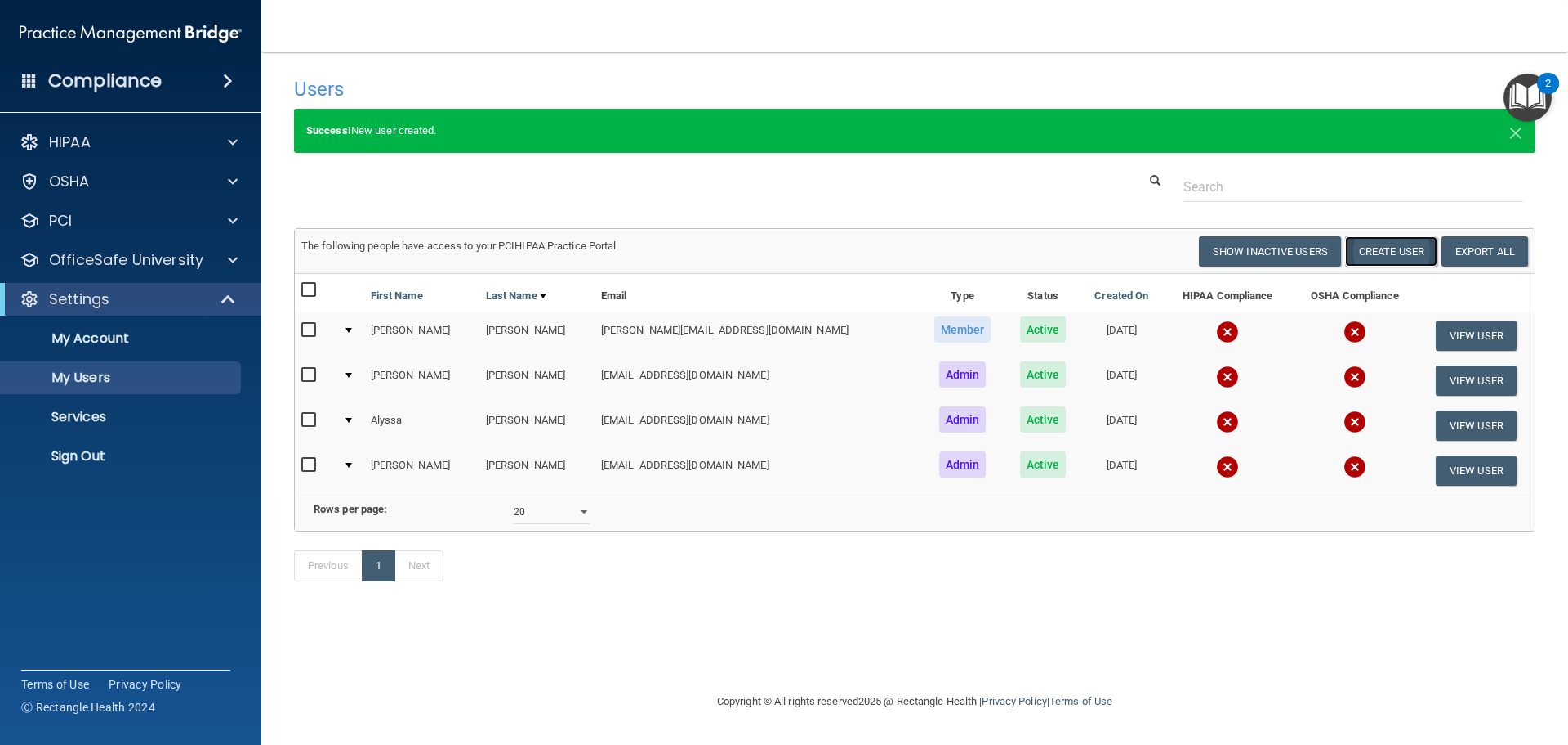
click at [1389, 240] on button "Create User" at bounding box center [1391, 251] width 93 height 30
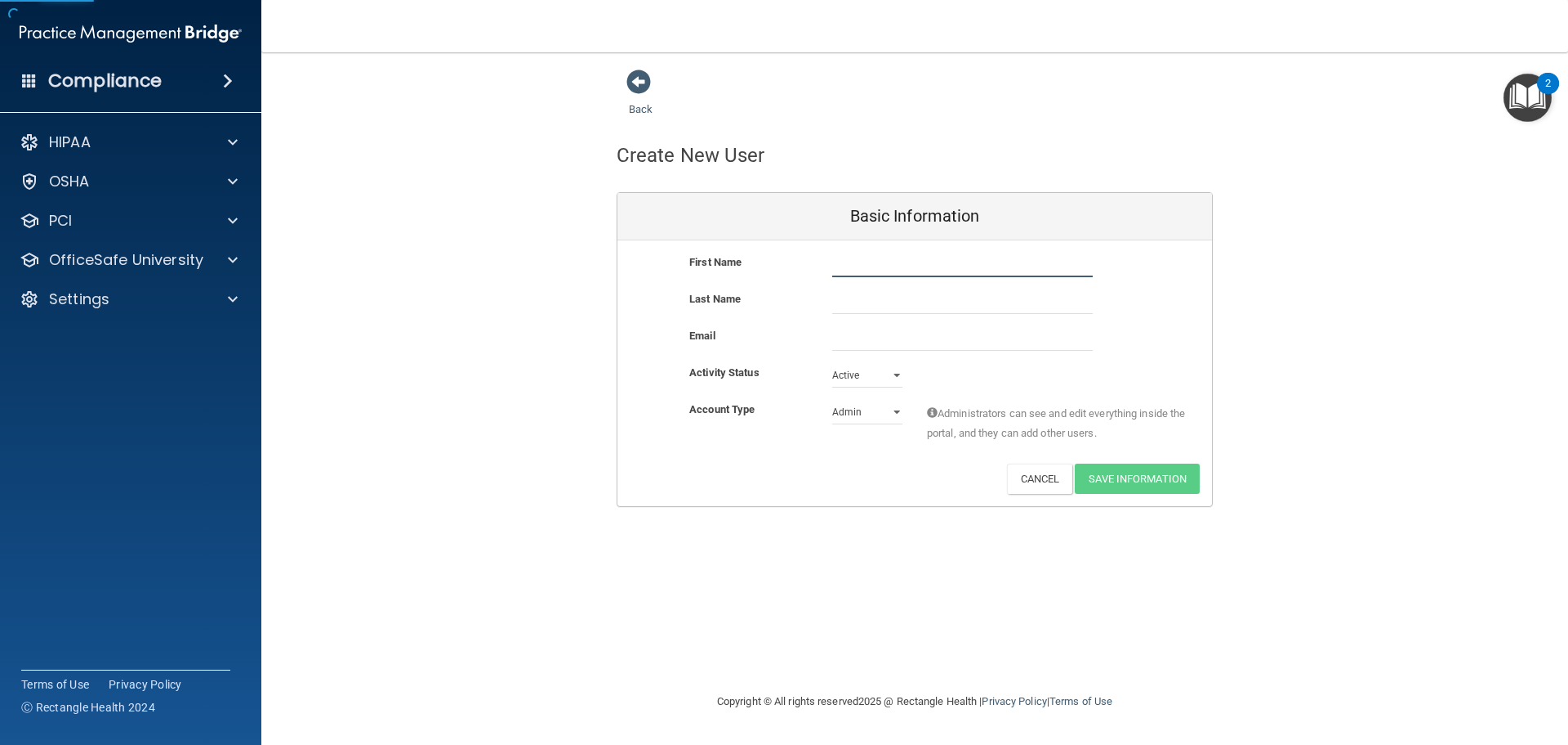
click at [984, 266] on input "text" at bounding box center [963, 265] width 261 height 25
type input "[PERSON_NAME]"
click at [899, 298] on input "text" at bounding box center [963, 301] width 261 height 25
type input "[PERSON_NAME]"
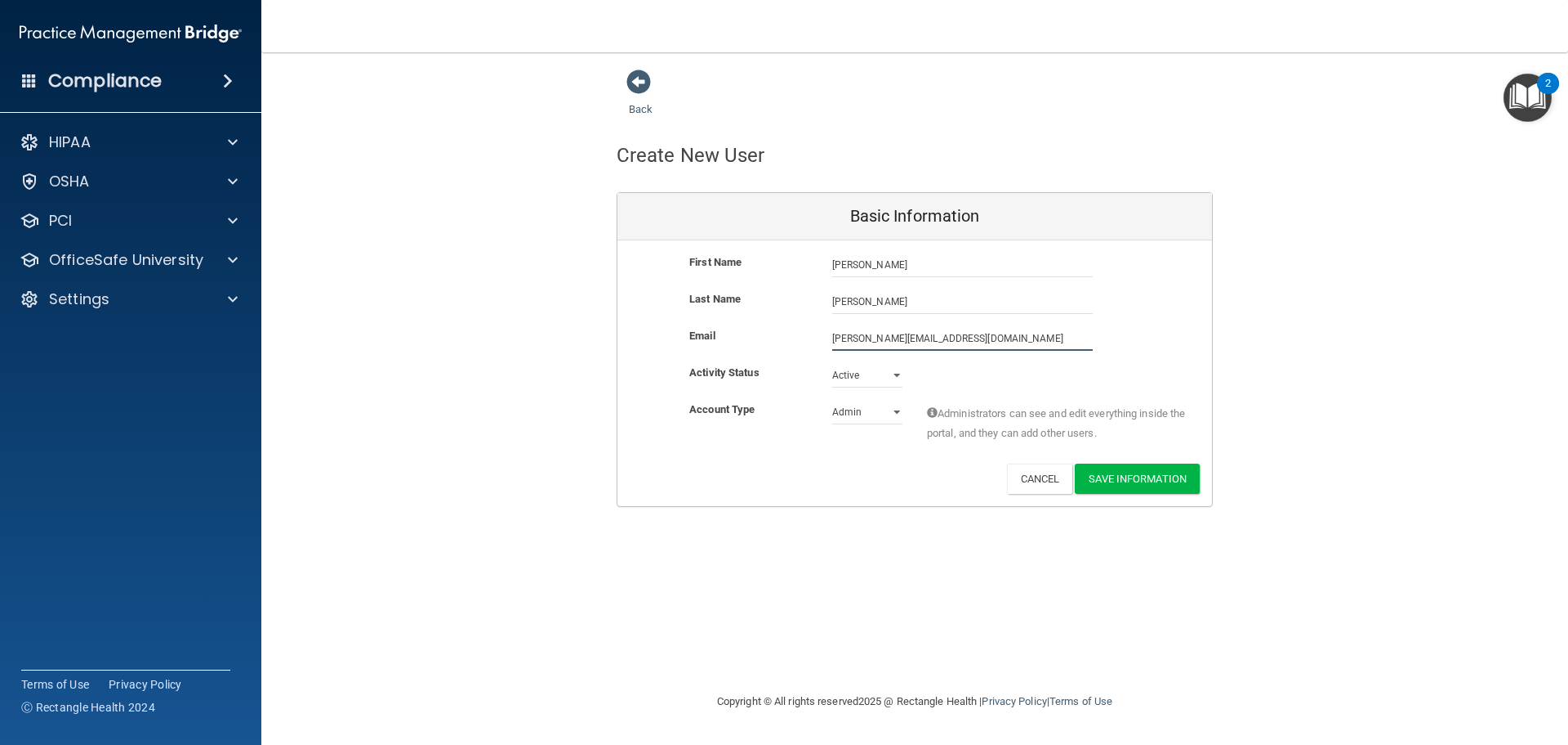
type input "[PERSON_NAME][EMAIL_ADDRESS][DOMAIN_NAME]"
click at [880, 418] on select "Admin Member" at bounding box center [868, 415] width 71 height 25
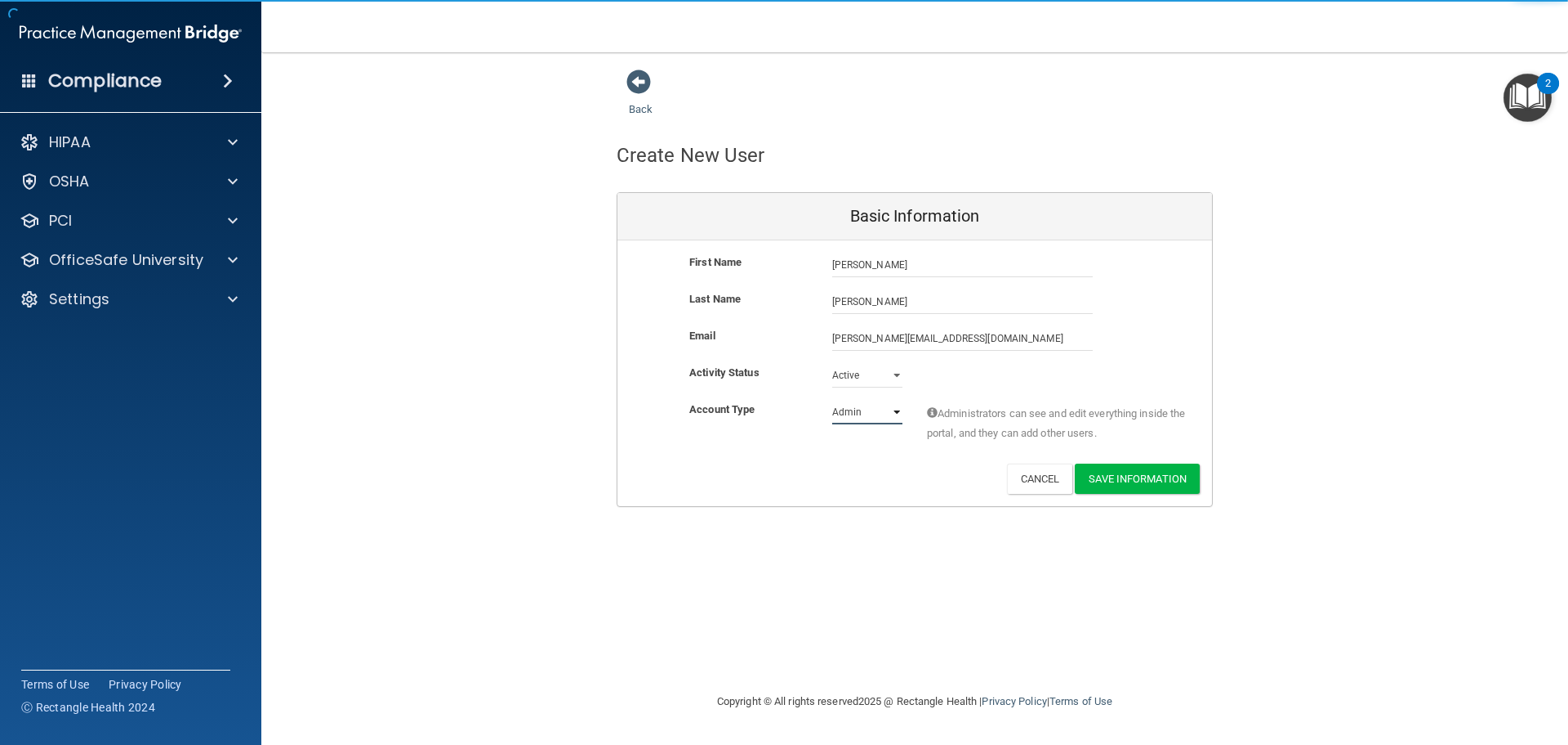
select select "practice_member"
click at [833, 400] on select "Admin Member" at bounding box center [868, 412] width 71 height 25
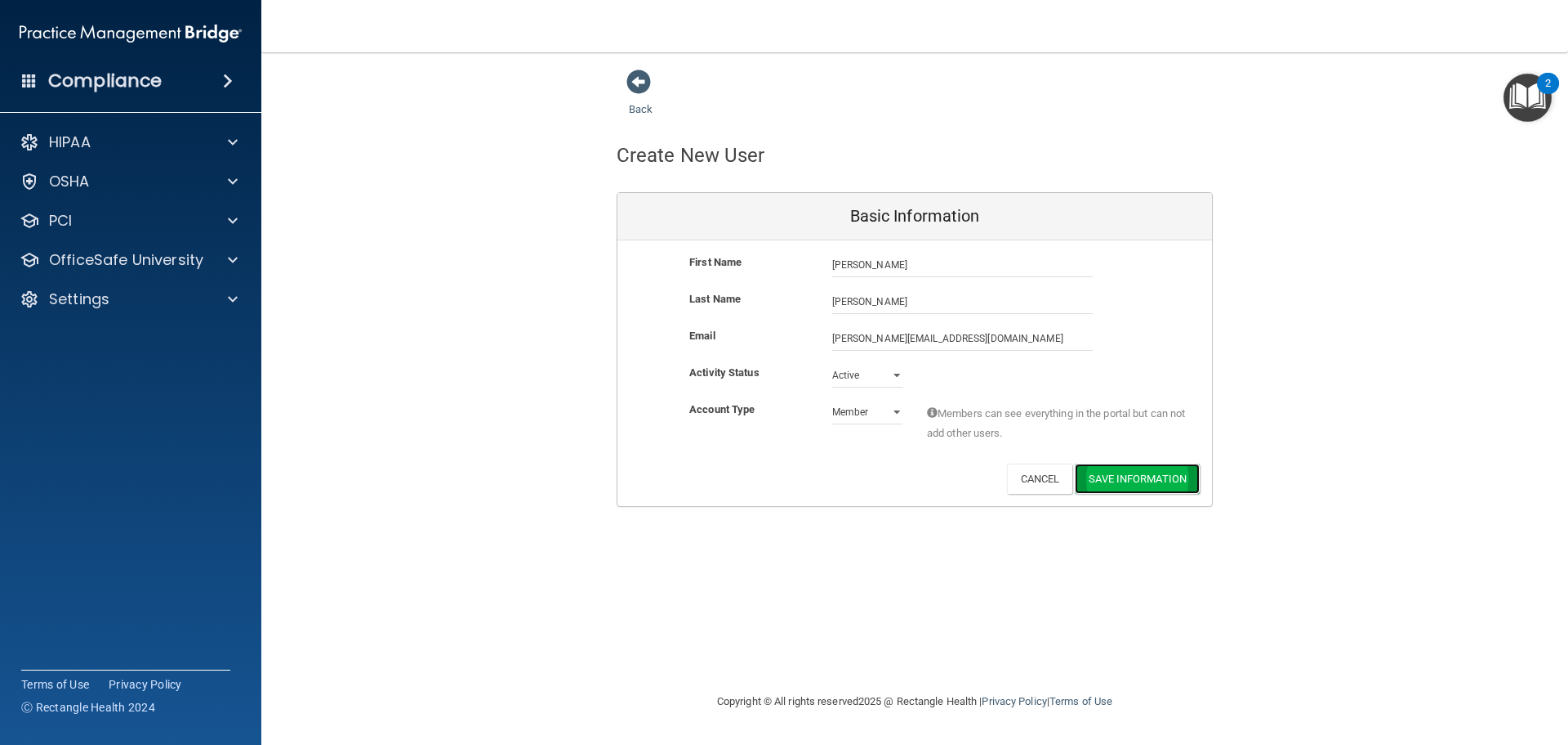
click at [1151, 486] on button "Save Information" at bounding box center [1137, 478] width 125 height 30
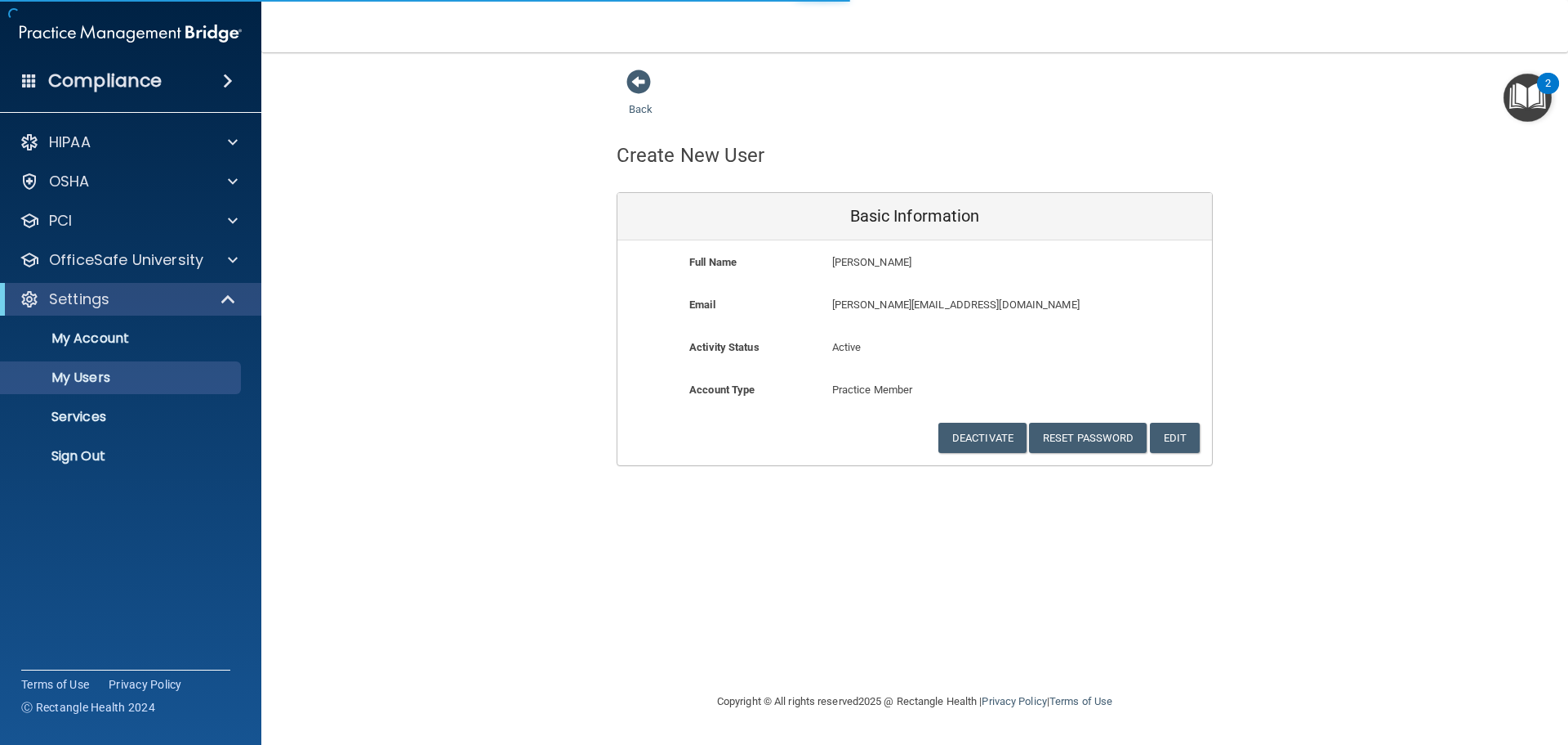
select select "20"
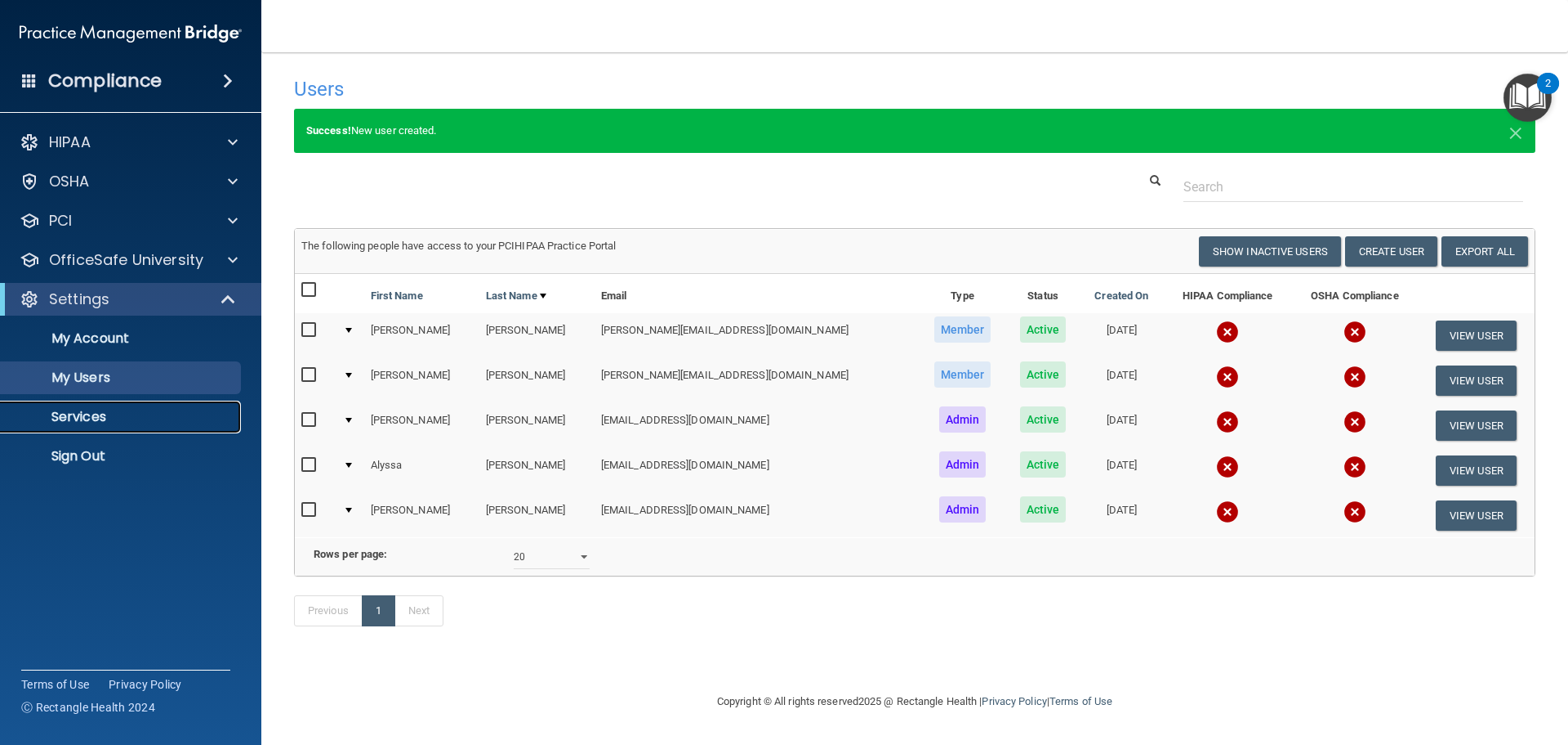
click at [120, 420] on p "Services" at bounding box center [122, 417] width 223 height 17
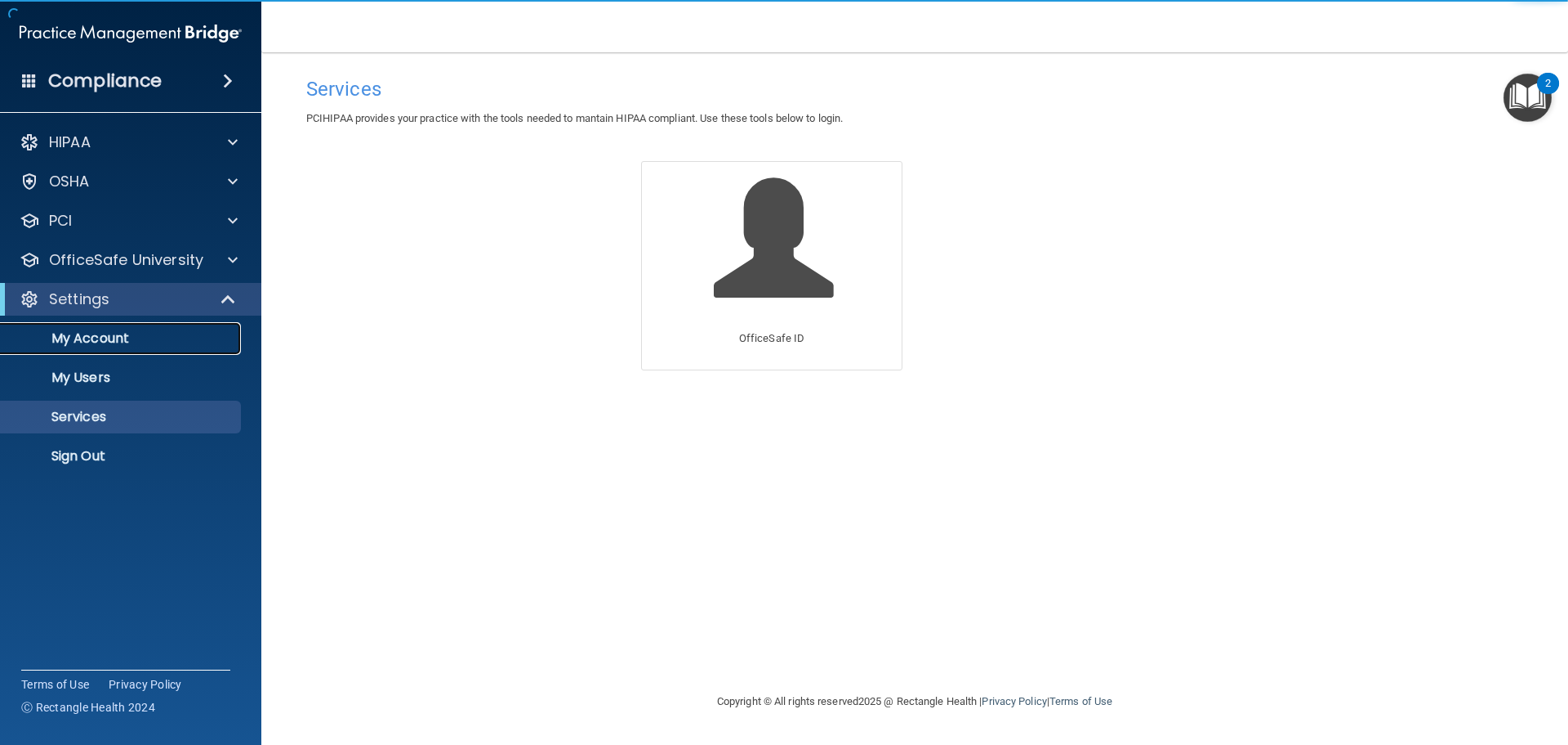
click at [106, 324] on link "My Account" at bounding box center [112, 339] width 257 height 33
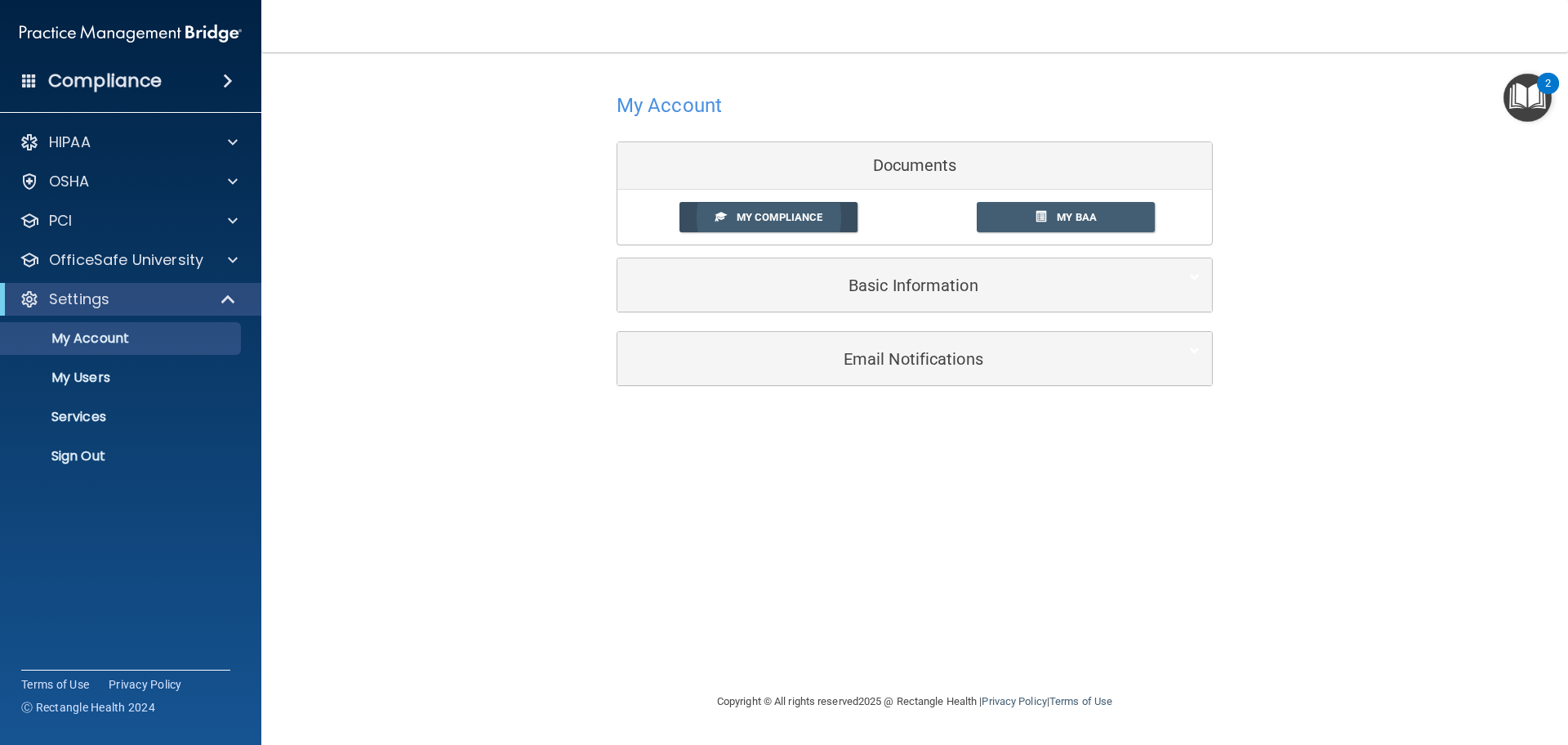
click at [746, 214] on span "My Compliance" at bounding box center [779, 217] width 85 height 12
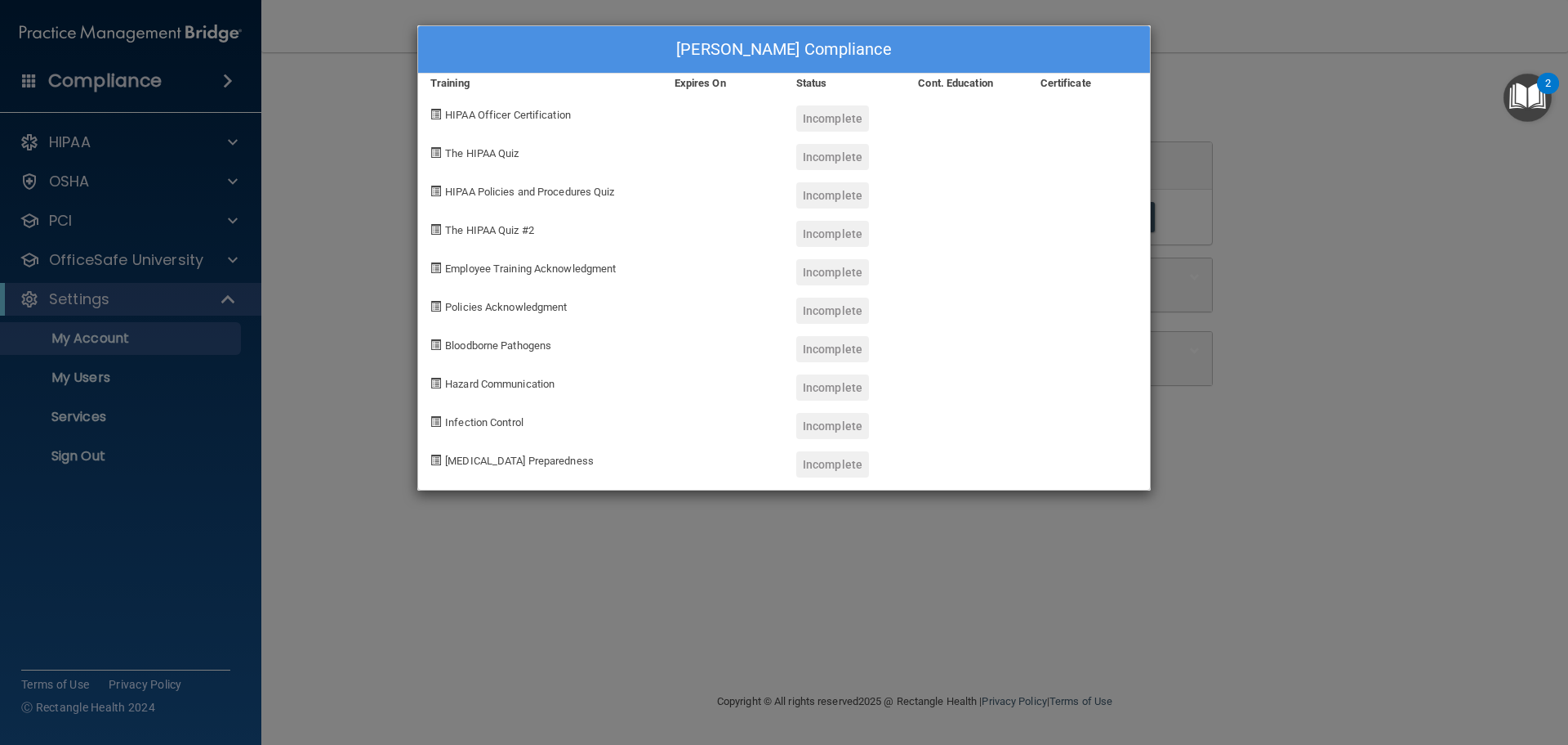
click at [502, 119] on span "HIPAA Officer Certification" at bounding box center [508, 114] width 126 height 12
click at [438, 109] on span at bounding box center [436, 114] width 11 height 11
click at [1320, 241] on div "[PERSON_NAME] Compliance Training Expires On Status Cont. Education Certificate…" at bounding box center [784, 372] width 1568 height 745
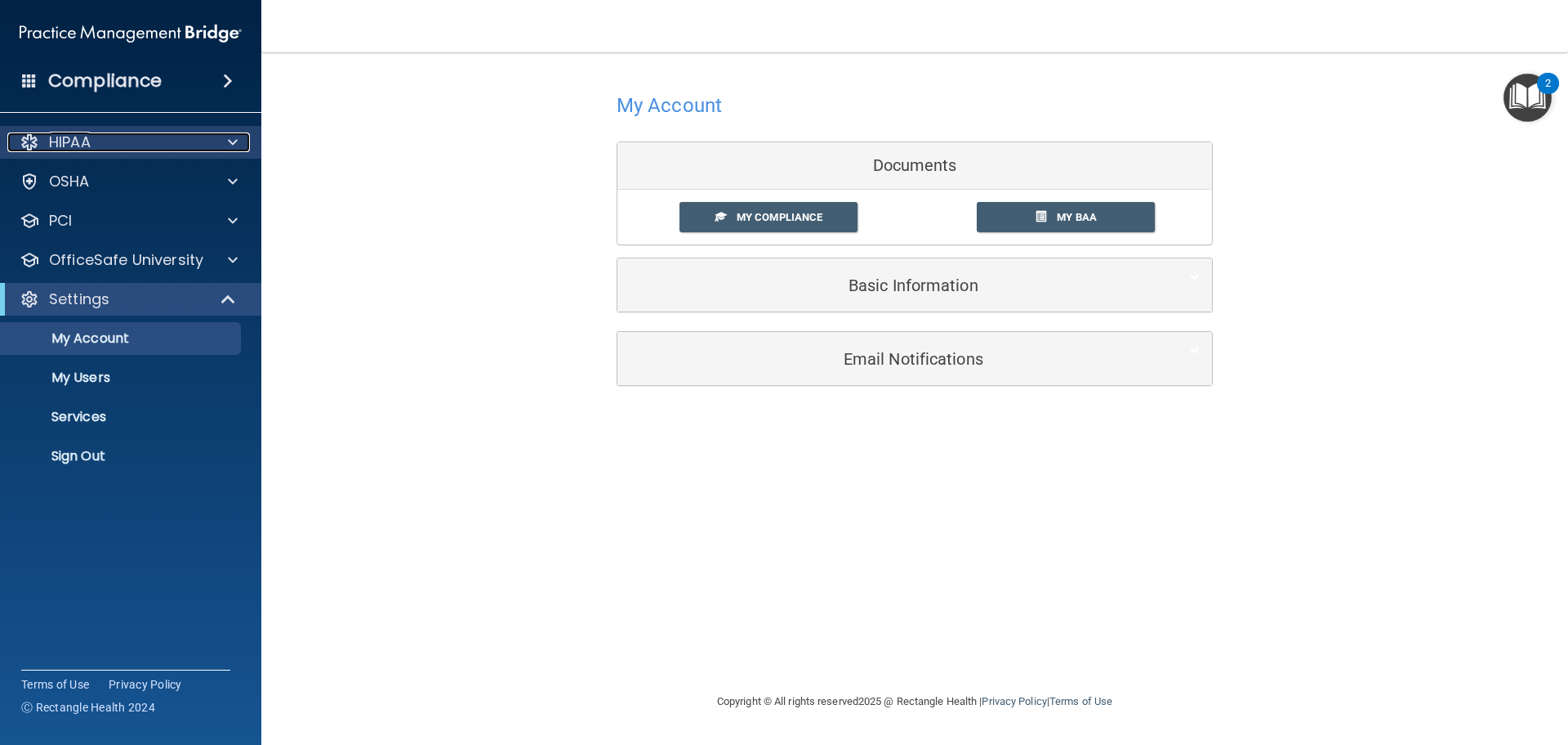
click at [218, 137] on div at bounding box center [230, 141] width 40 height 19
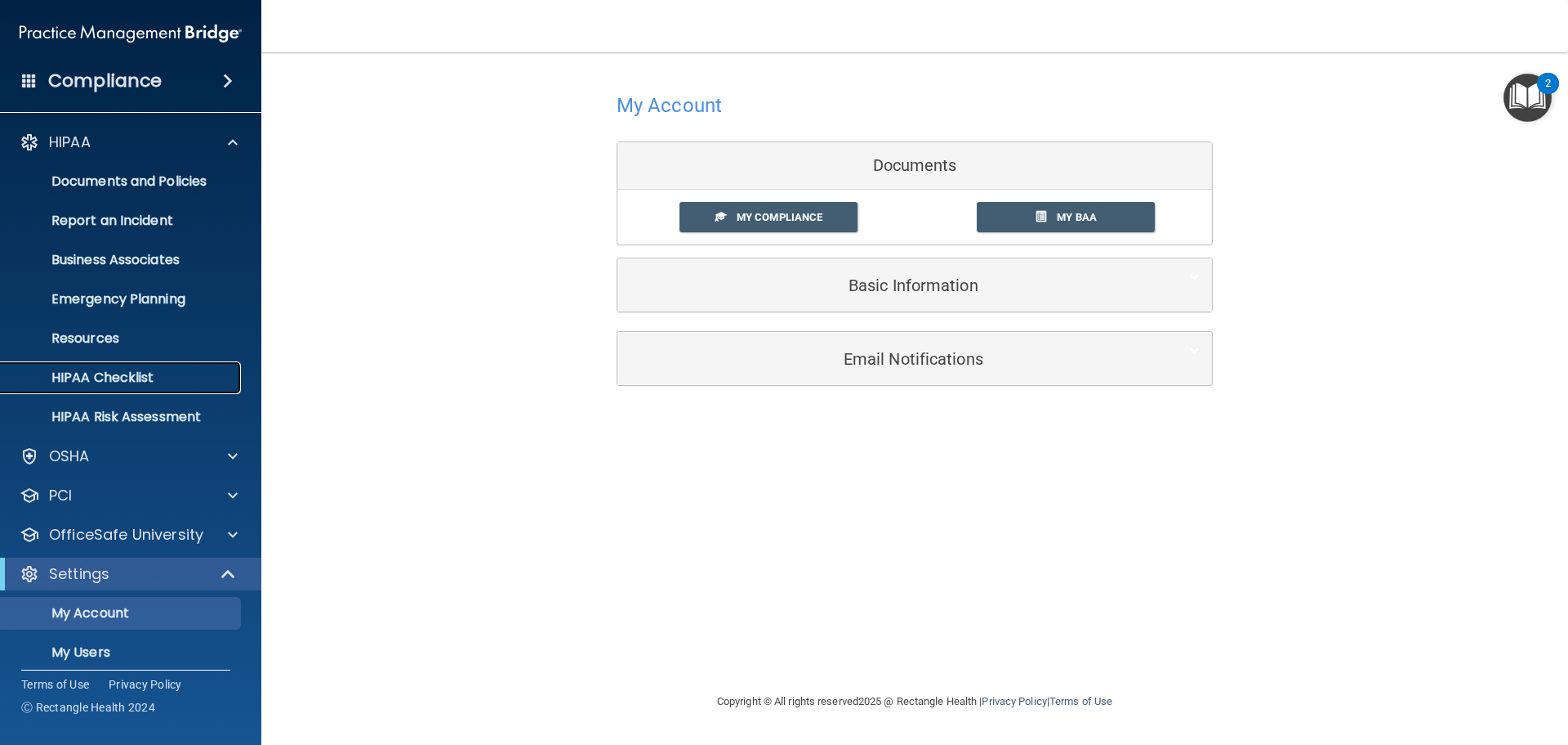
click at [153, 377] on p "HIPAA Checklist" at bounding box center [122, 378] width 223 height 17
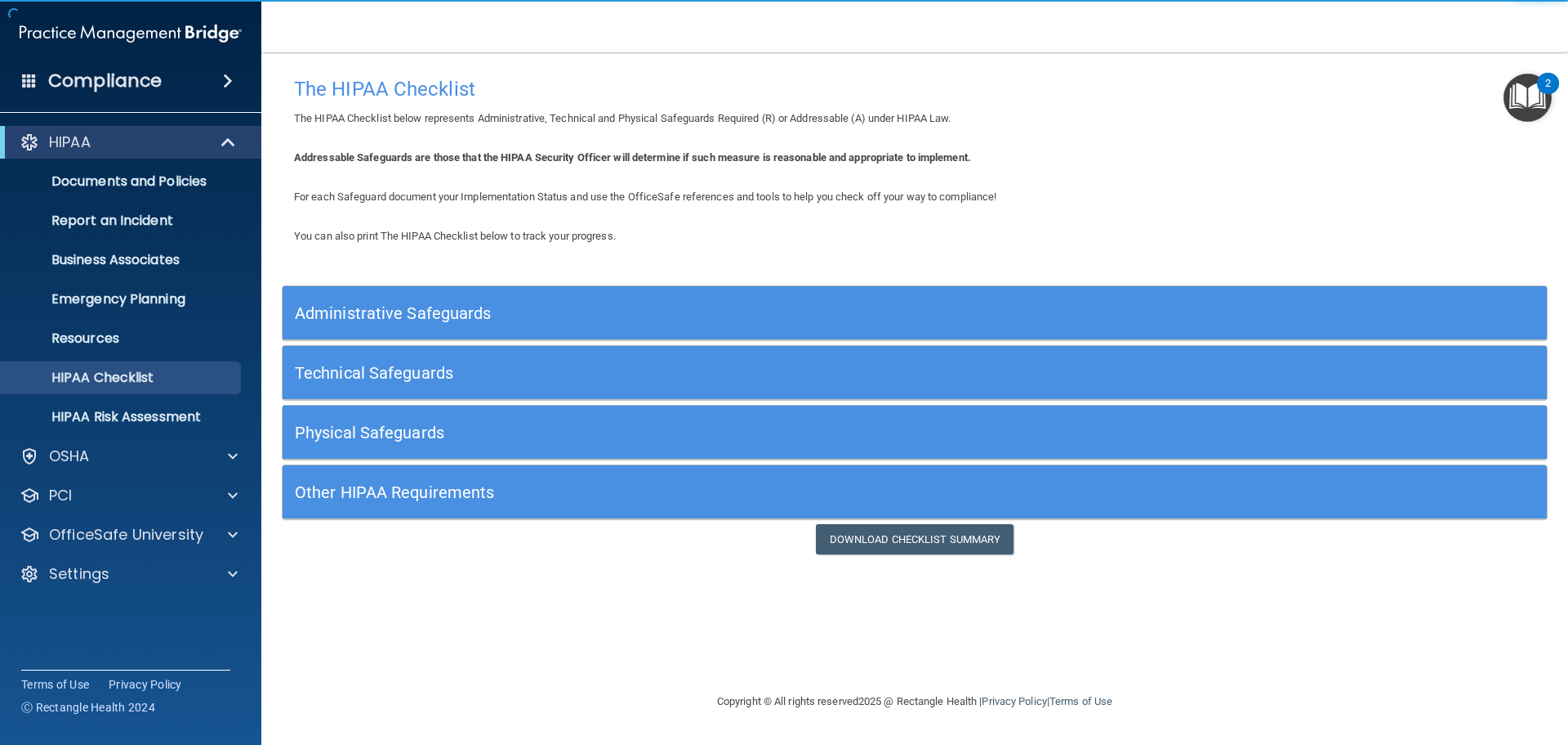
click at [696, 315] on h5 "Administrative Safeguards" at bounding box center [756, 313] width 924 height 18
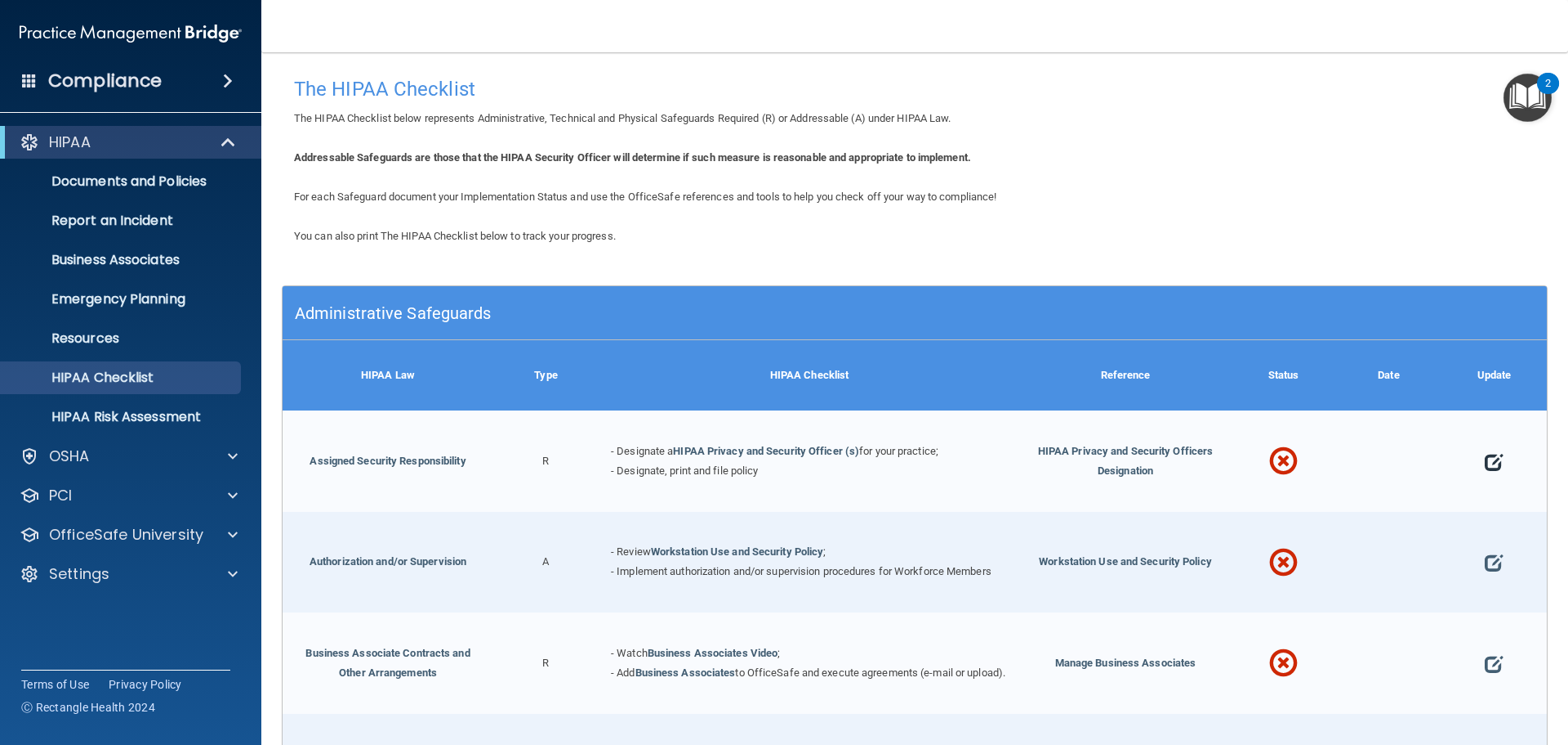
click at [1488, 459] on span at bounding box center [1495, 461] width 18 height 51
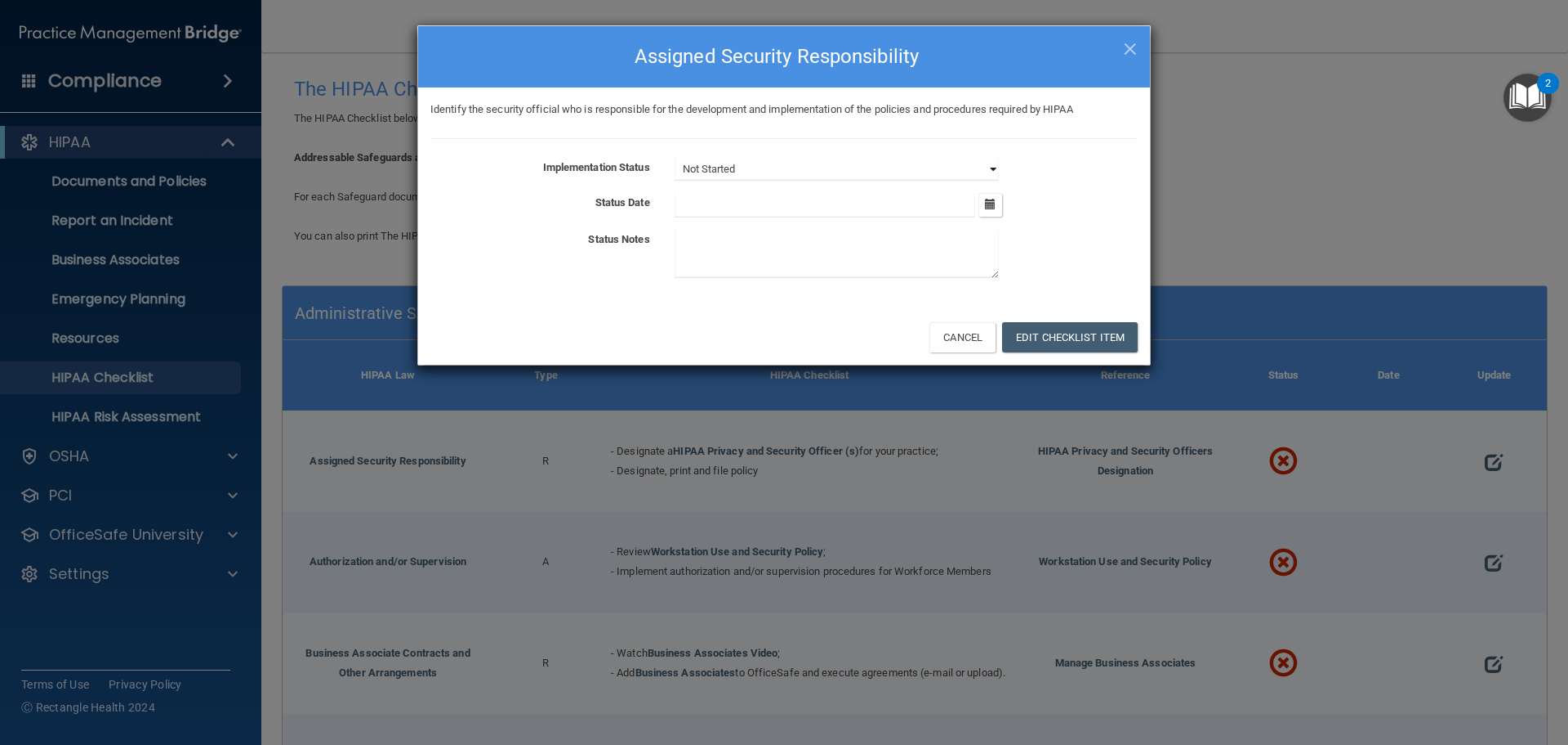
click at [940, 171] on select "Not Started In Progress Completed" at bounding box center [836, 169] width 324 height 23
click at [972, 344] on button "Cancel" at bounding box center [963, 337] width 66 height 30
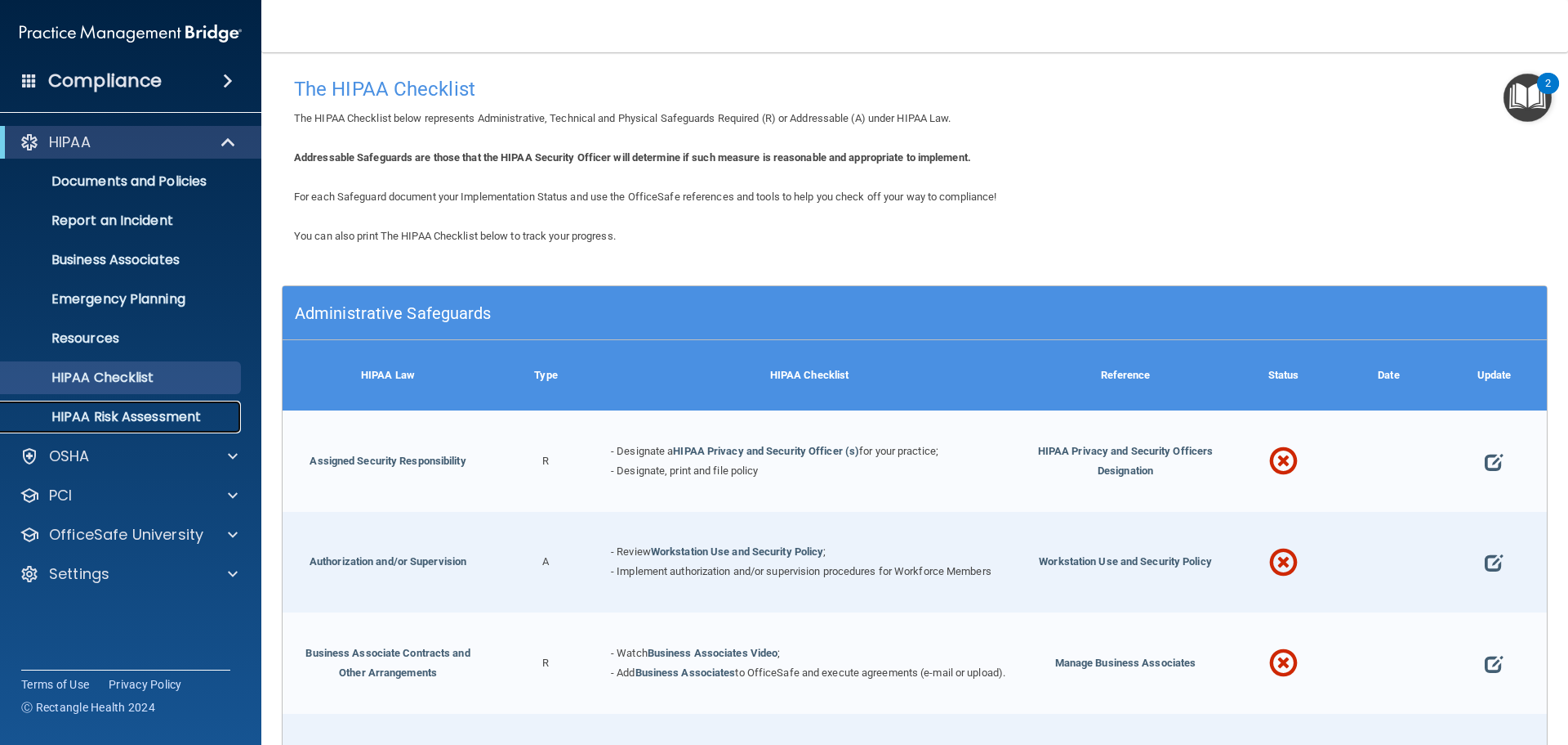
click at [174, 413] on p "HIPAA Risk Assessment" at bounding box center [122, 417] width 223 height 17
